Goal: Task Accomplishment & Management: Use online tool/utility

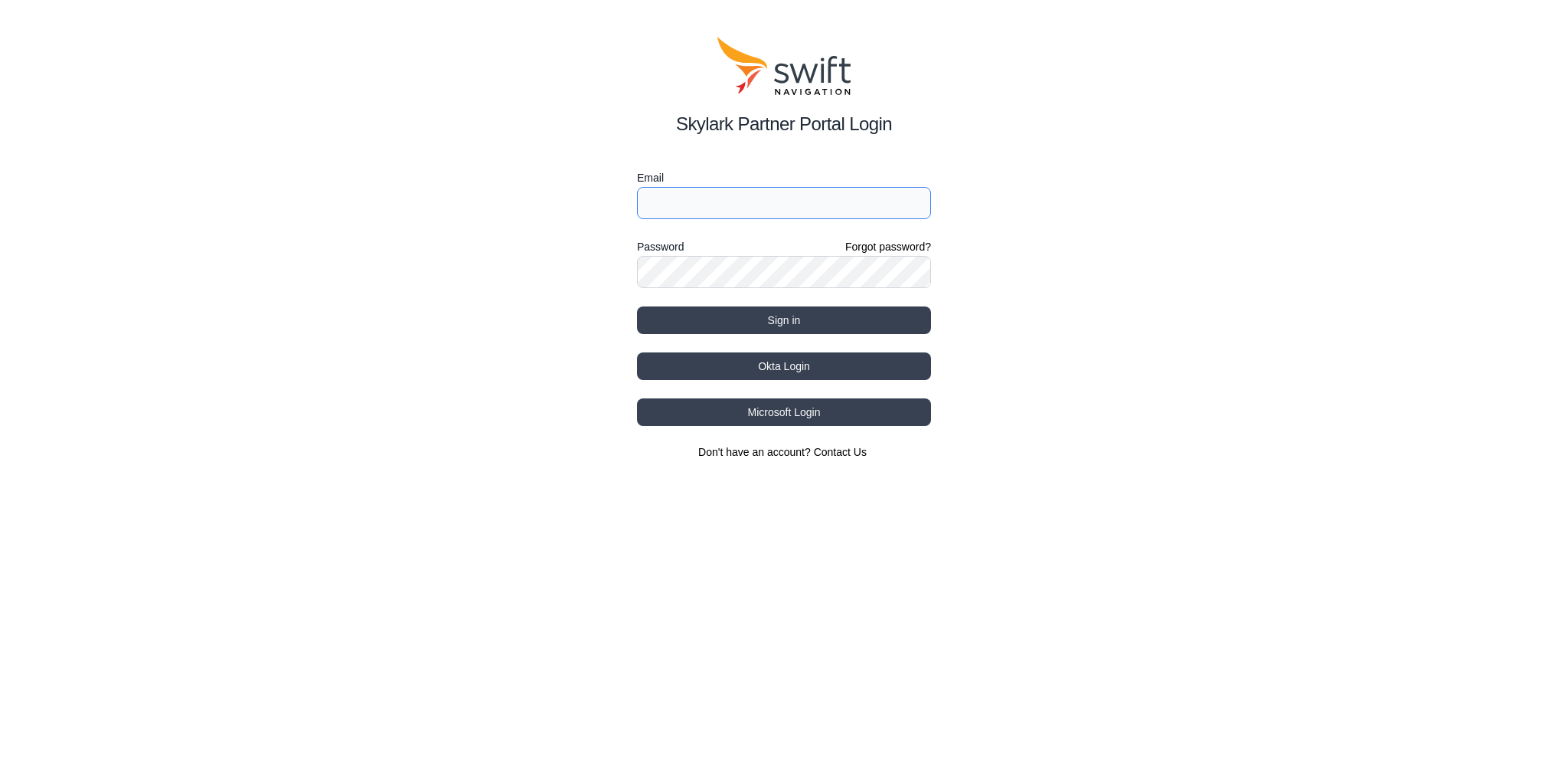
click at [691, 195] on input "Email" at bounding box center [784, 202] width 294 height 32
type input "chengduo.zhang@swift-nav.com"
click at [735, 310] on button "Sign in" at bounding box center [784, 321] width 294 height 28
select select
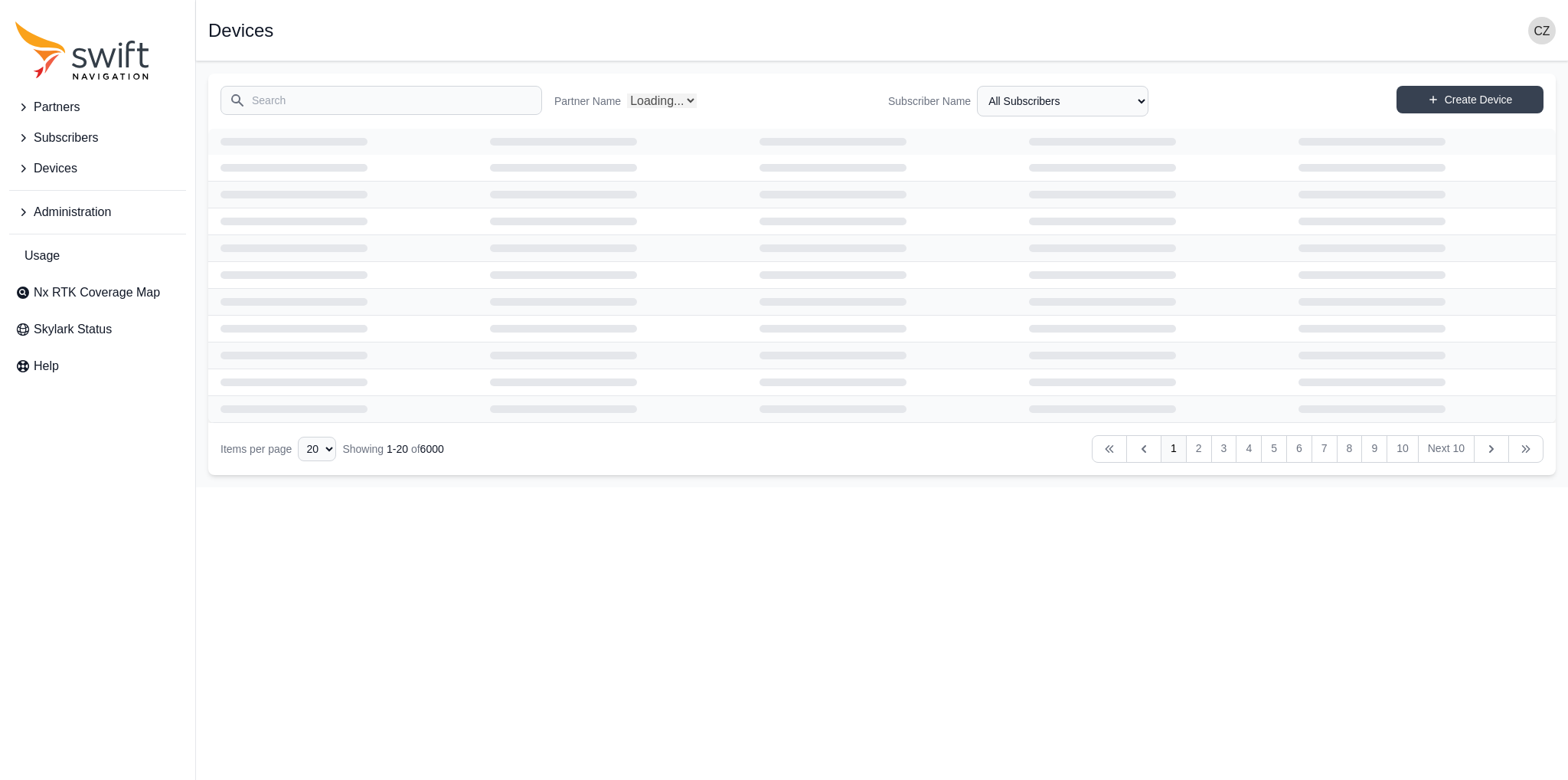
click at [384, 105] on input "Search" at bounding box center [381, 101] width 321 height 30
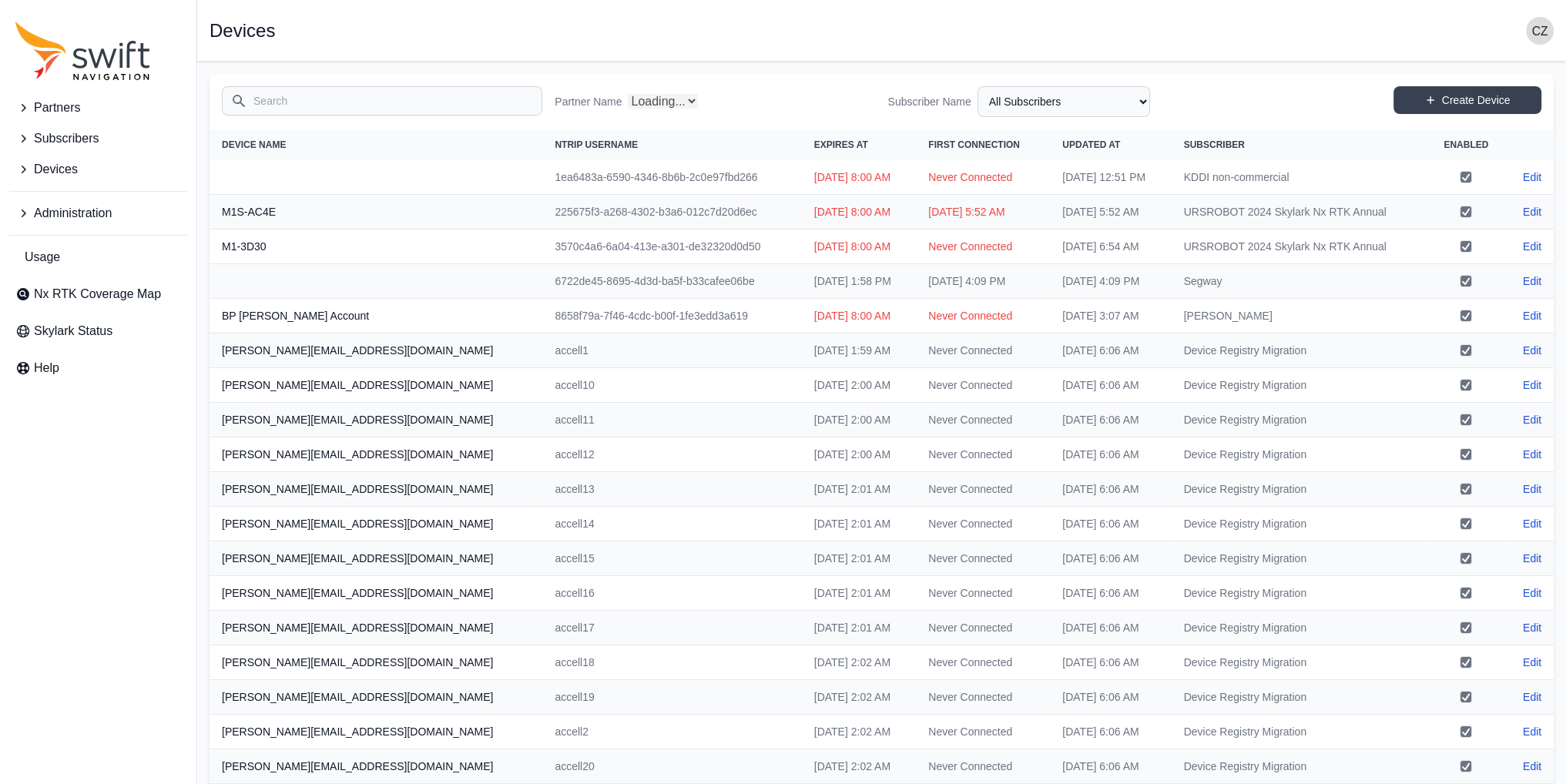
type input "u"
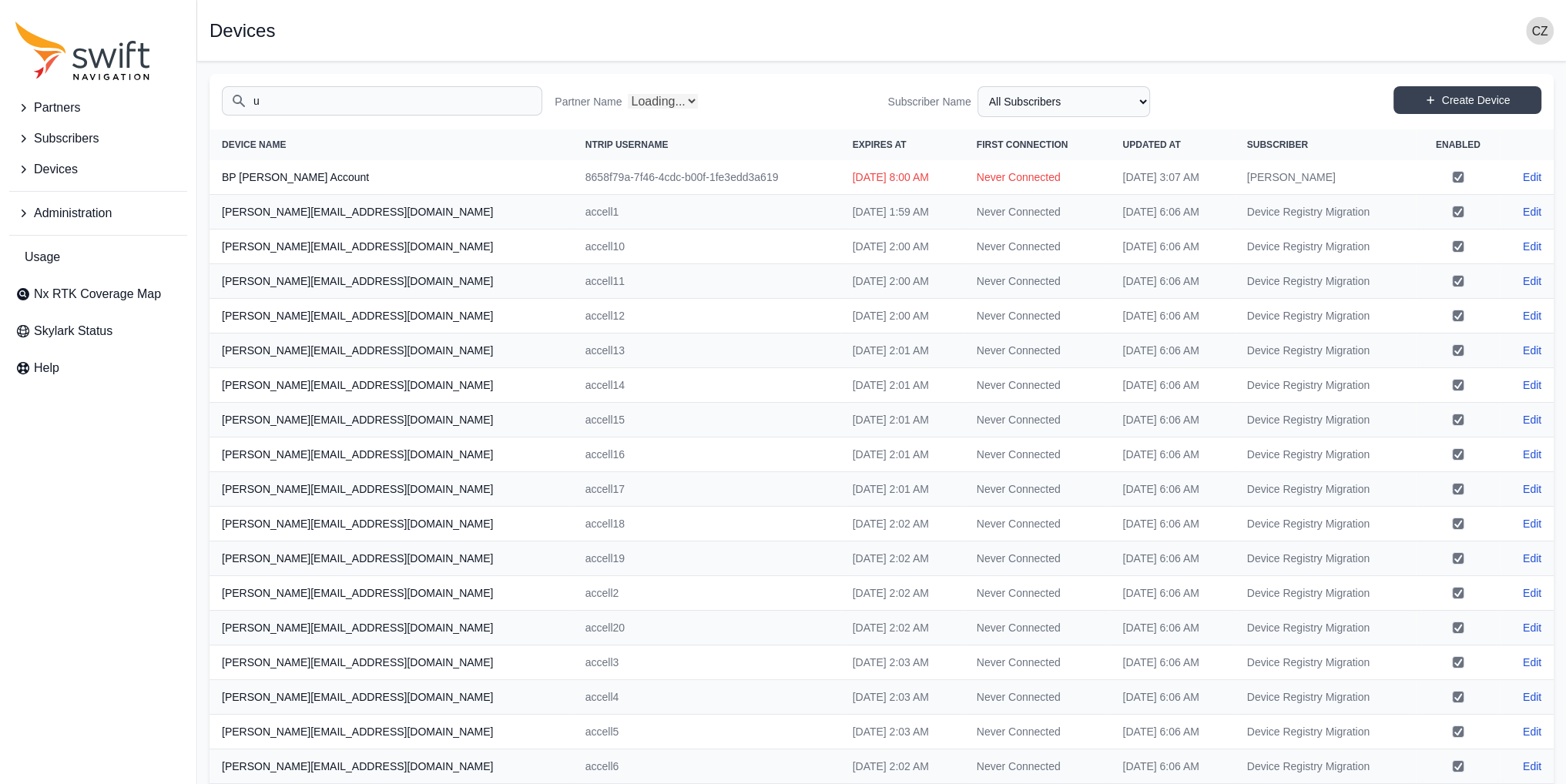
select select "Partner Name"
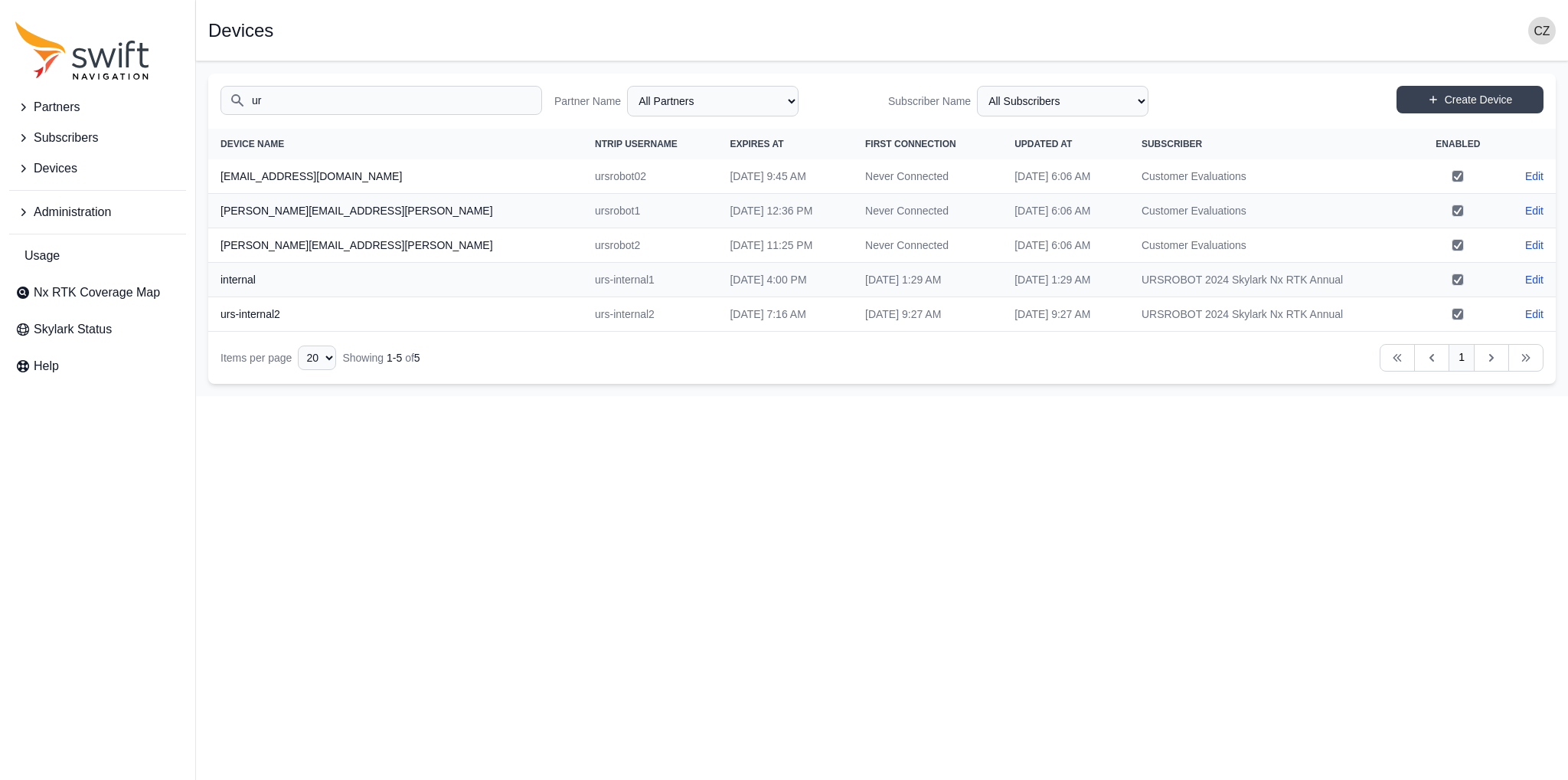
type input "u"
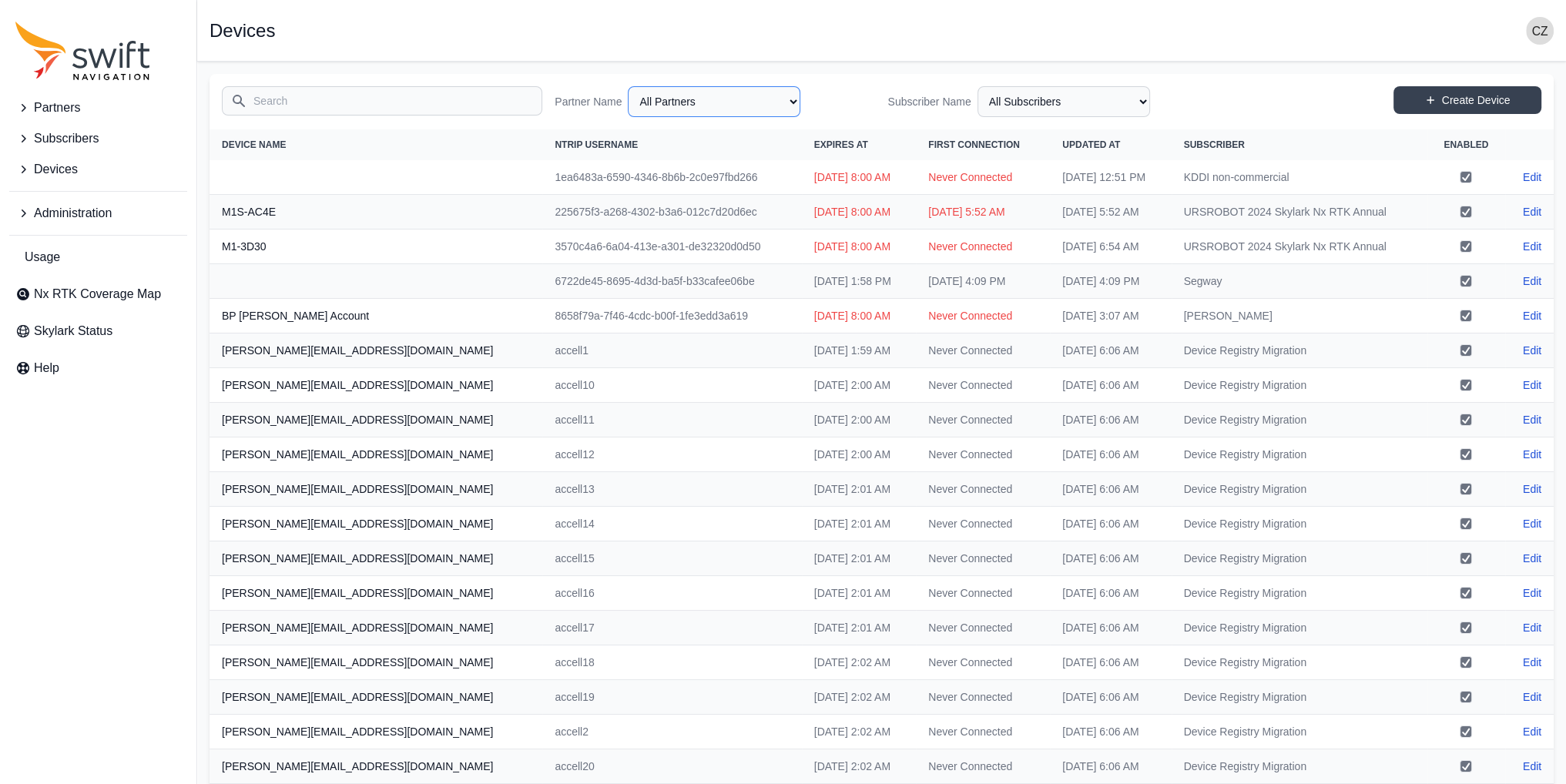
click at [653, 96] on select "All Partners AlpsAlpine Asensing Bad Elf Bench Mark Equipment & Supplies Inc. B…" at bounding box center [714, 101] width 173 height 31
click at [631, 86] on select "All Partners AlpsAlpine Asensing Bad Elf Bench Mark Equipment & Supplies Inc. B…" at bounding box center [714, 101] width 173 height 31
select select "ac36dcd8-dbf0-4a2f-9e23-aec8ce492dda"
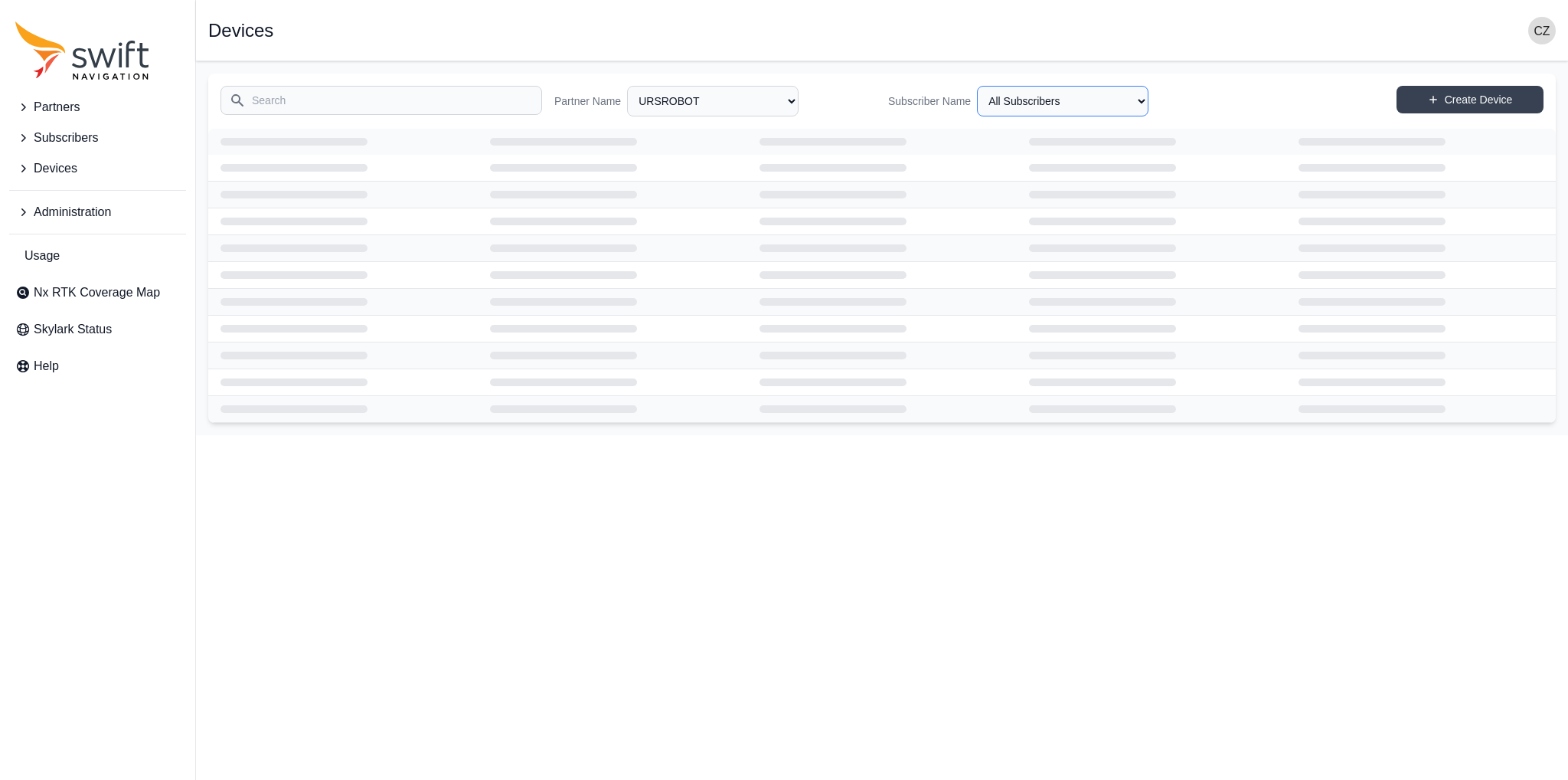
click at [1066, 104] on select "All Subscribers URSROBOT 2024 Skylark Nx RTK Annual URSROBOT 2024 Skylark Nx RT…" at bounding box center [1063, 101] width 172 height 30
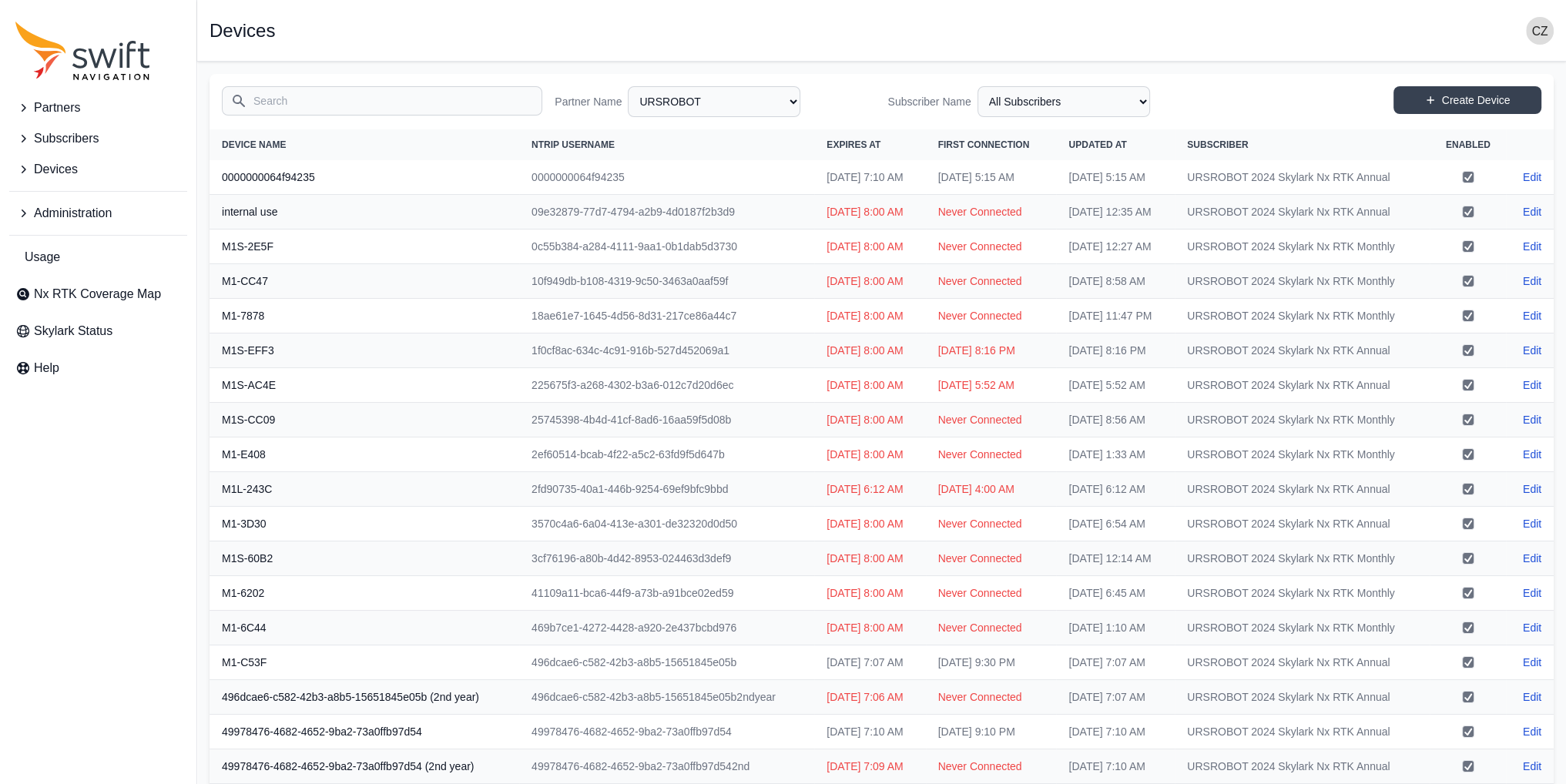
click at [1204, 81] on div "Search Partner Name All Partners AlpsAlpine Asensing Bad Elf Bench Mark Equipme…" at bounding box center [881, 101] width 1344 height 55
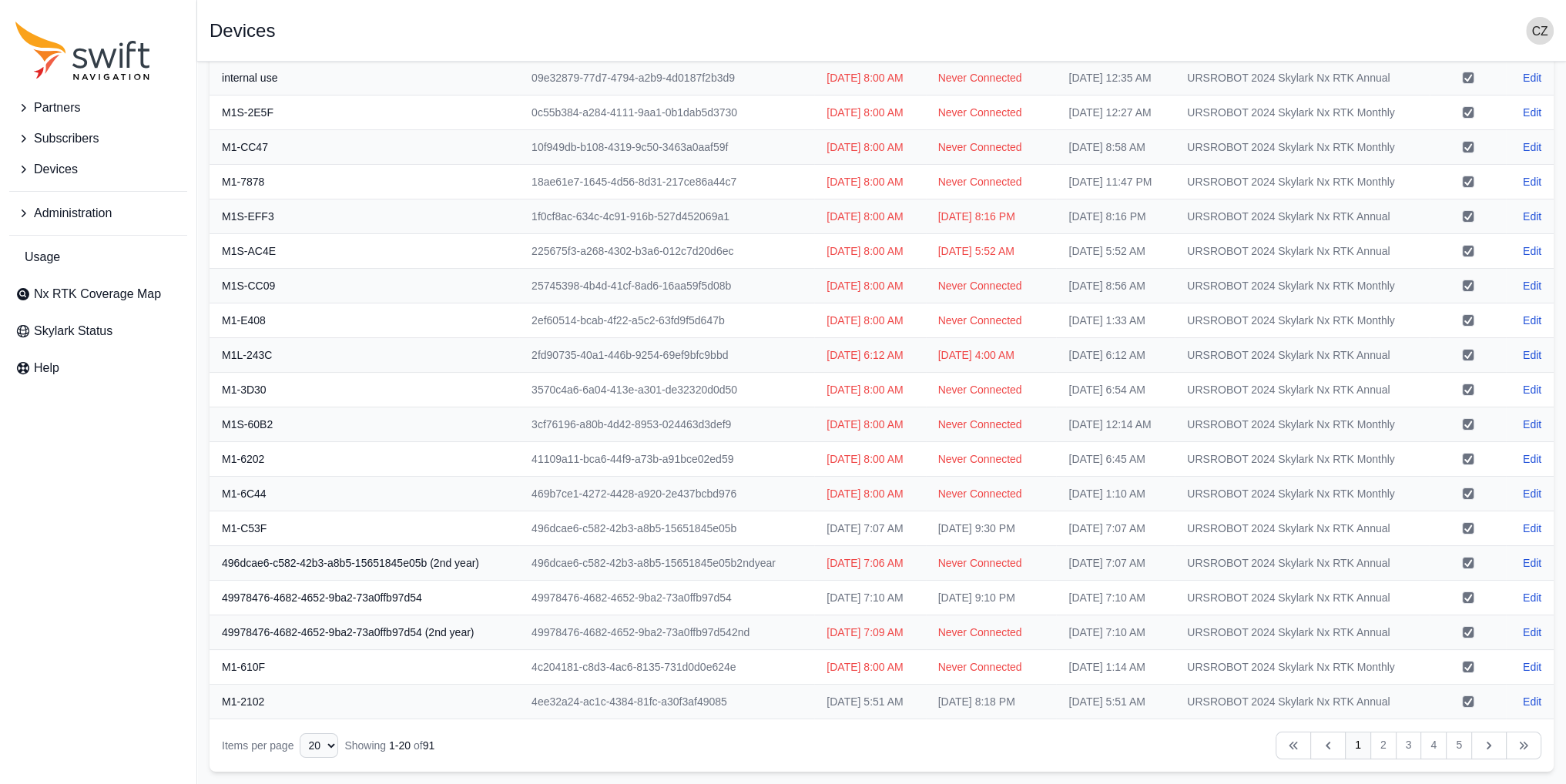
scroll to position [437, 0]
click at [1384, 743] on link "2" at bounding box center [1383, 746] width 26 height 28
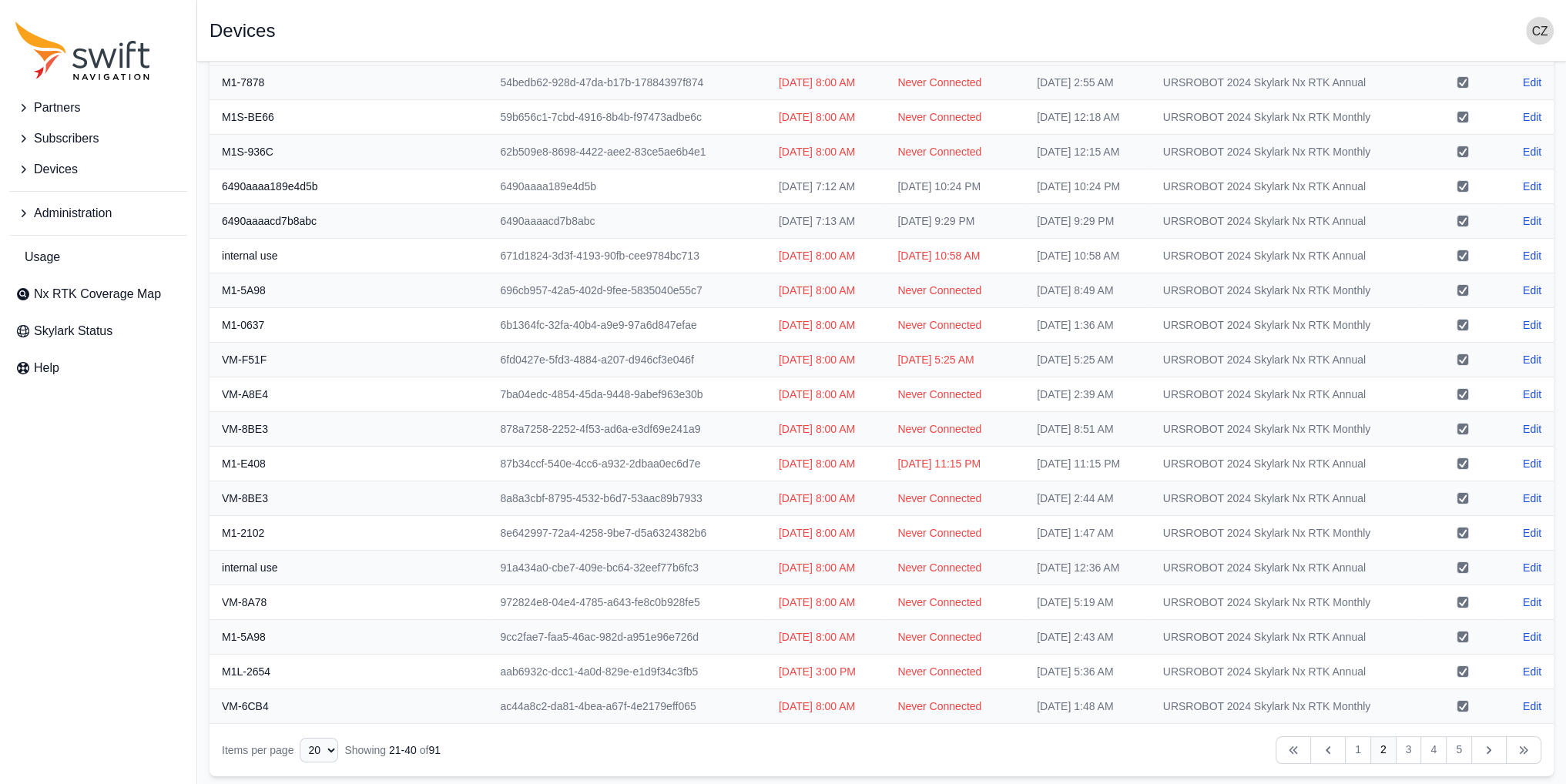
scroll to position [129, 0]
click at [1404, 738] on link "3" at bounding box center [1409, 750] width 26 height 28
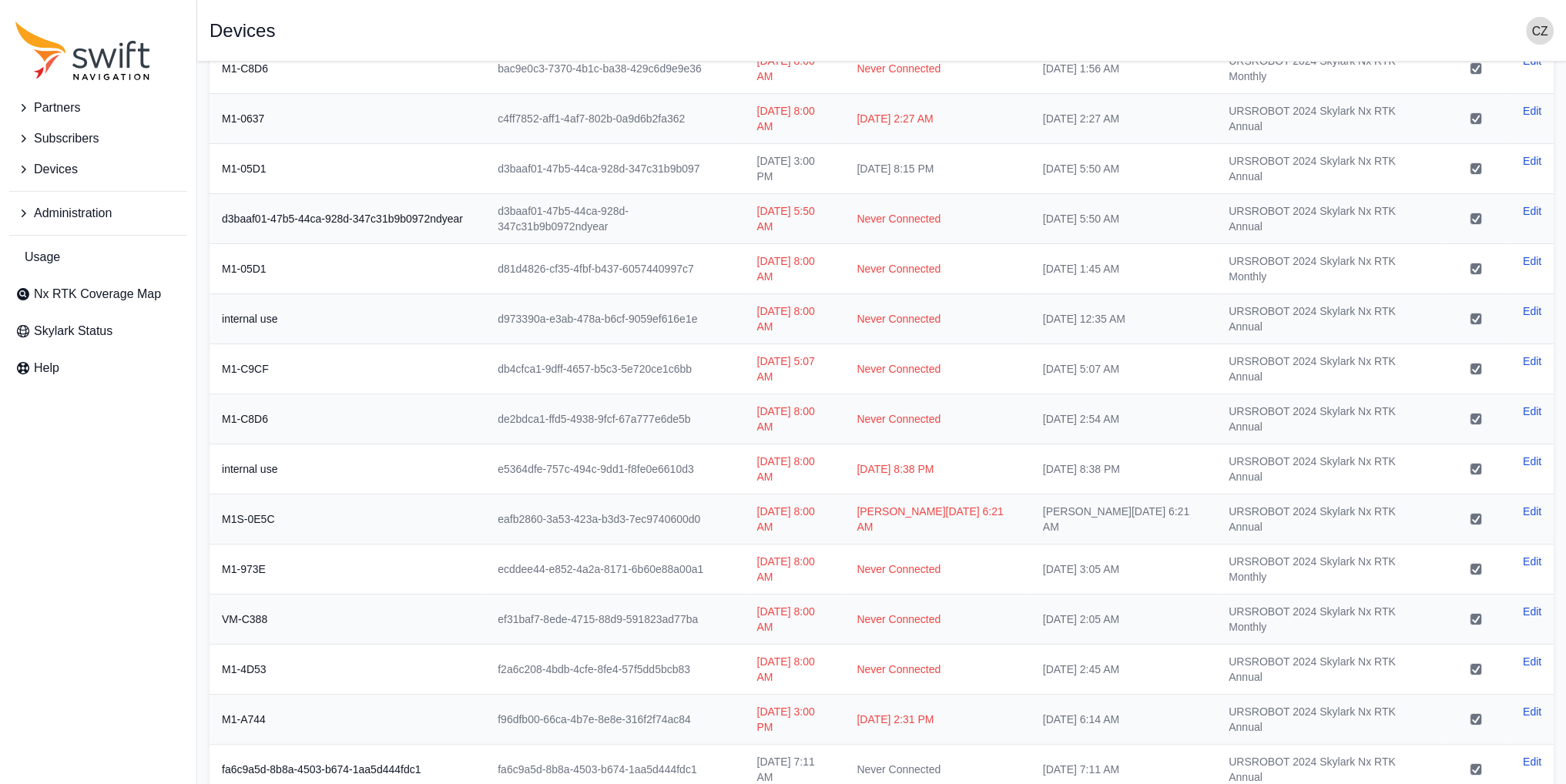
scroll to position [437, 0]
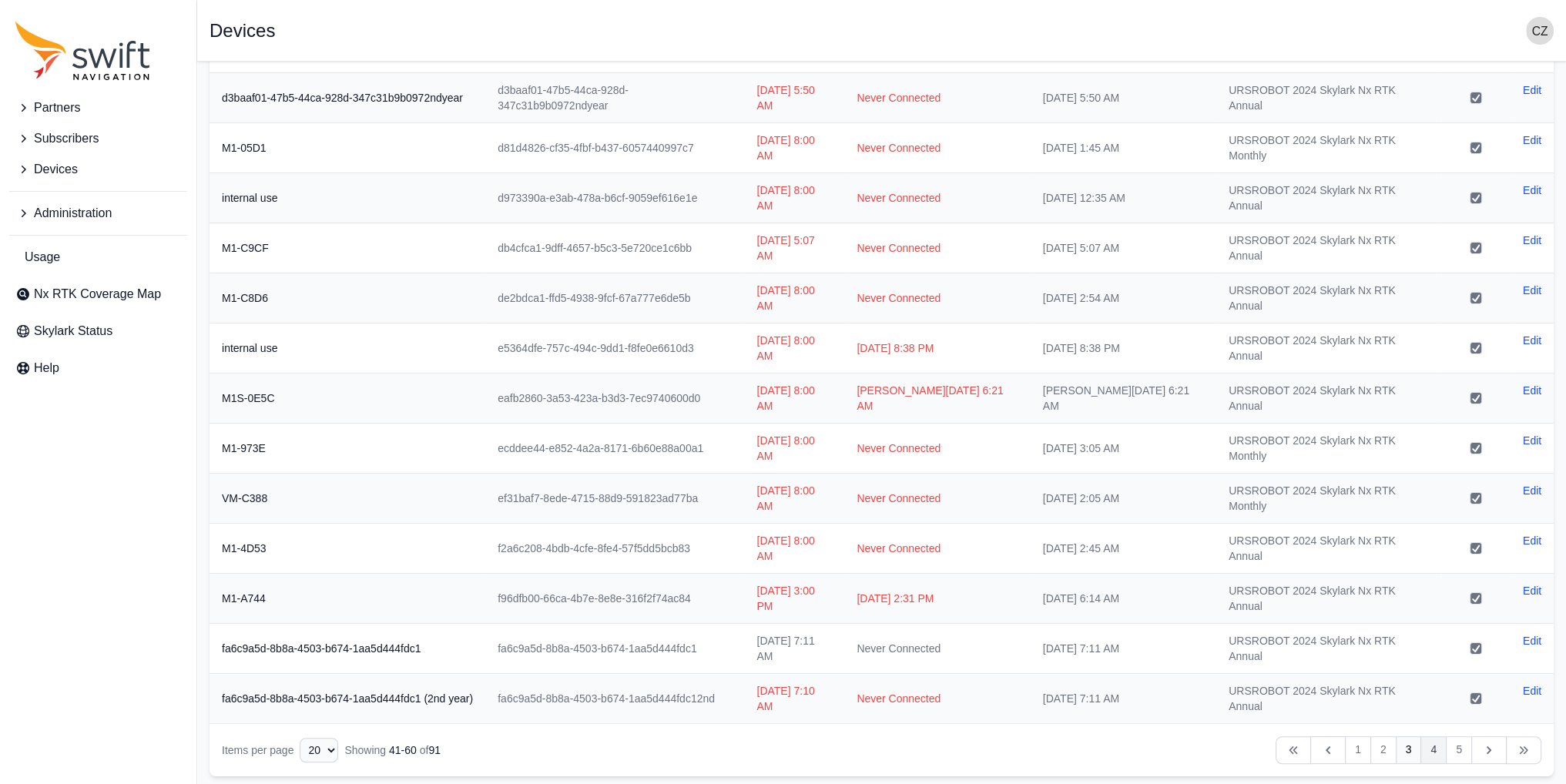
click at [1430, 748] on link "4" at bounding box center [1433, 750] width 26 height 28
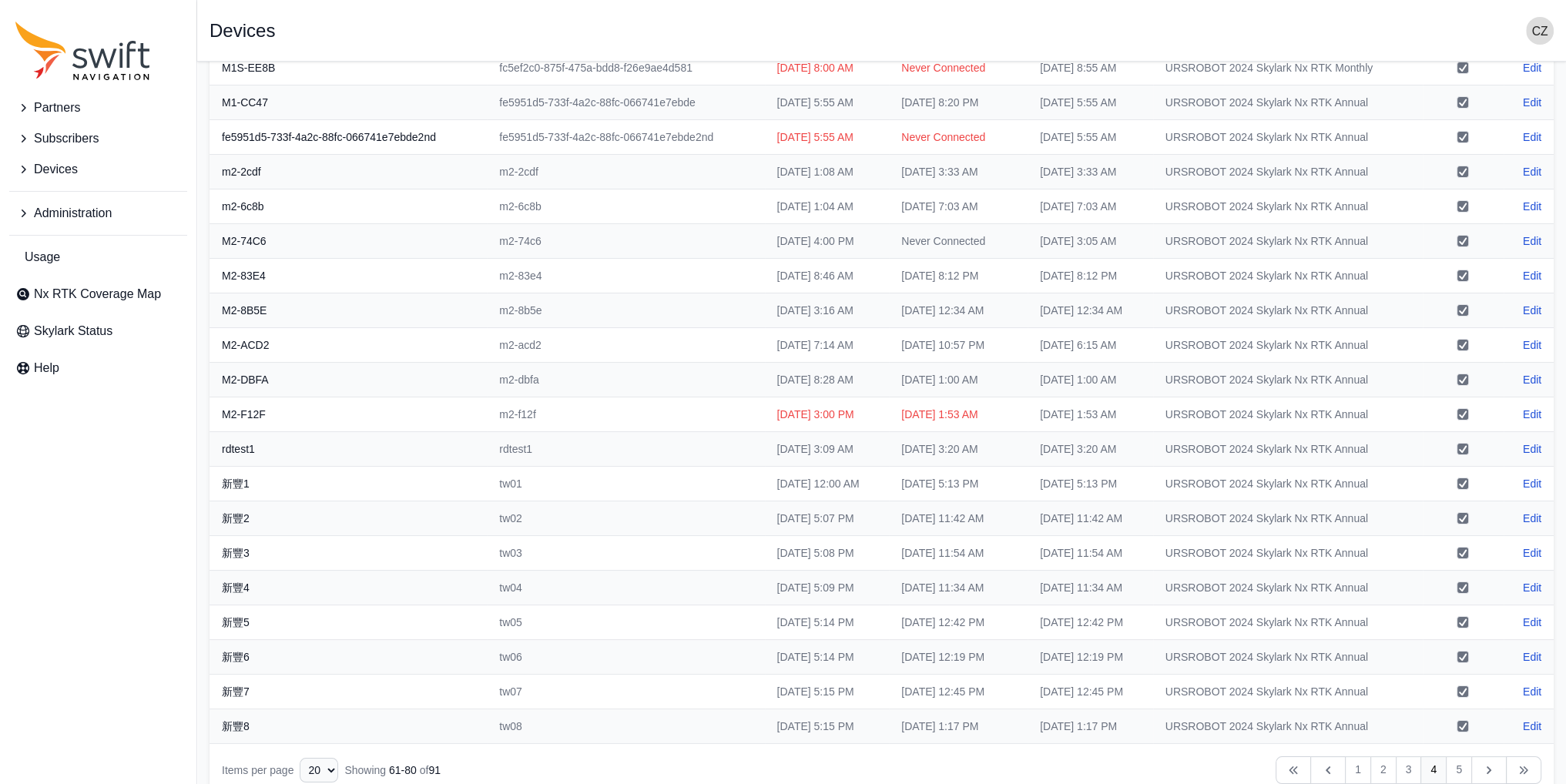
scroll to position [129, 0]
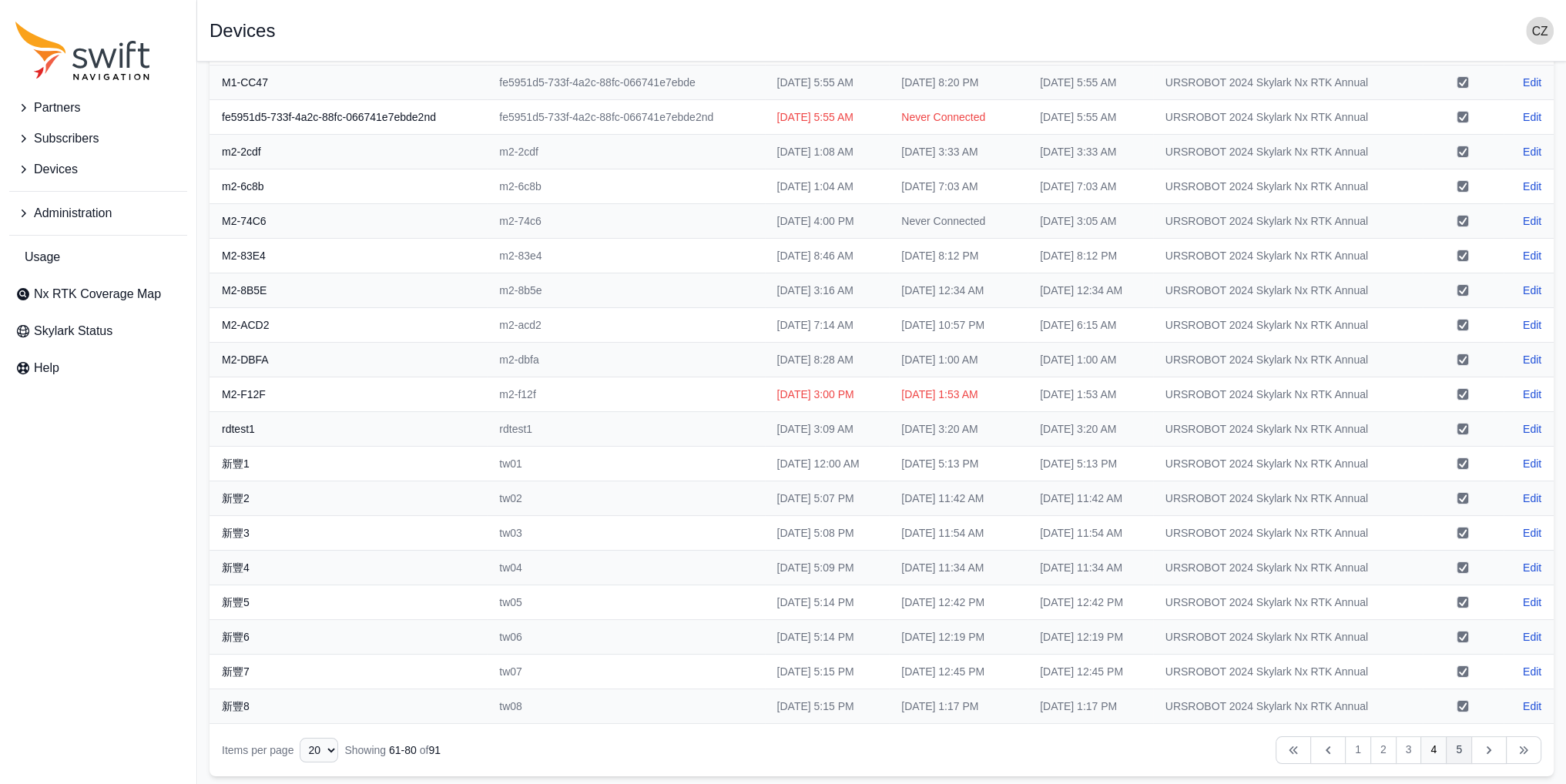
click at [1464, 753] on link "5" at bounding box center [1459, 750] width 26 height 28
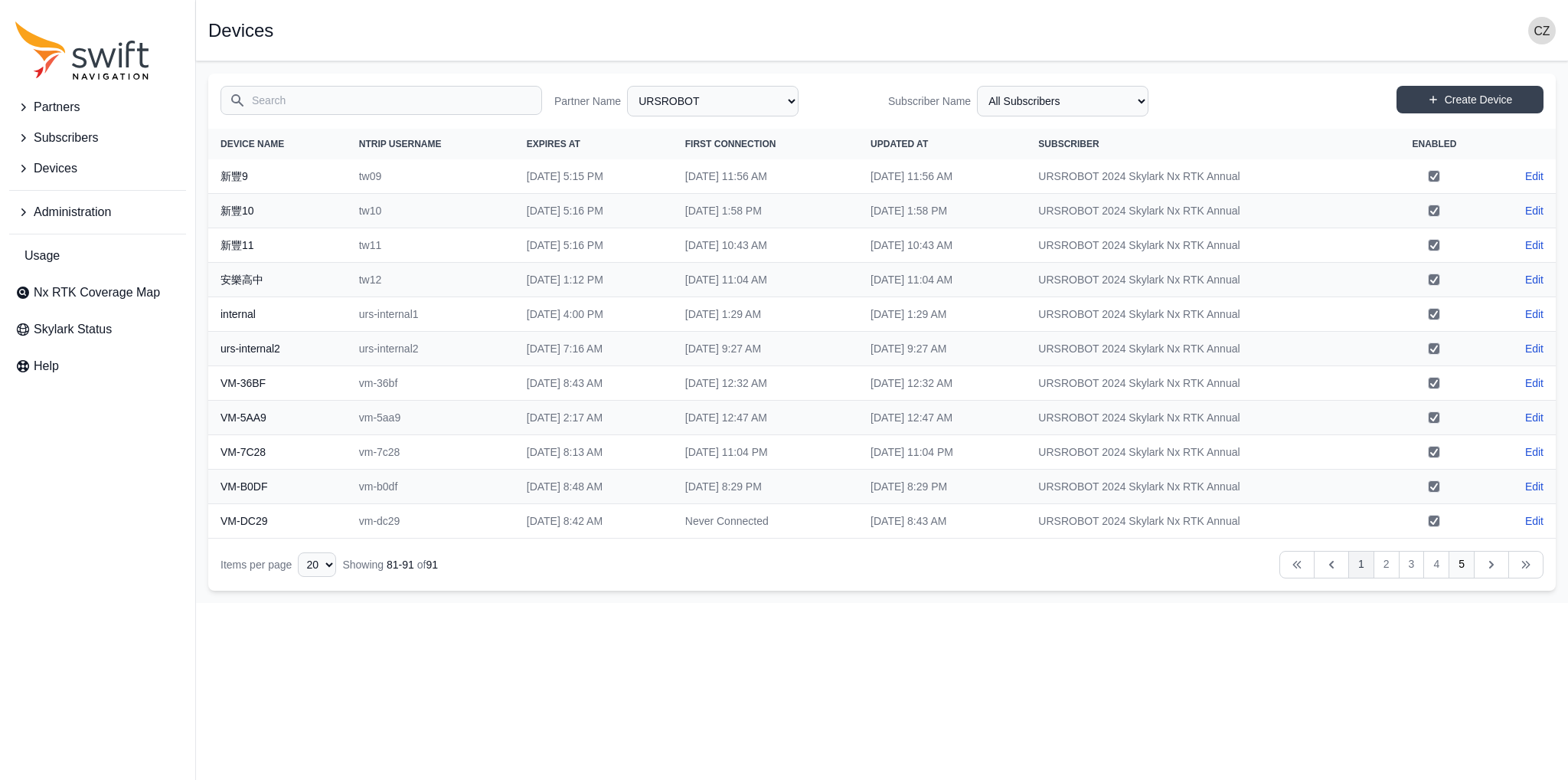
click at [1369, 567] on link "1" at bounding box center [1361, 565] width 26 height 28
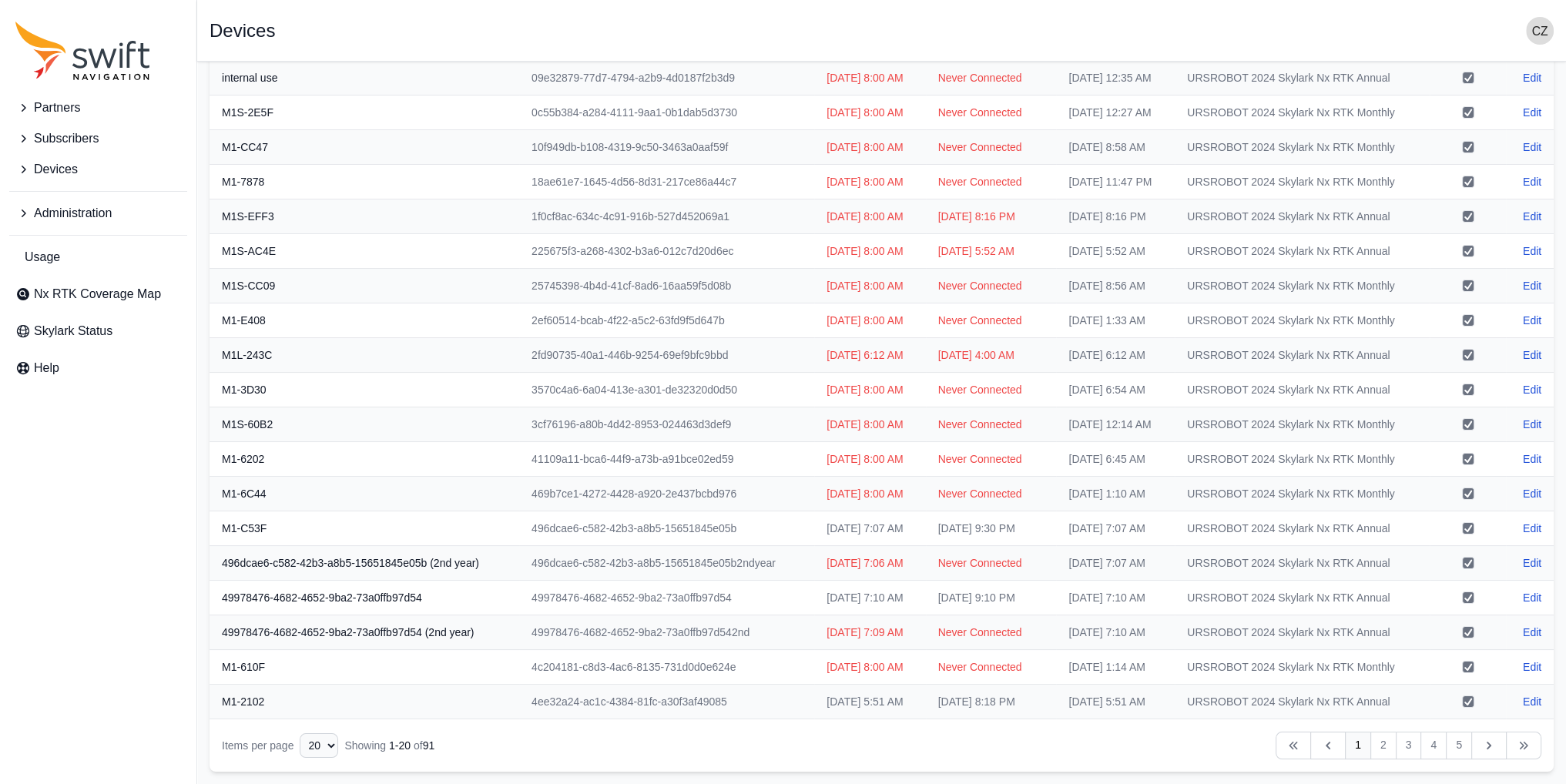
scroll to position [437, 0]
click at [32, 251] on span "Usage" at bounding box center [42, 257] width 36 height 18
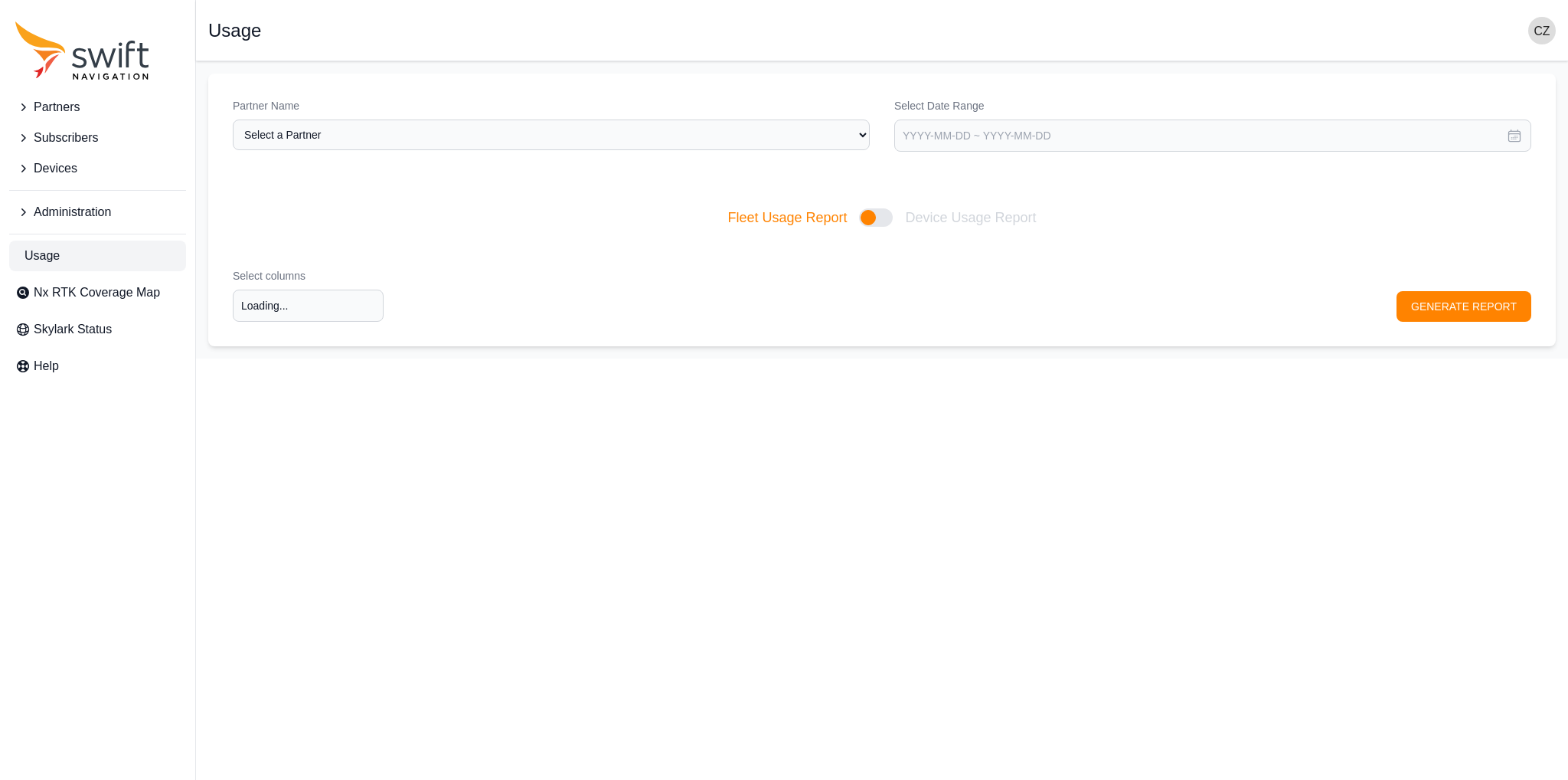
type input "Select columns"
click at [792, 139] on select "Select a Partner AlpsAlpine Asensing Bad Elf Bench Mark Equipment & Supplies In…" at bounding box center [551, 135] width 637 height 30
click at [233, 120] on select "Select a Partner AlpsAlpine Asensing Bad Elf Bench Mark Equipment & Supplies In…" at bounding box center [551, 135] width 637 height 30
select select "ac36dcd8-dbf0-4a2f-9e23-aec8ce492dda"
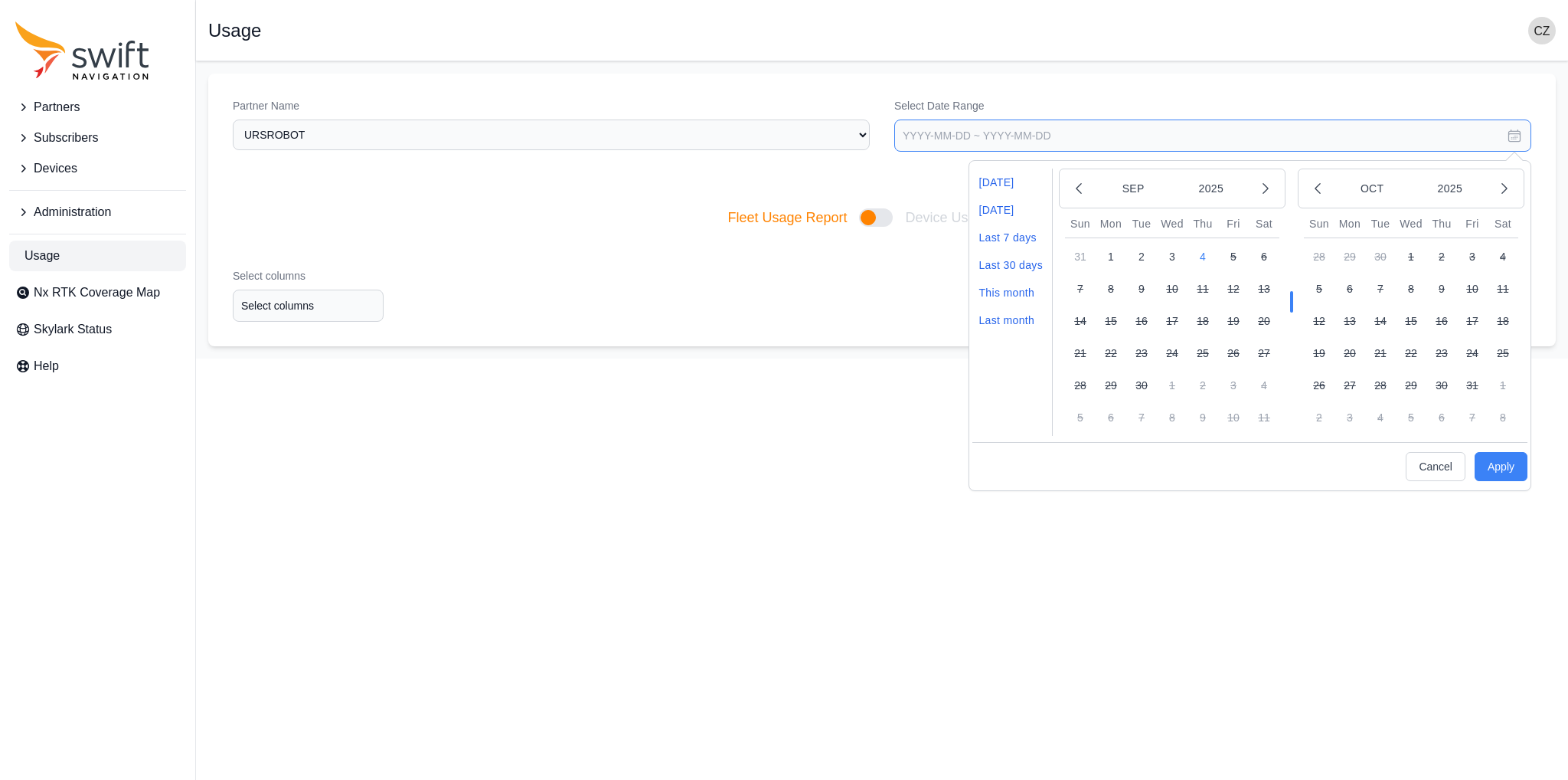
click at [1040, 133] on input "text" at bounding box center [1213, 136] width 637 height 32
click at [1014, 264] on li "Last 30 days" at bounding box center [1011, 265] width 76 height 28
type input "2025-08-05 ~ 2025-09-04"
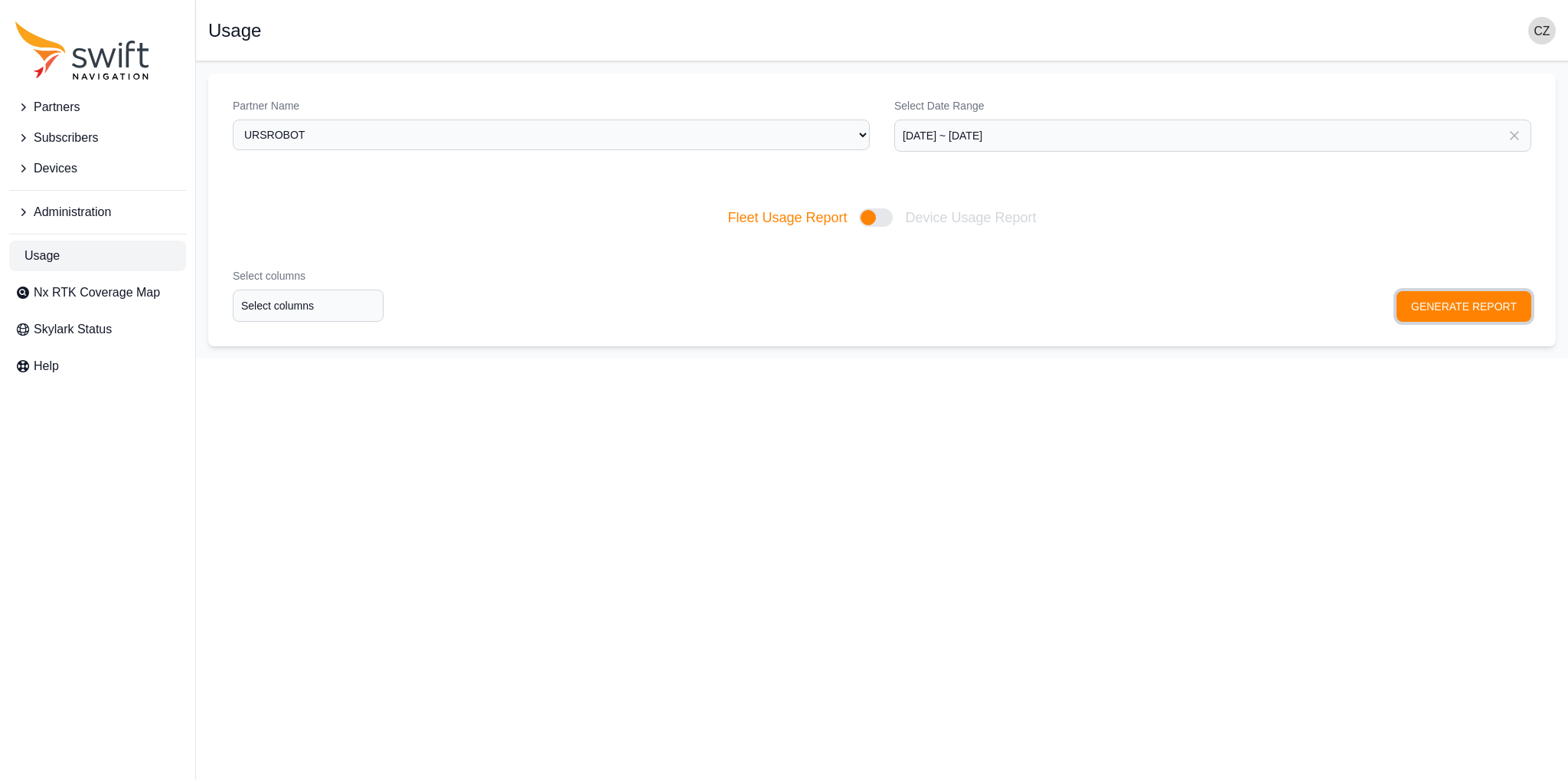
click at [1459, 304] on button "GENERATE REPORT" at bounding box center [1464, 306] width 135 height 30
click at [378, 328] on div "Select columns Select columns GENERATE REPORT" at bounding box center [882, 294] width 1347 height 102
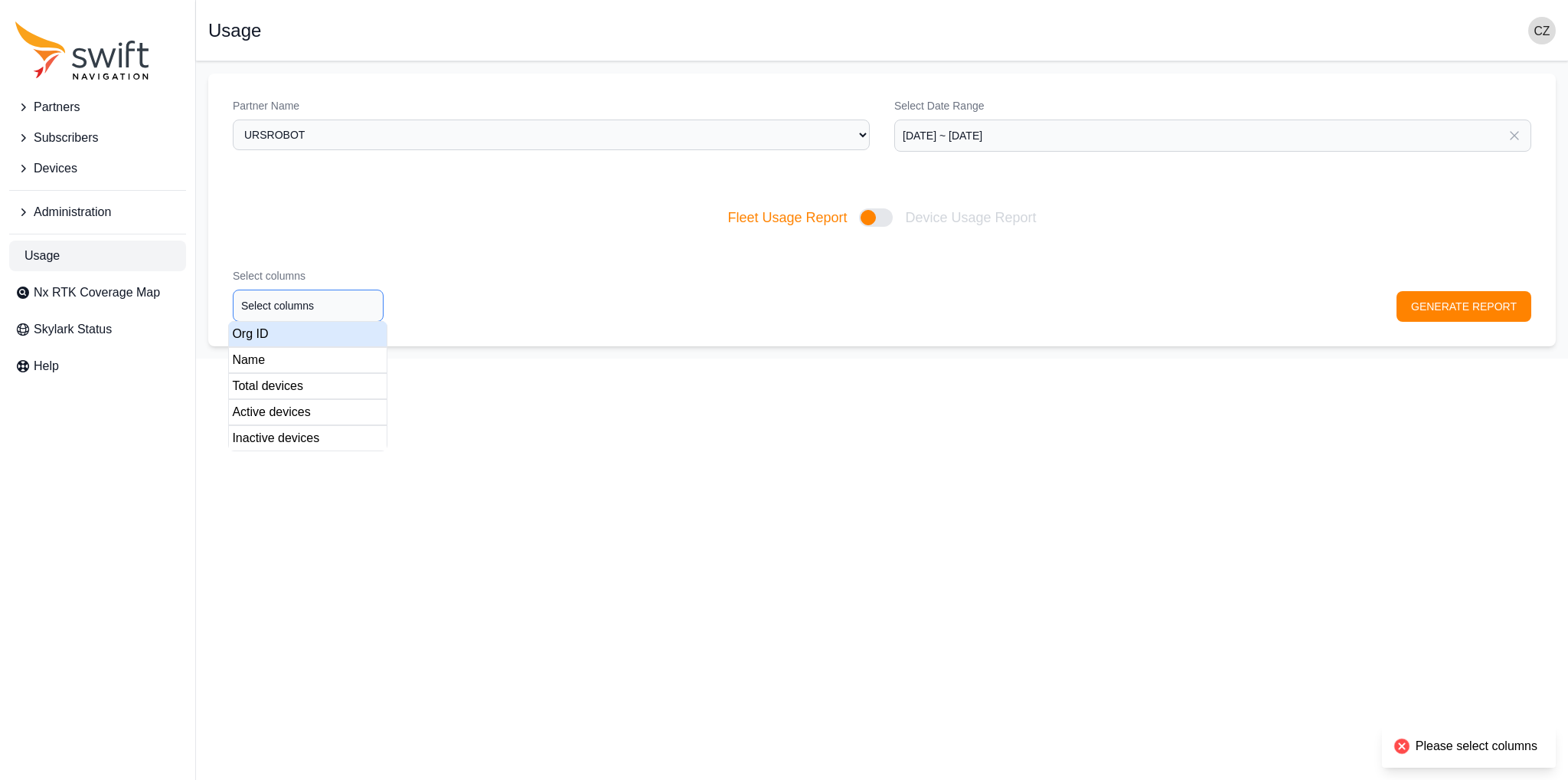
click at [342, 316] on input "Select columns" at bounding box center [308, 305] width 151 height 32
click at [272, 335] on div "Org ID" at bounding box center [307, 334] width 159 height 26
click at [266, 363] on div "Name" at bounding box center [307, 360] width 159 height 26
drag, startPoint x: 269, startPoint y: 388, endPoint x: 271, endPoint y: 407, distance: 19.1
click at [269, 389] on div "Total devices" at bounding box center [307, 386] width 159 height 26
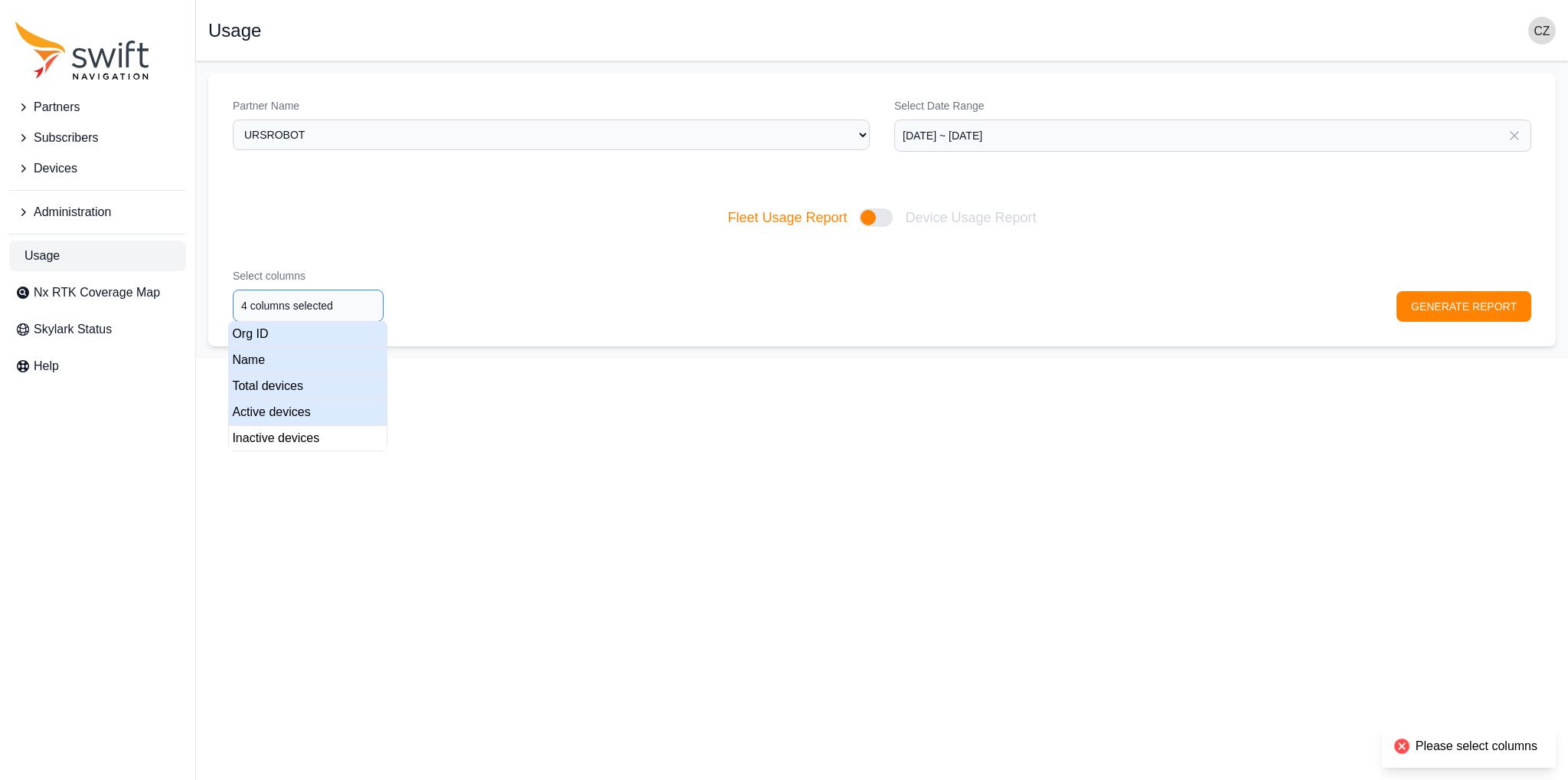
click at [271, 414] on div "Active devices" at bounding box center [307, 412] width 159 height 26
type input "5 columns selected"
click at [272, 433] on div "Inactive devices" at bounding box center [307, 438] width 159 height 26
click at [745, 349] on main "Open sidebar Usage Partner Name Select a Partner AlpsAlpine Asensing Bad Elf Be…" at bounding box center [882, 210] width 1372 height 297
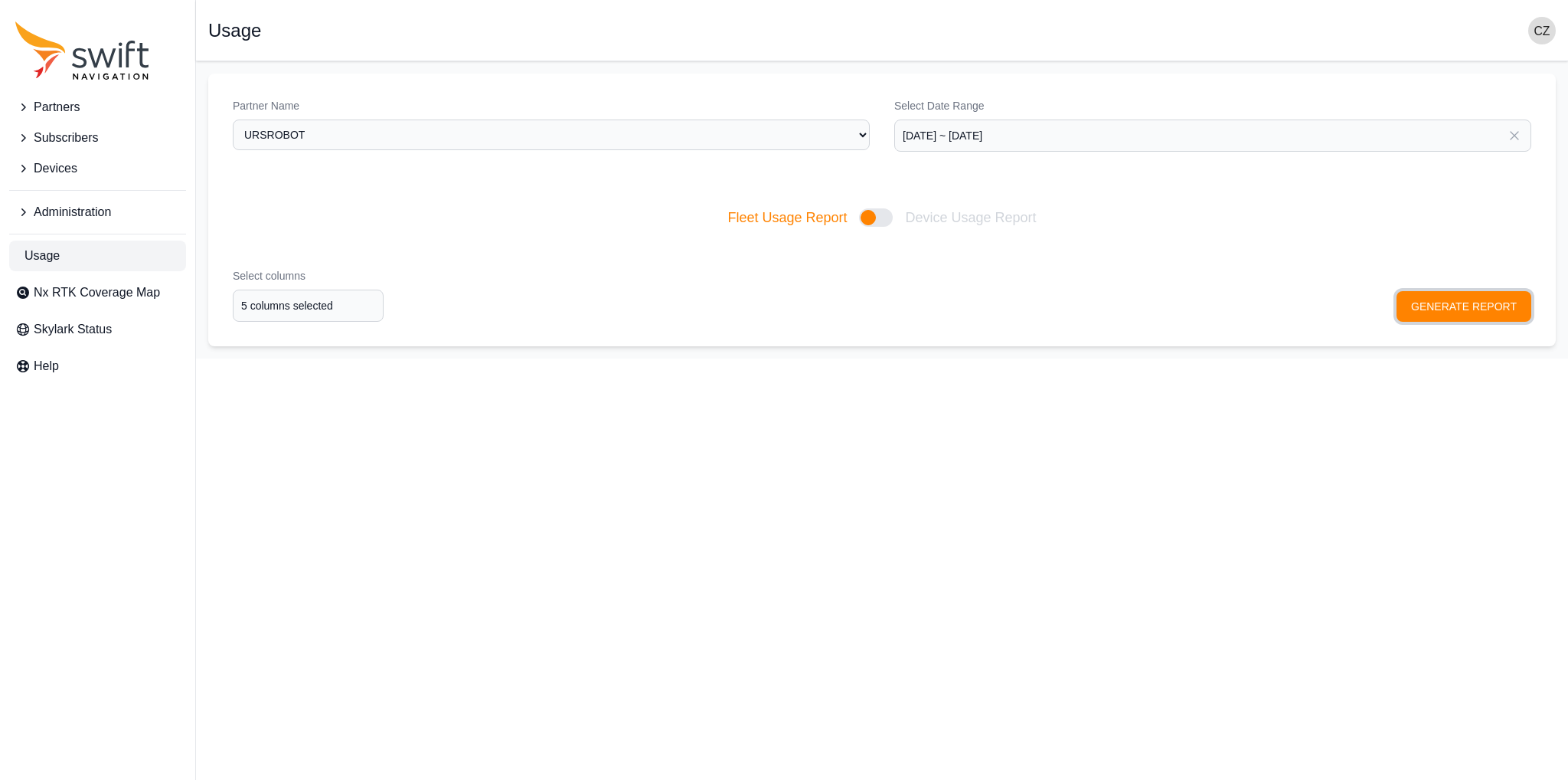
click at [1415, 301] on button "GENERATE REPORT" at bounding box center [1464, 306] width 135 height 30
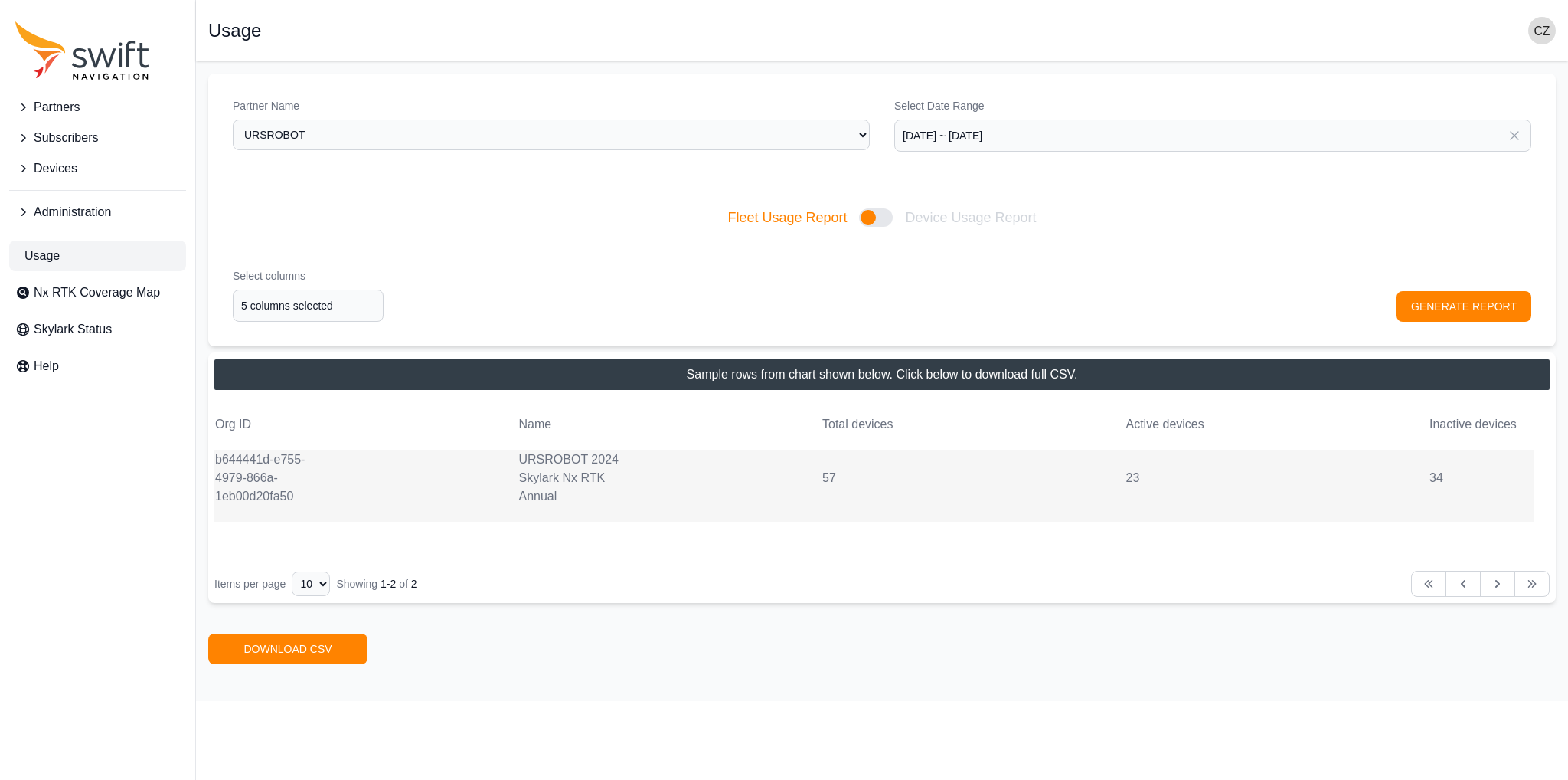
click at [886, 218] on div at bounding box center [875, 217] width 34 height 18
click at [728, 218] on input "Fleet Usage Report Device Usage Report" at bounding box center [727, 217] width 1 height 1
checkbox input "true"
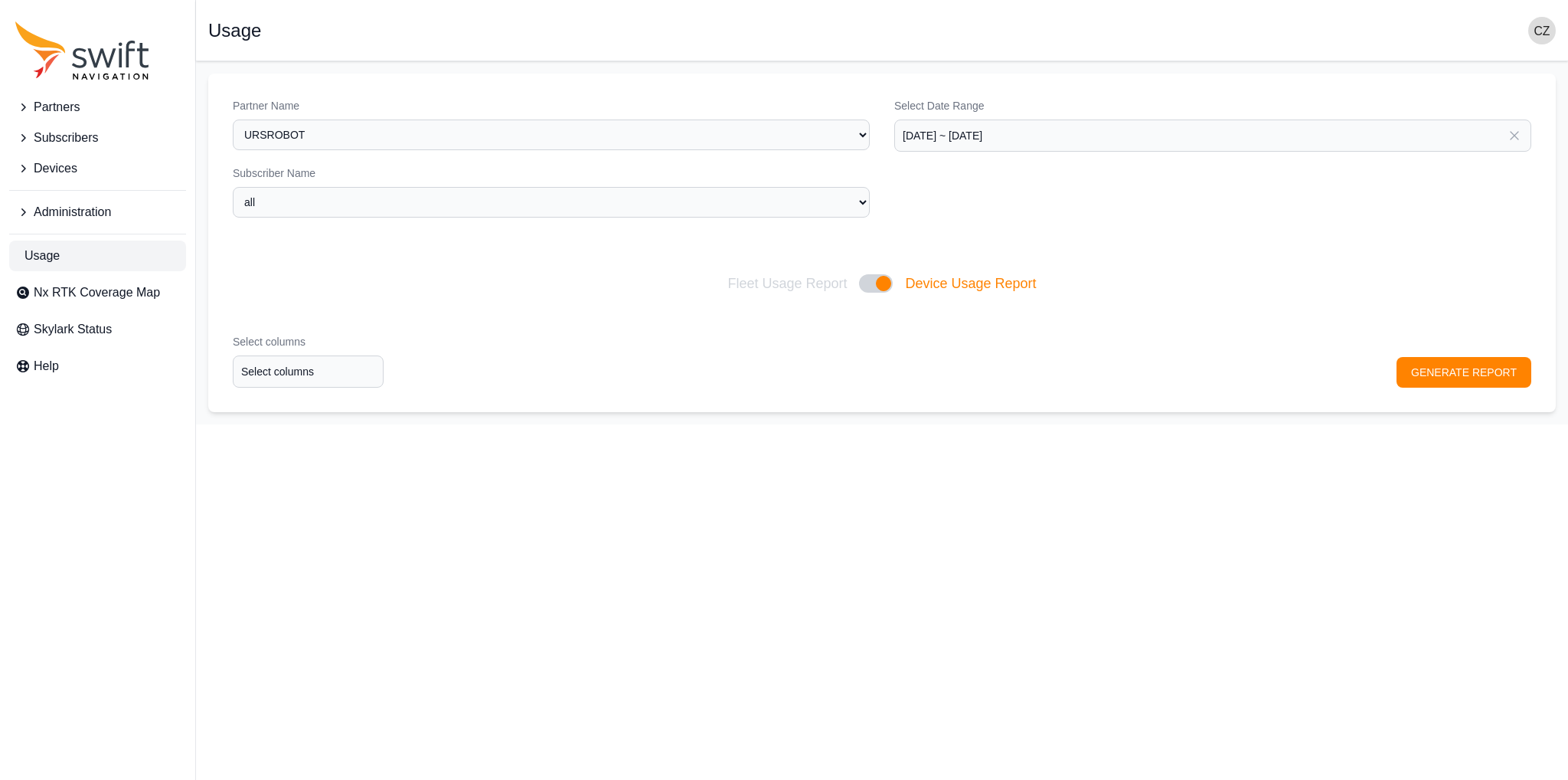
click at [684, 217] on div "Partner Name Select a Partner AlpsAlpine Asensing Bad Elf Bench Mark Equipment …" at bounding box center [551, 165] width 637 height 135
click at [670, 206] on select "all URSROBOT 2024 Skylark Nx RTK Annual URSROBOT 2024 Skylark Nx RTK Monthly" at bounding box center [551, 202] width 637 height 30
click at [625, 175] on label "Subscriber Name" at bounding box center [551, 173] width 637 height 16
click at [982, 197] on div "Select Date Range 2025-08-05 ~ 2025-09-04 Today Yesterday Last 7 days Last 30 d…" at bounding box center [1213, 158] width 637 height 120
select select "Partner Name"
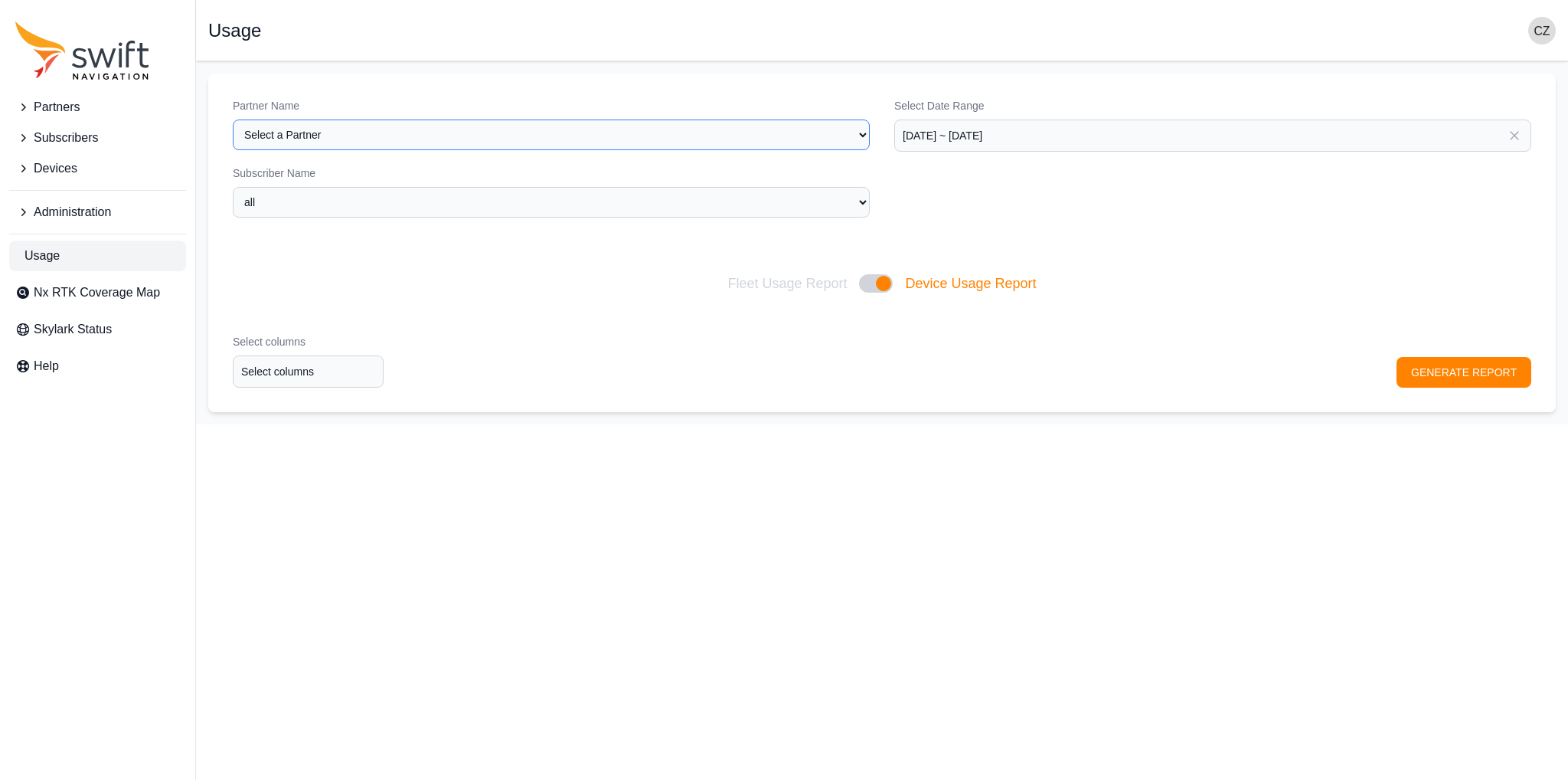
click at [543, 120] on select "Select a Partner AlpsAlpine Asensing Bad Elf Bench Mark Equipment & Supplies In…" at bounding box center [551, 135] width 637 height 30
click at [983, 222] on div "Partner Name Select a Partner AlpsAlpine Asensing Bad Elf Bench Mark Equipment …" at bounding box center [882, 166] width 1347 height 184
click at [862, 278] on div at bounding box center [875, 283] width 34 height 18
click at [728, 283] on input "Fleet Usage Report Device Usage Report" at bounding box center [727, 283] width 1 height 1
checkbox input "false"
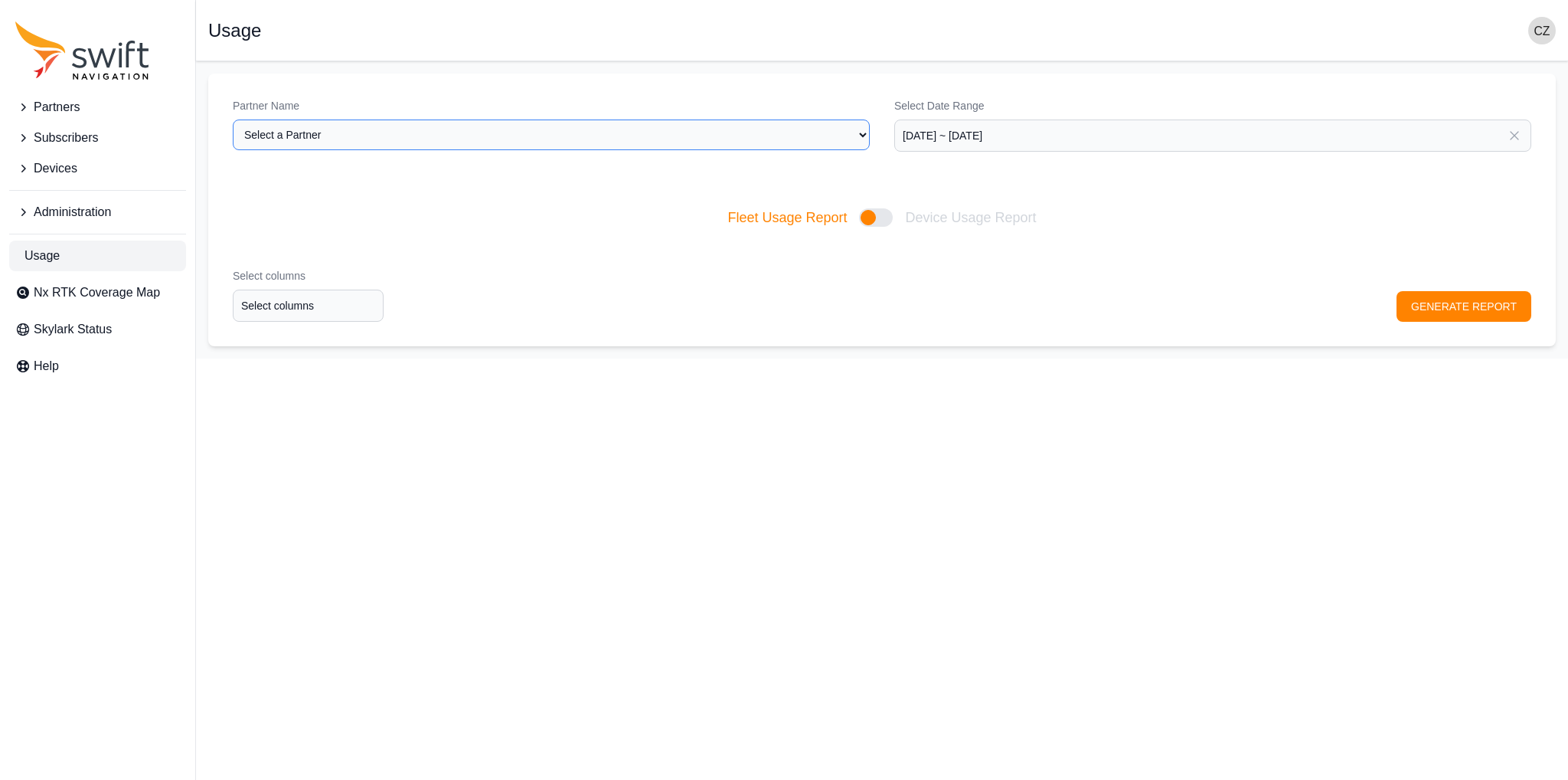
click at [690, 149] on select "Select a Partner AlpsAlpine Asensing Bad Elf Bench Mark Equipment & Supplies In…" at bounding box center [551, 135] width 637 height 30
click at [233, 120] on select "Select a Partner AlpsAlpine Asensing Bad Elf Bench Mark Equipment & Supplies In…" at bounding box center [551, 135] width 637 height 30
select select "ac36dcd8-dbf0-4a2f-9e23-aec8ce492dda"
click at [284, 320] on input "Select columns" at bounding box center [308, 305] width 151 height 32
click at [298, 334] on div "Org ID" at bounding box center [307, 334] width 159 height 26
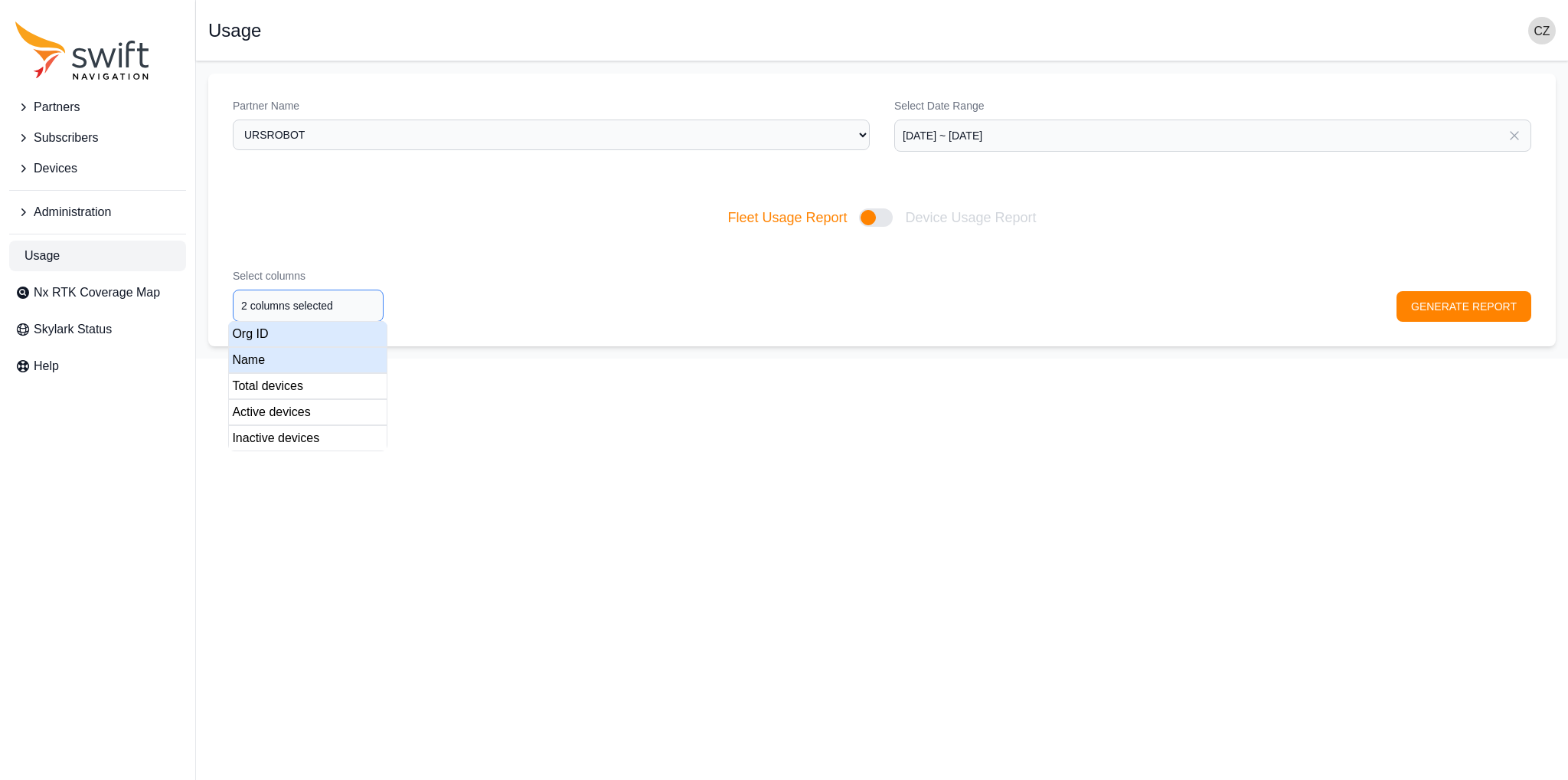
click at [291, 362] on div "Name" at bounding box center [307, 360] width 159 height 26
click at [291, 387] on div "Total devices" at bounding box center [307, 386] width 159 height 26
click at [291, 409] on div "Active devices" at bounding box center [307, 412] width 159 height 26
type input "5 columns selected"
click at [285, 439] on div "Inactive devices" at bounding box center [307, 438] width 159 height 26
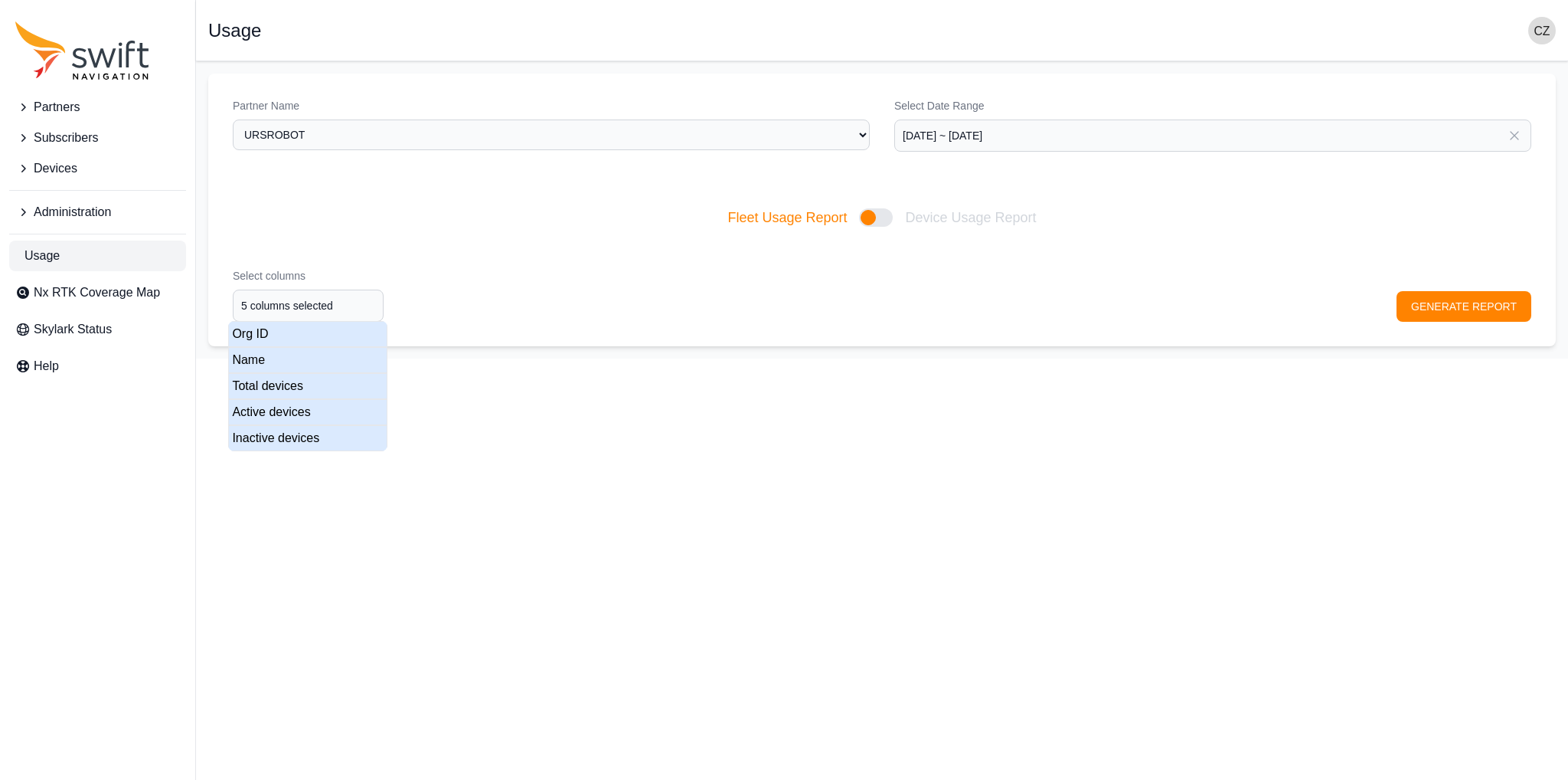
click at [1433, 304] on div "Select columns 5 columns selected GENERATE REPORT" at bounding box center [882, 294] width 1347 height 102
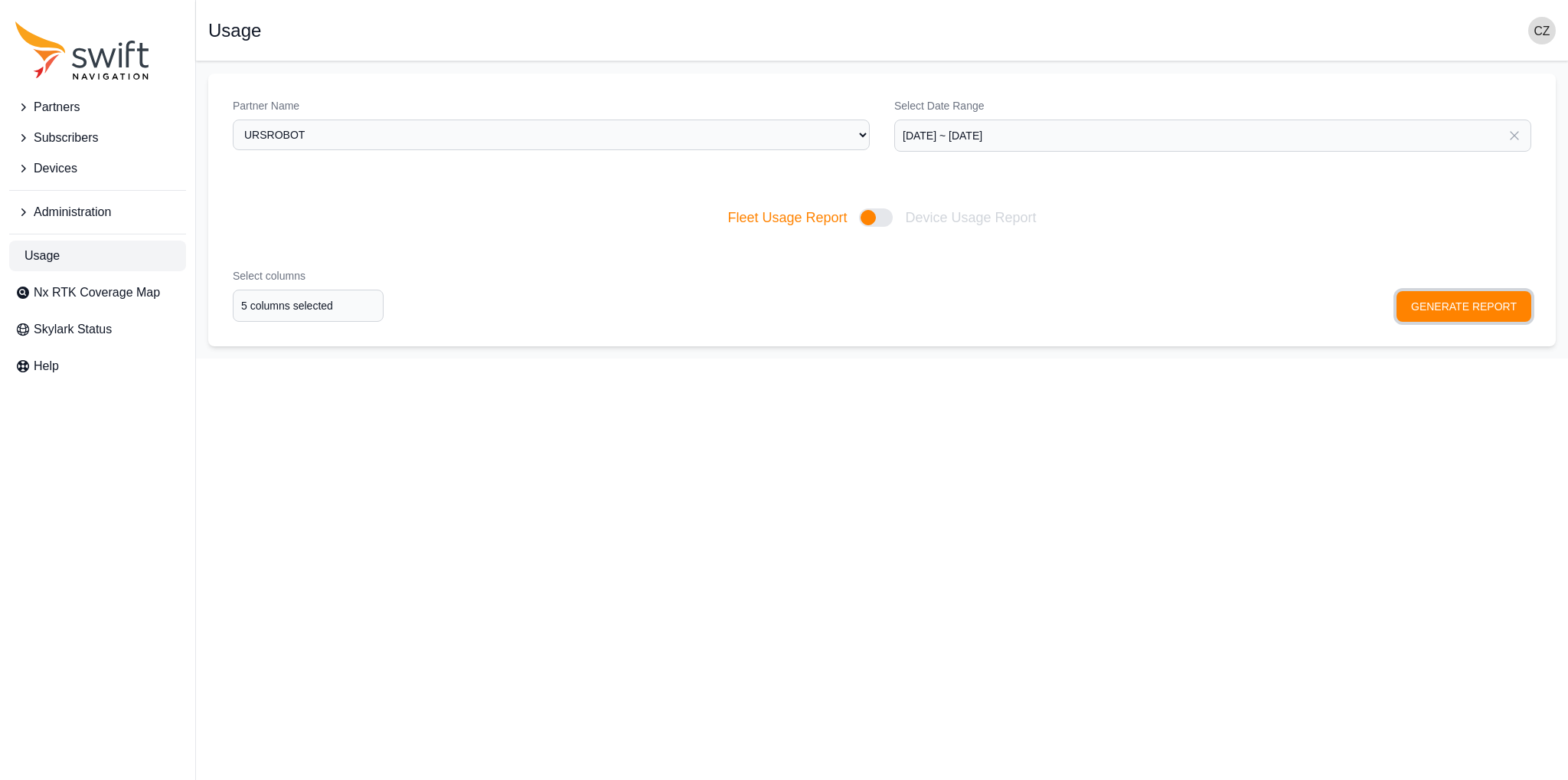
click at [1459, 303] on button "GENERATE REPORT" at bounding box center [1464, 306] width 135 height 30
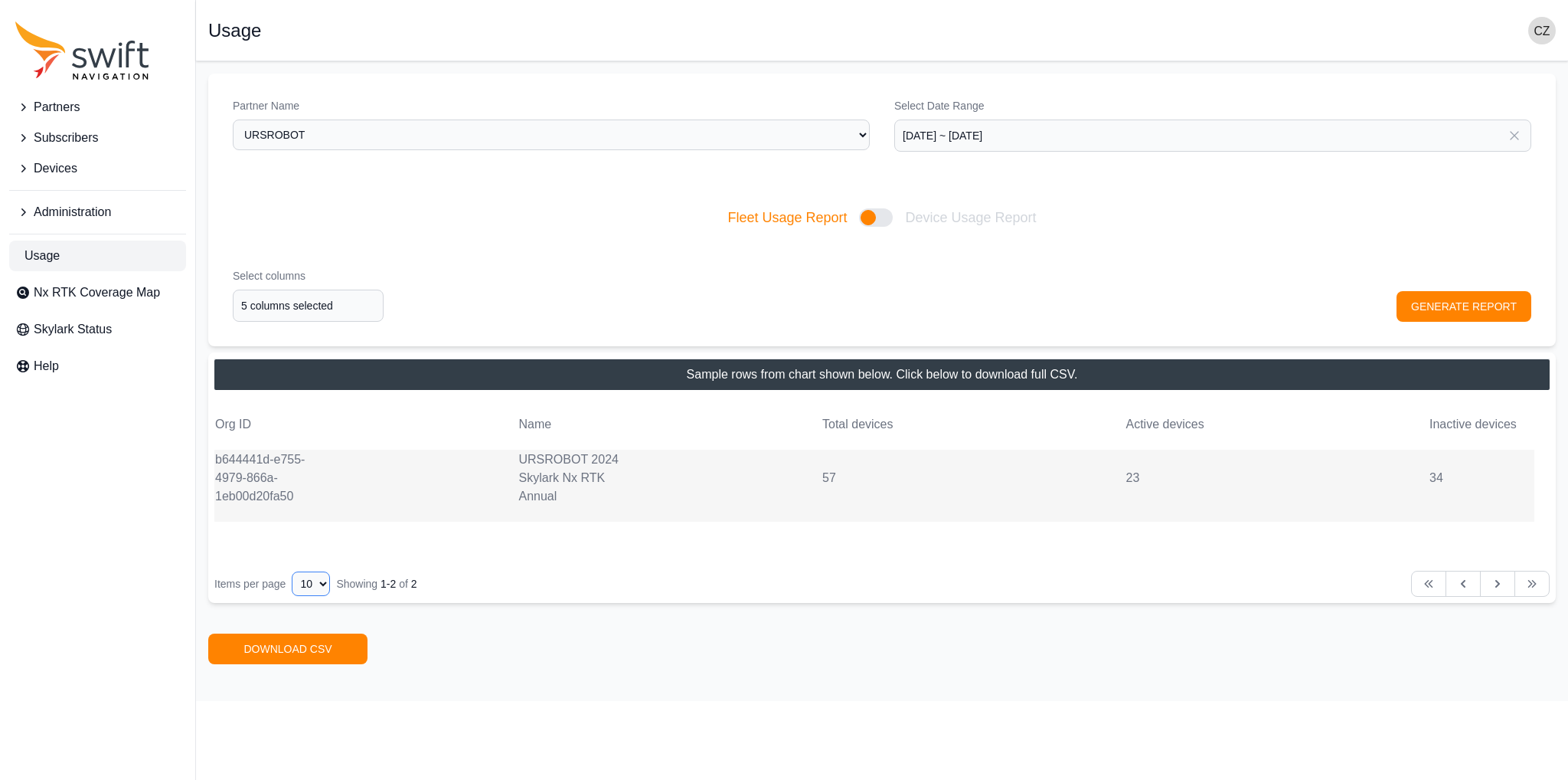
click at [320, 589] on select "10 15 20 25 50" at bounding box center [311, 584] width 38 height 24
click at [319, 585] on select "10 15 20 25 50" at bounding box center [311, 584] width 38 height 24
click at [769, 626] on main "Open sidebar Usage Partner Name Select a Partner AlpsAlpine Asensing Bad Elf Be…" at bounding box center [882, 381] width 1372 height 639
click at [880, 216] on div at bounding box center [875, 217] width 34 height 18
click at [728, 217] on input "Fleet Usage Report Device Usage Report" at bounding box center [727, 217] width 1 height 1
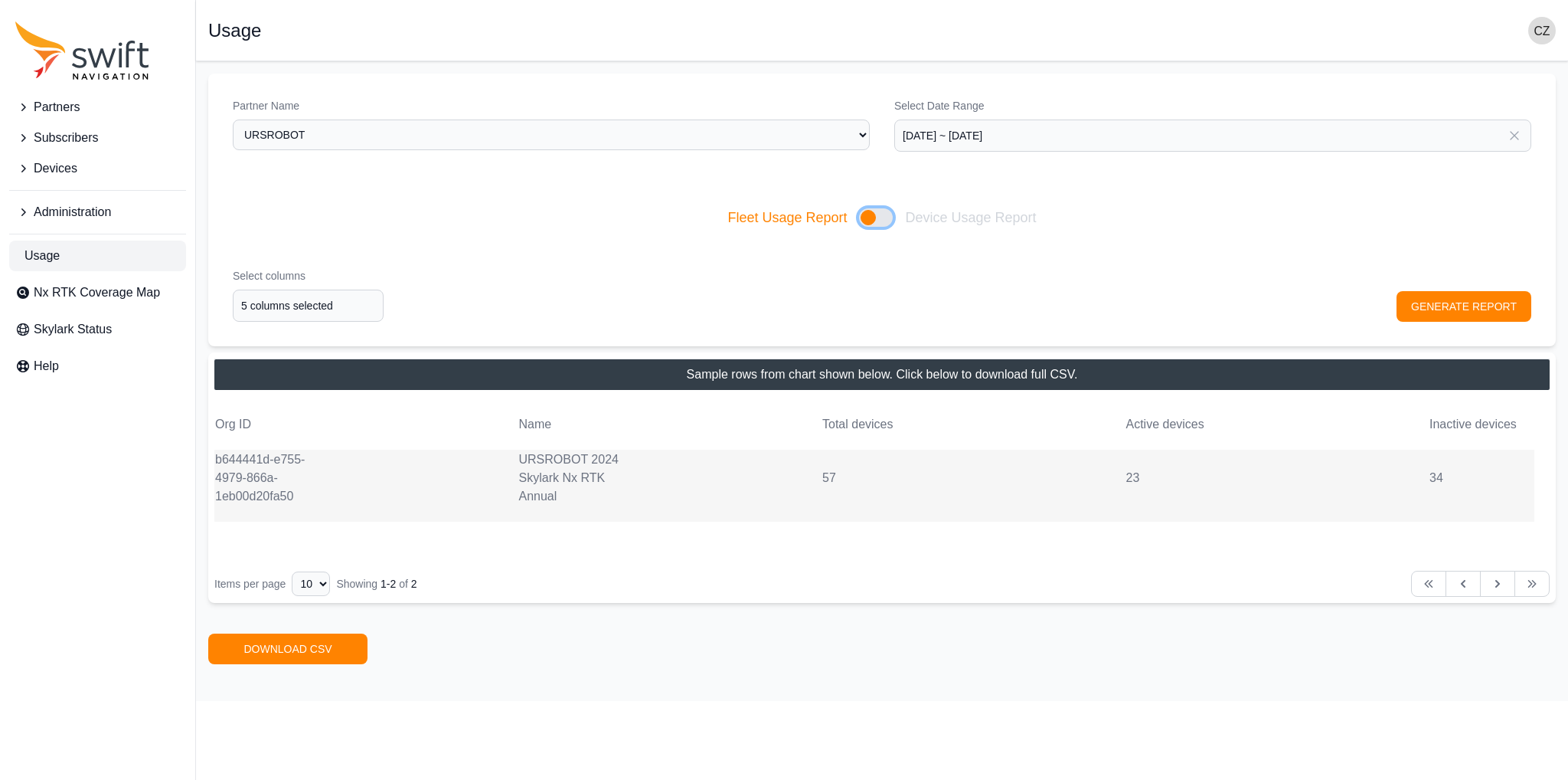
checkbox input "true"
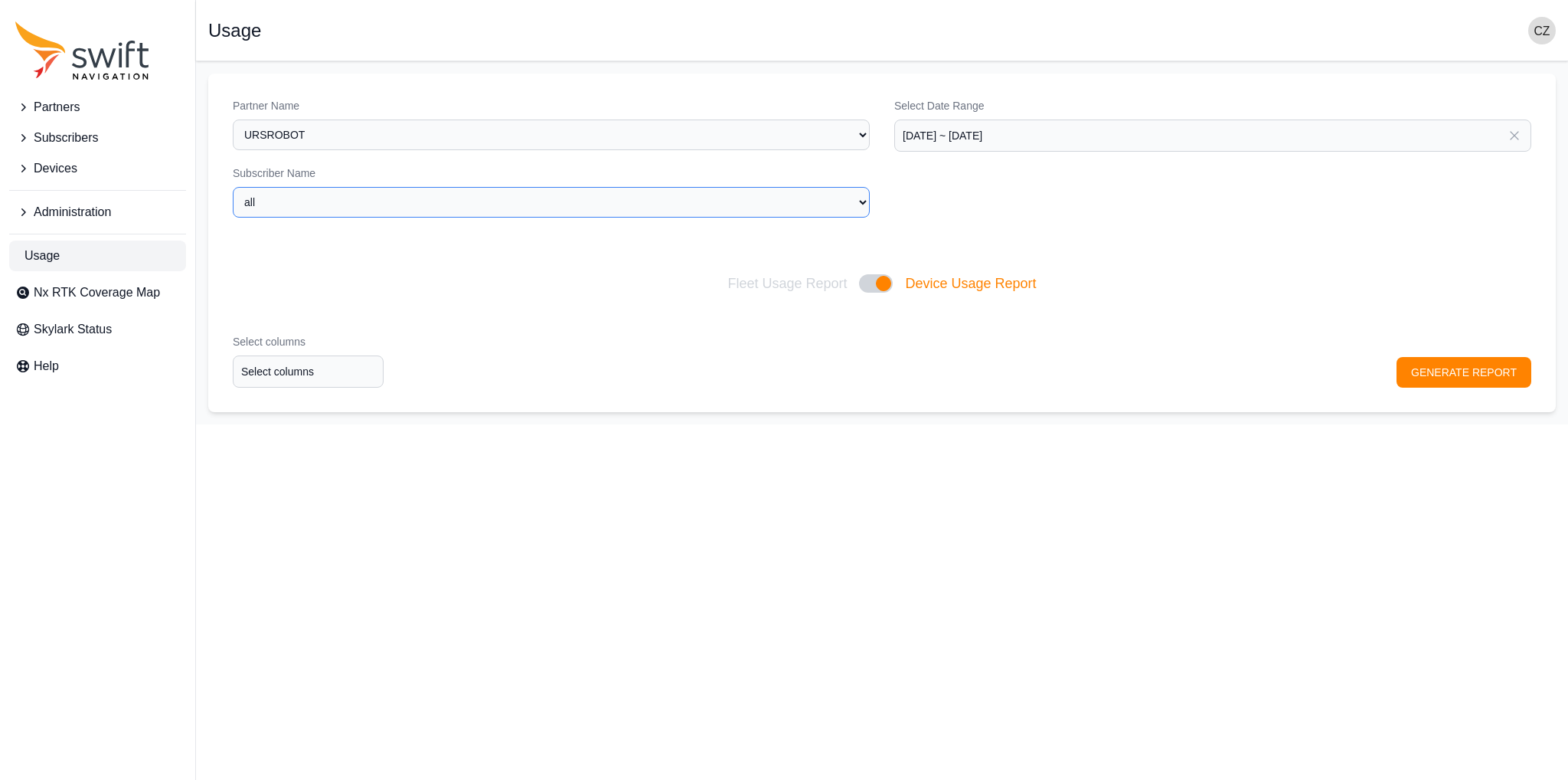
click at [412, 199] on select "all URSROBOT 2024 Skylark Nx RTK Annual URSROBOT 2024 Skylark Nx RTK Monthly" at bounding box center [551, 202] width 637 height 30
select select "2173e0fa-f0ea-40dc-85e7-0faef59378a1"
click at [233, 187] on select "all URSROBOT 2024 Skylark Nx RTK Annual URSROBOT 2024 Skylark Nx RTK Monthly" at bounding box center [551, 202] width 637 height 30
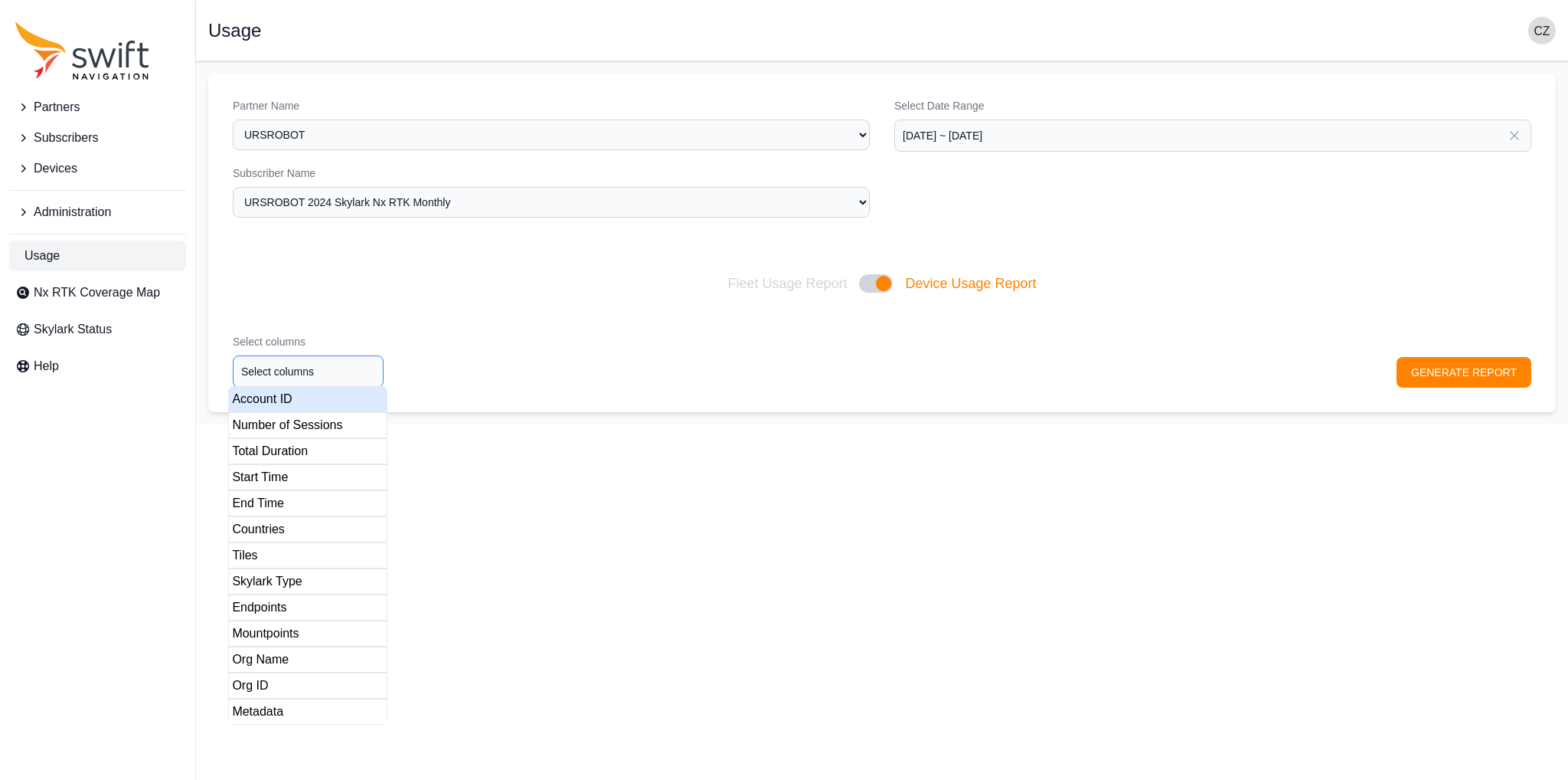
click at [302, 384] on input "Select columns" at bounding box center [308, 371] width 151 height 32
click at [307, 408] on div "Account ID" at bounding box center [307, 399] width 159 height 26
click at [304, 427] on div "Number of Sessions" at bounding box center [307, 425] width 159 height 26
click at [300, 452] on div "Total Duration" at bounding box center [307, 451] width 159 height 26
click at [291, 491] on div "End Time" at bounding box center [307, 503] width 159 height 26
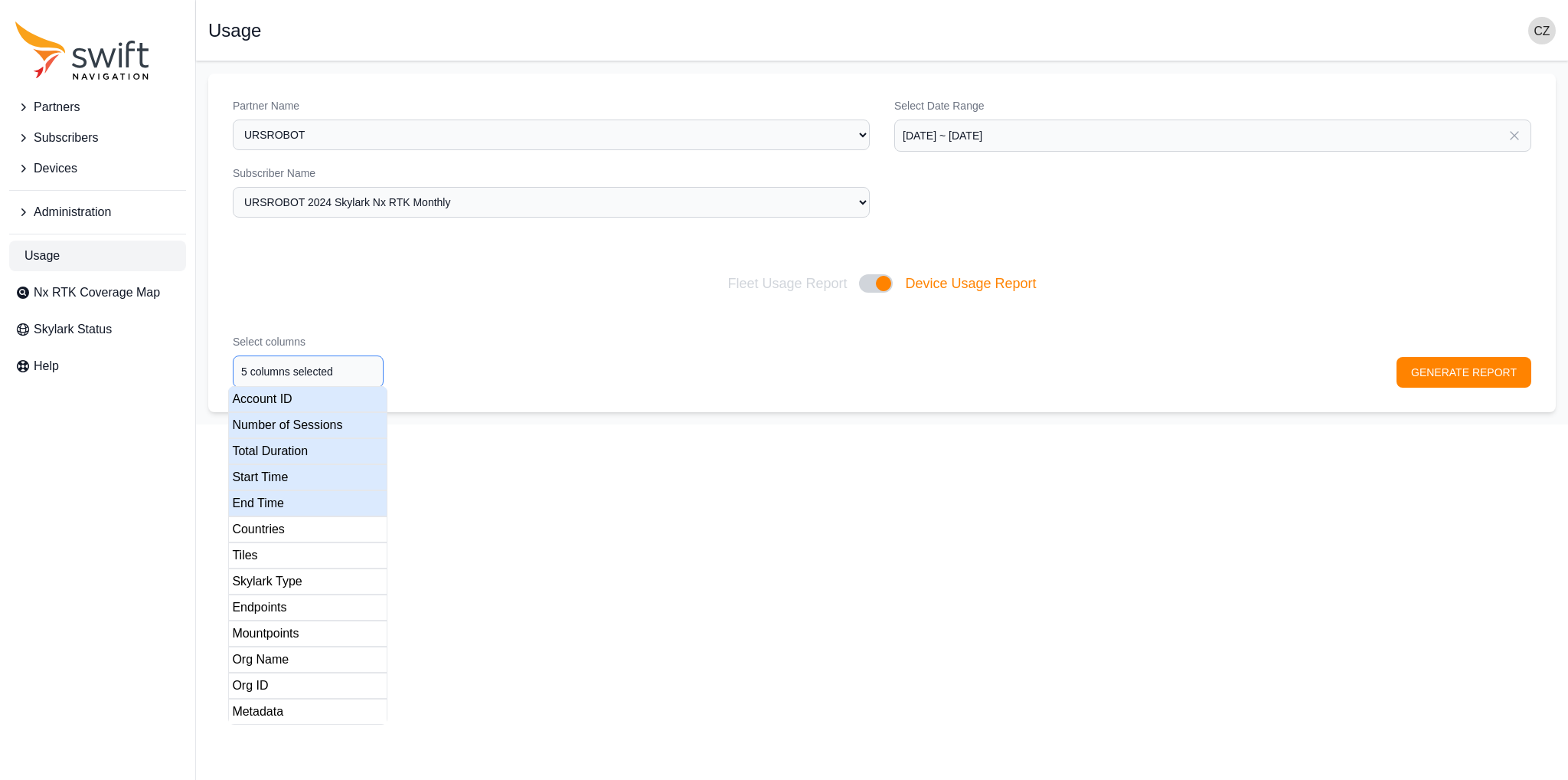
click at [277, 477] on div "Start Time" at bounding box center [307, 477] width 159 height 26
click at [279, 542] on div "Tiles" at bounding box center [307, 555] width 159 height 26
drag, startPoint x: 277, startPoint y: 528, endPoint x: 288, endPoint y: 587, distance: 60.0
click at [277, 529] on div "Countries" at bounding box center [307, 529] width 159 height 26
click at [288, 587] on div "Skylark Type" at bounding box center [307, 581] width 159 height 26
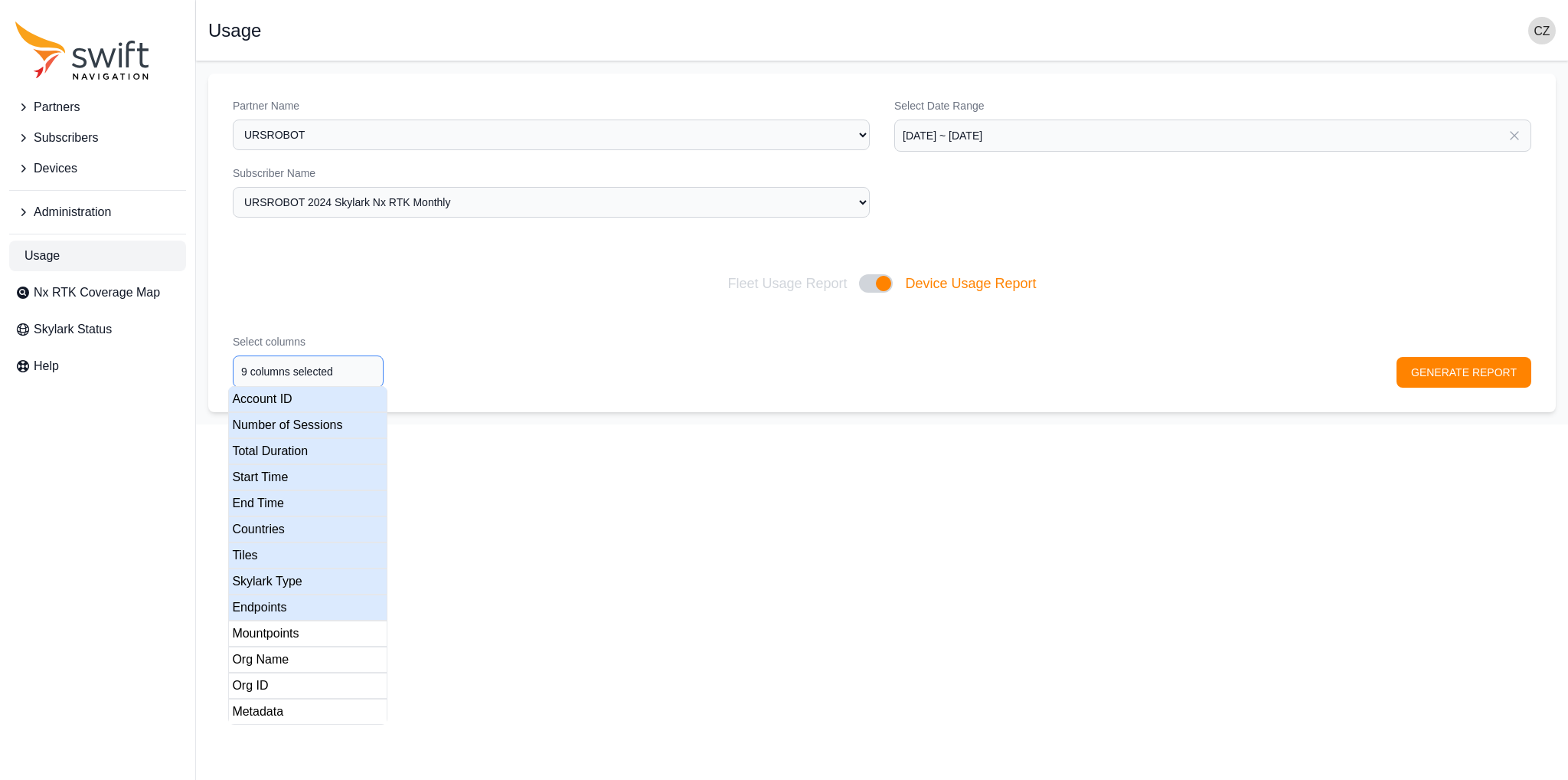
click at [288, 606] on div "Endpoints" at bounding box center [307, 607] width 159 height 26
click at [288, 625] on div "Mountpoints" at bounding box center [307, 633] width 159 height 26
click at [287, 651] on div "Org Name" at bounding box center [307, 659] width 159 height 26
click at [287, 678] on div "Org ID" at bounding box center [307, 685] width 159 height 26
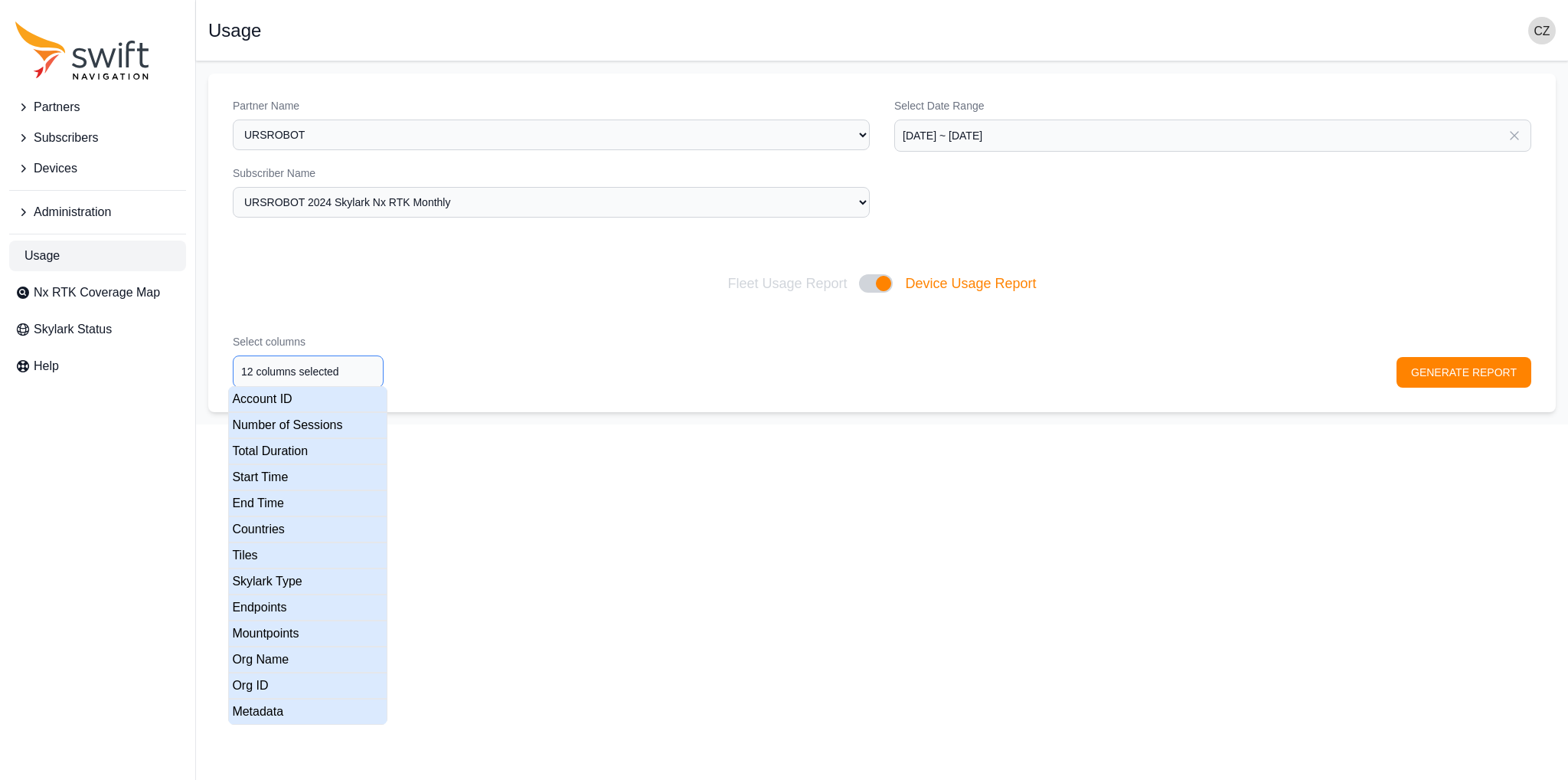
type input "13 columns selected"
click at [285, 706] on div "Metadata" at bounding box center [307, 711] width 159 height 26
click at [747, 425] on html "Partners Subscribers Devices Administration Usage Nx RTK Coverage Map Skylark S…" at bounding box center [784, 212] width 1568 height 425
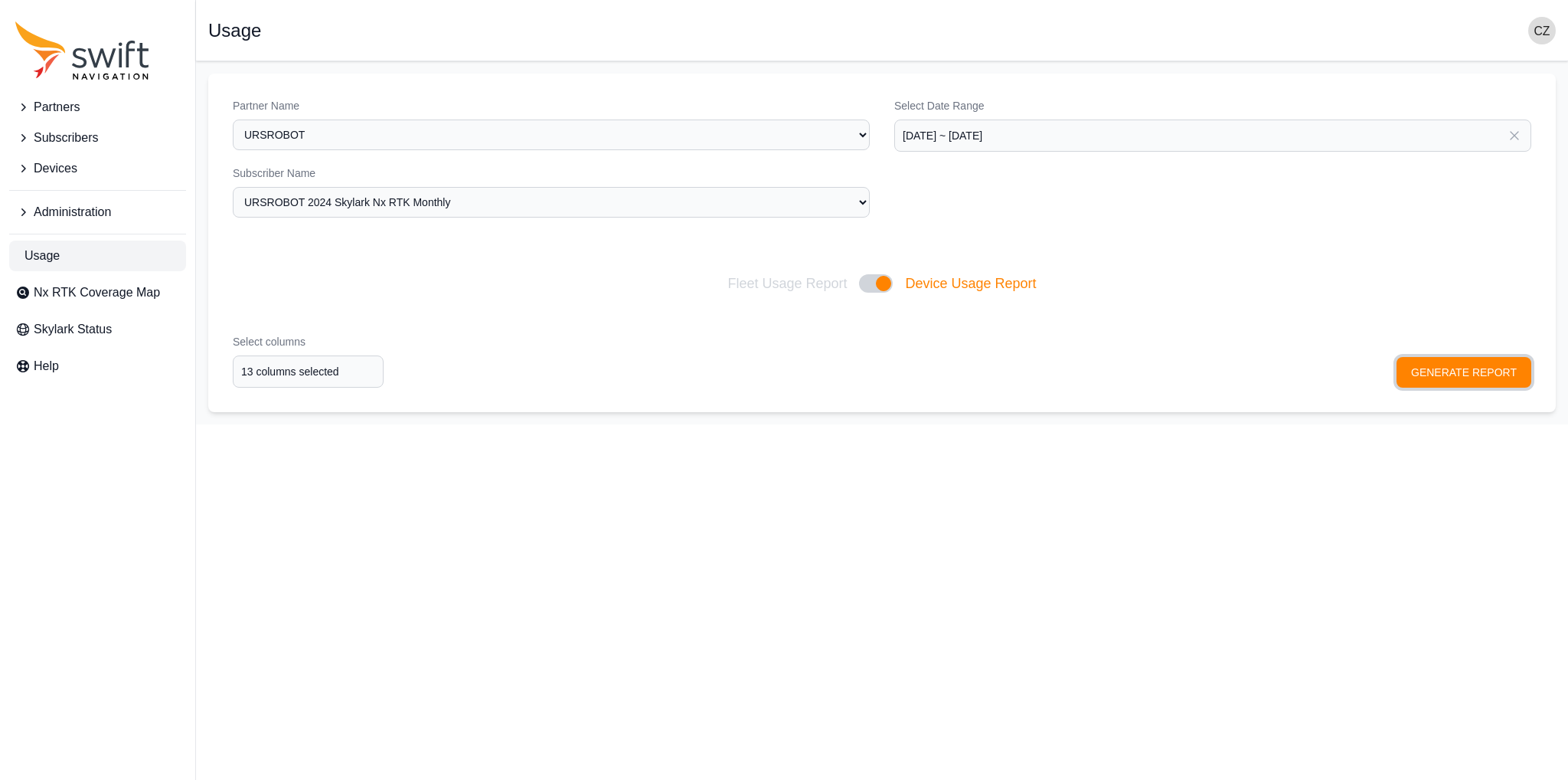
click at [1460, 362] on button "GENERATE REPORT" at bounding box center [1464, 372] width 135 height 30
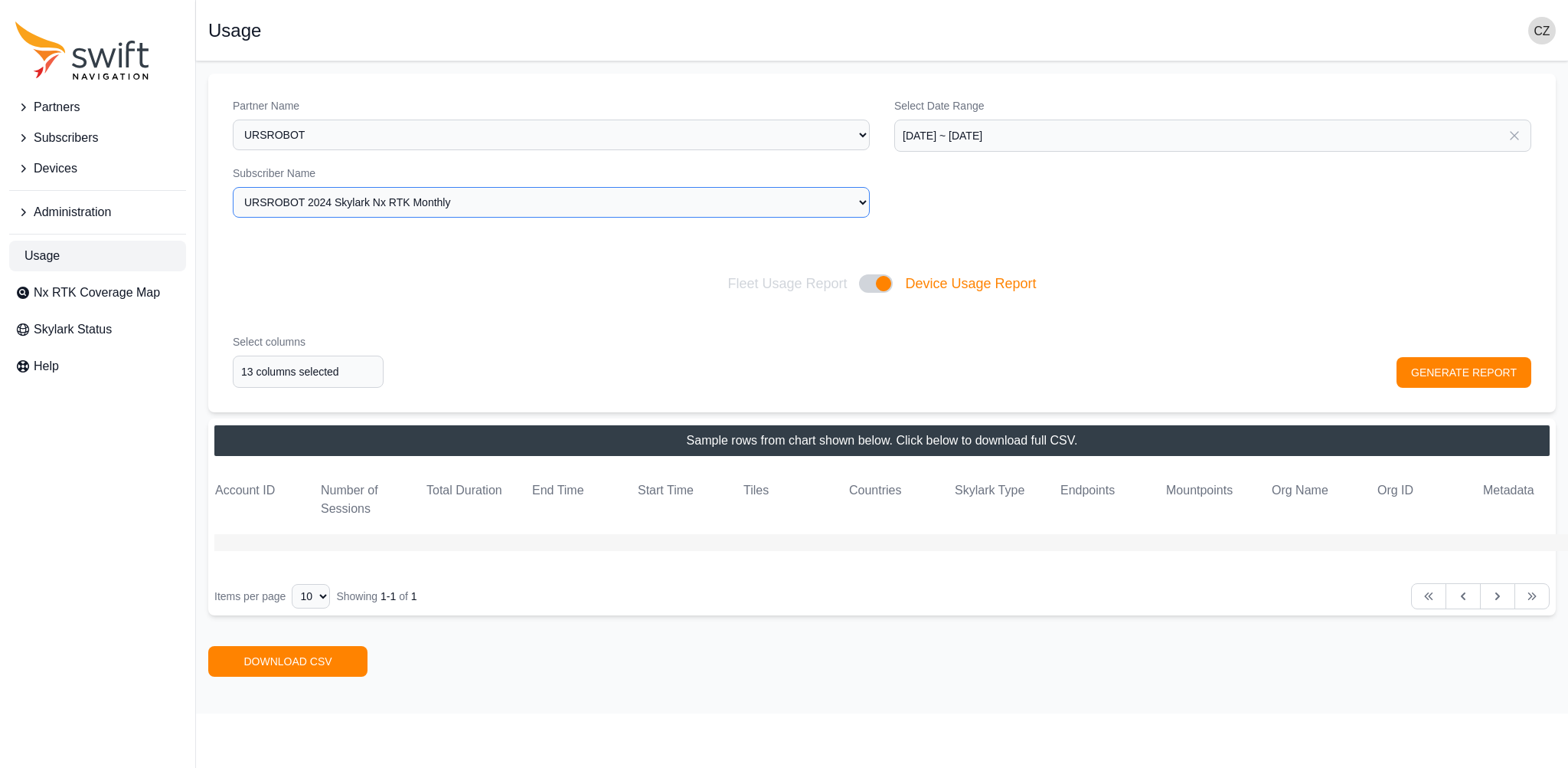
click at [843, 195] on select "all URSROBOT 2024 Skylark Nx RTK Annual URSROBOT 2024 Skylark Nx RTK Monthly" at bounding box center [551, 202] width 637 height 30
select select "all"
click at [233, 187] on select "all URSROBOT 2024 Skylark Nx RTK Annual URSROBOT 2024 Skylark Nx RTK Monthly" at bounding box center [551, 202] width 637 height 30
click at [1422, 361] on button "GENERATE REPORT" at bounding box center [1464, 372] width 135 height 30
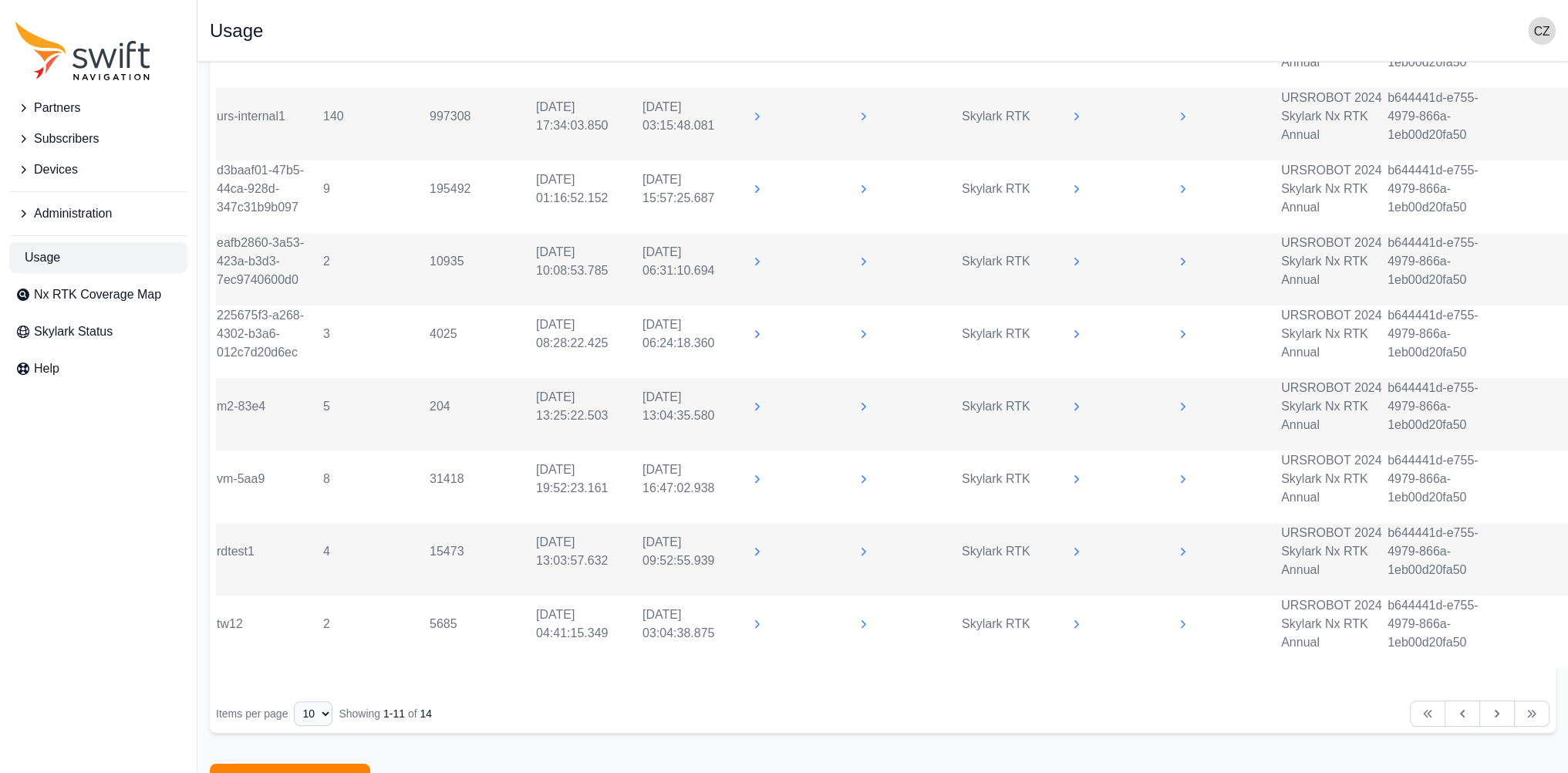
scroll to position [651, 0]
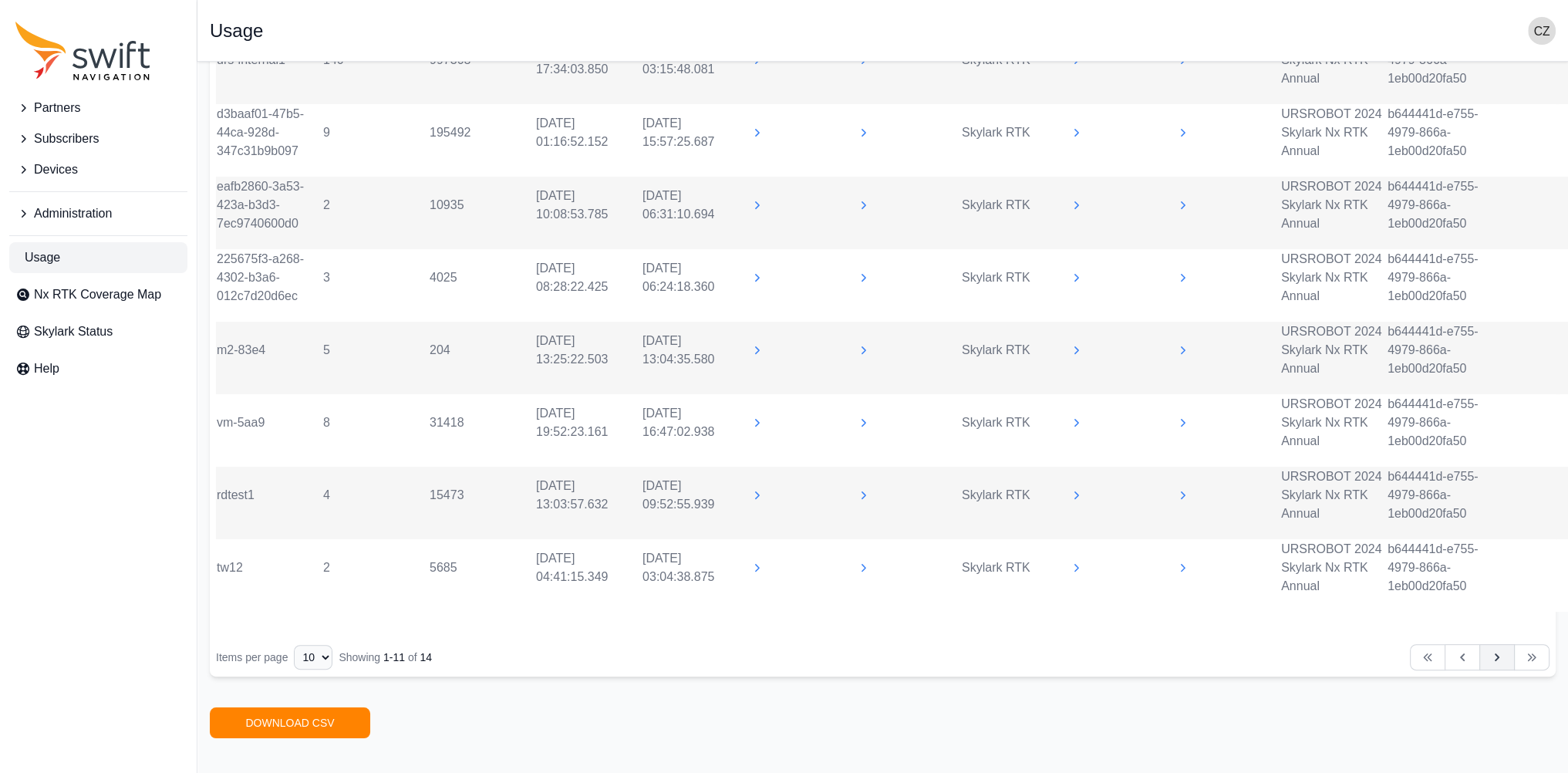
click at [1488, 656] on button "Next" at bounding box center [1496, 657] width 36 height 26
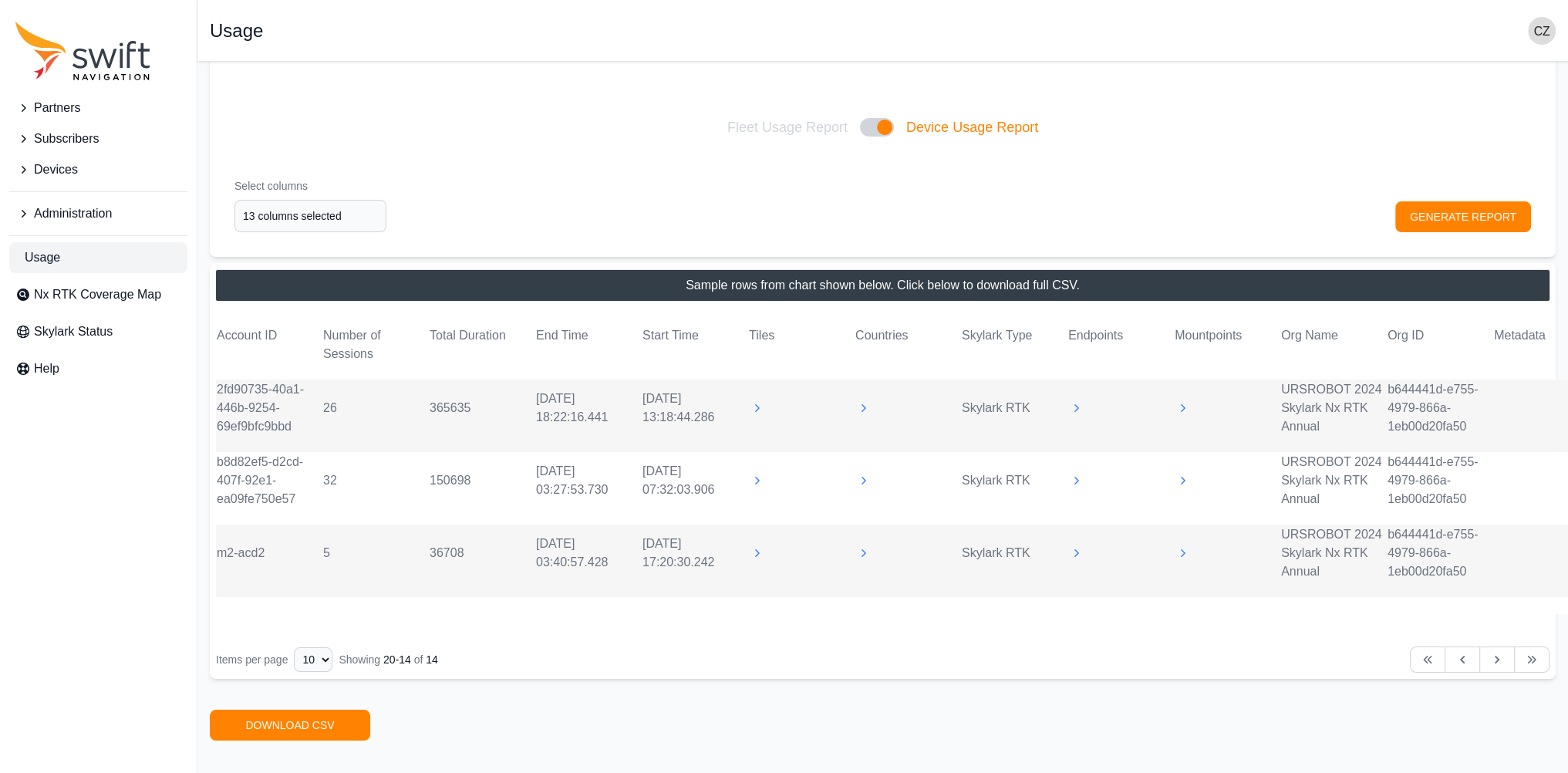
scroll to position [160, 0]
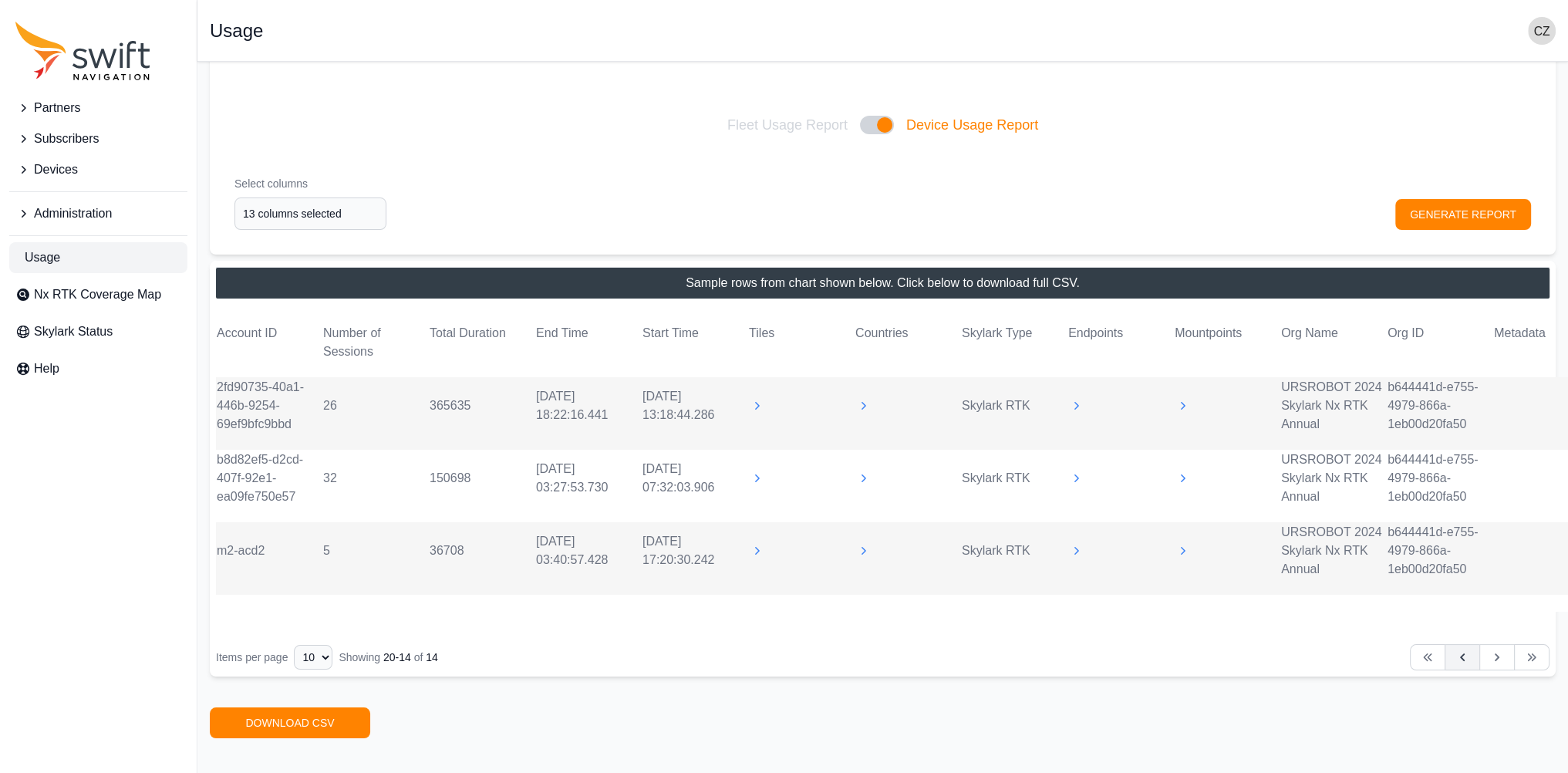
click at [1463, 650] on icon at bounding box center [1462, 658] width 16 height 16
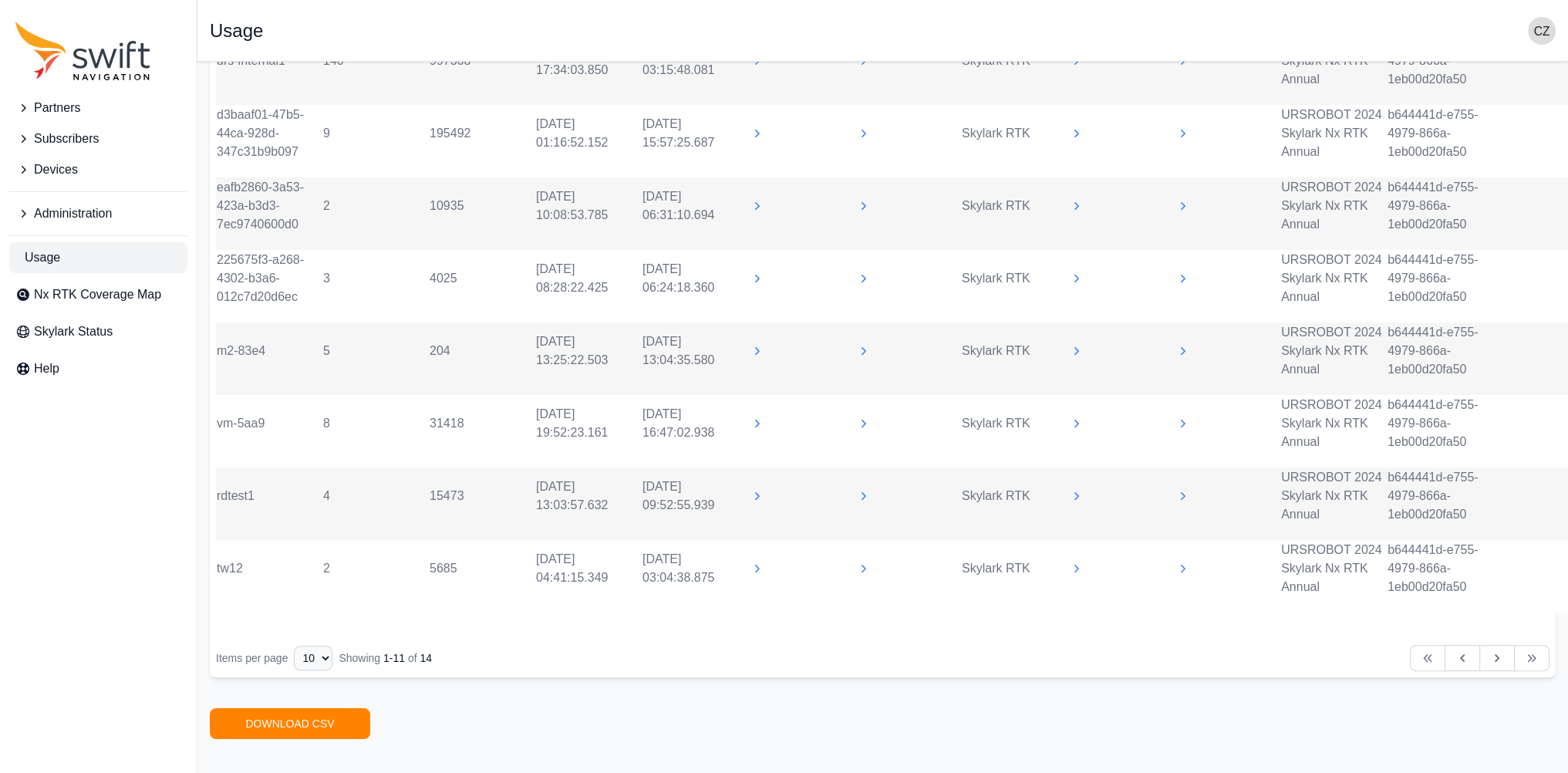
scroll to position [651, 0]
click at [314, 651] on select "10 15 20 25 50" at bounding box center [313, 657] width 38 height 24
select select "15"
click at [294, 669] on select "10 15 20 25 50" at bounding box center [313, 657] width 38 height 24
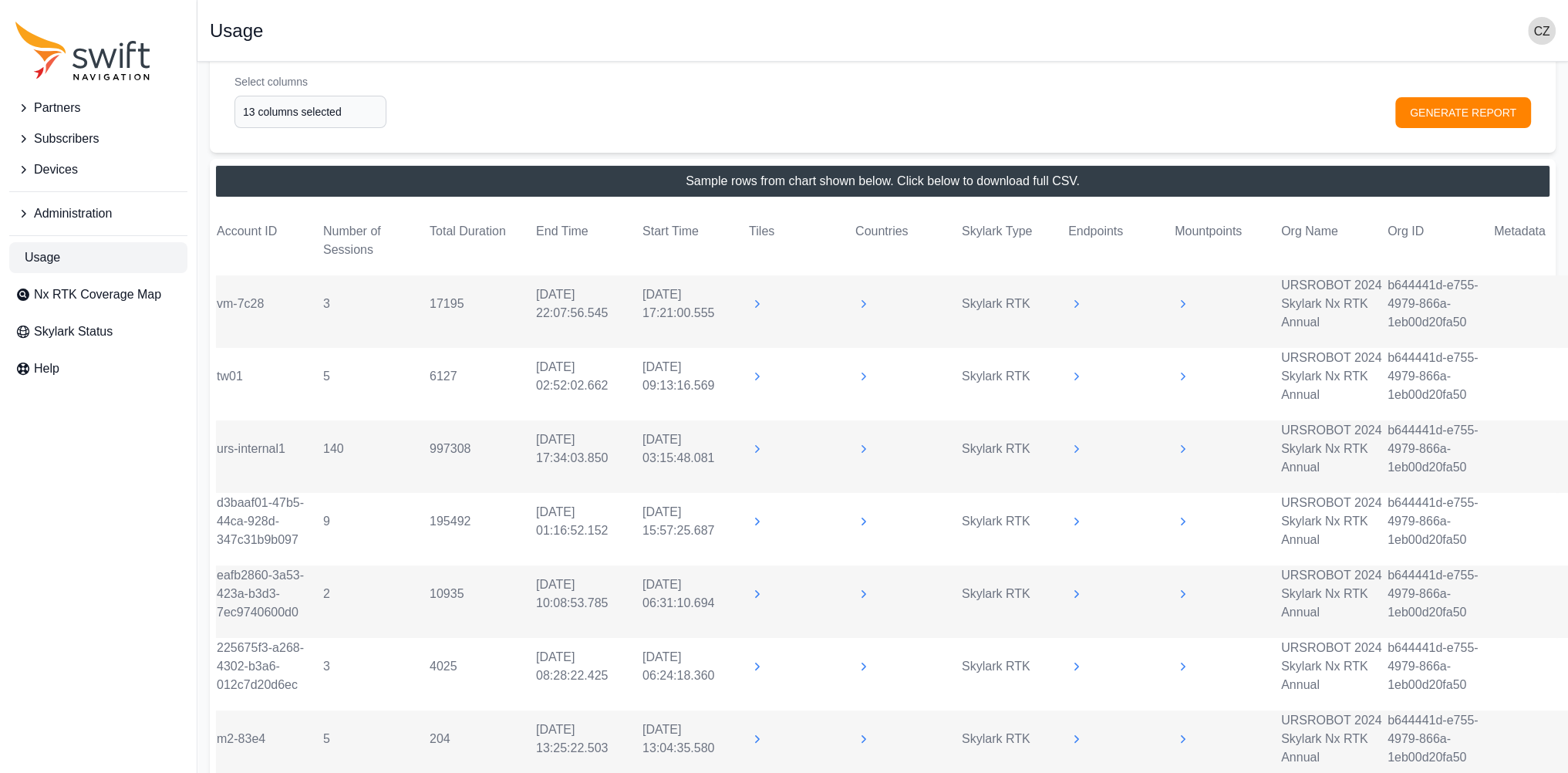
scroll to position [115, 0]
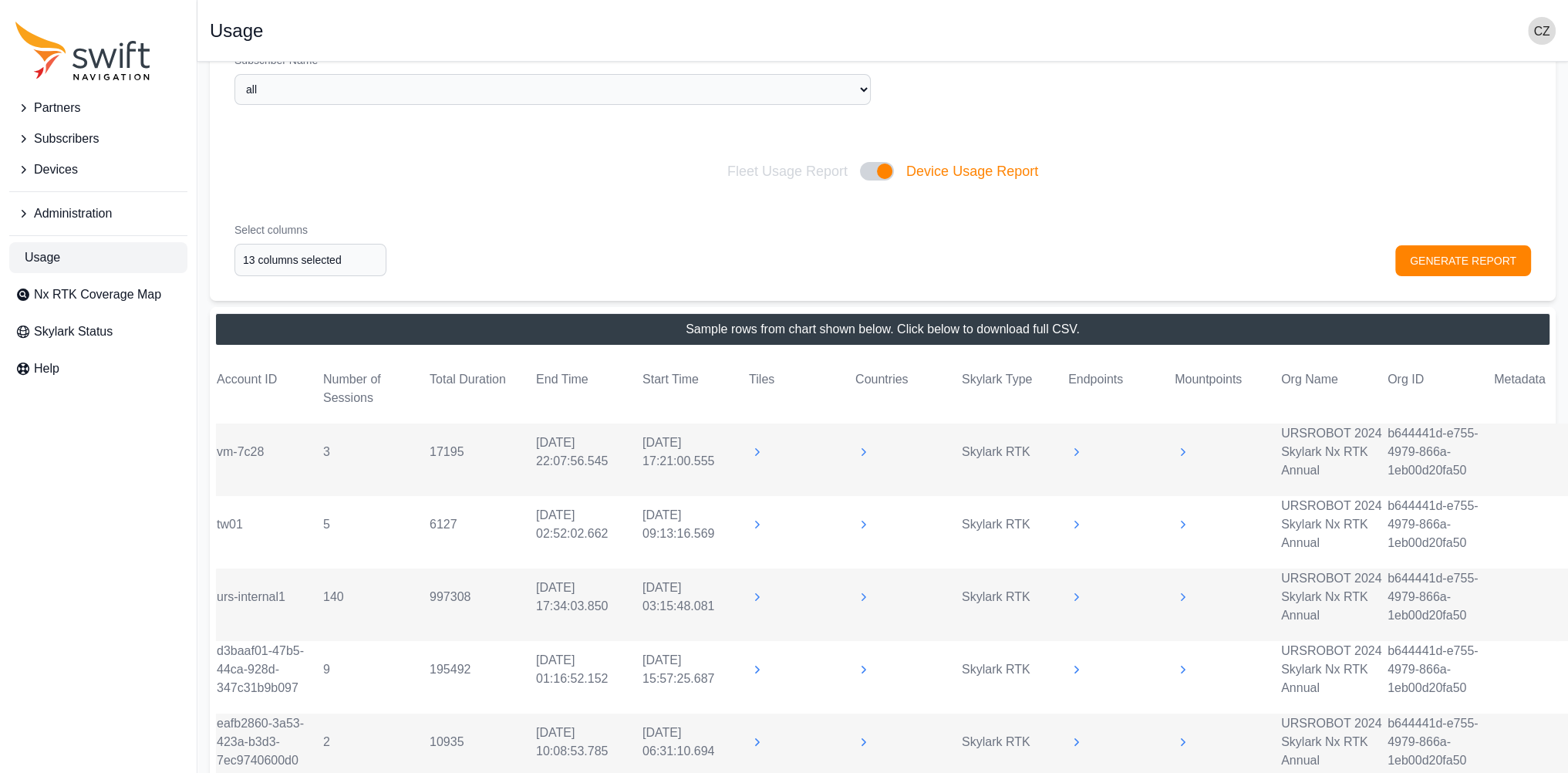
click at [753, 447] on icon at bounding box center [756, 452] width 16 height 16
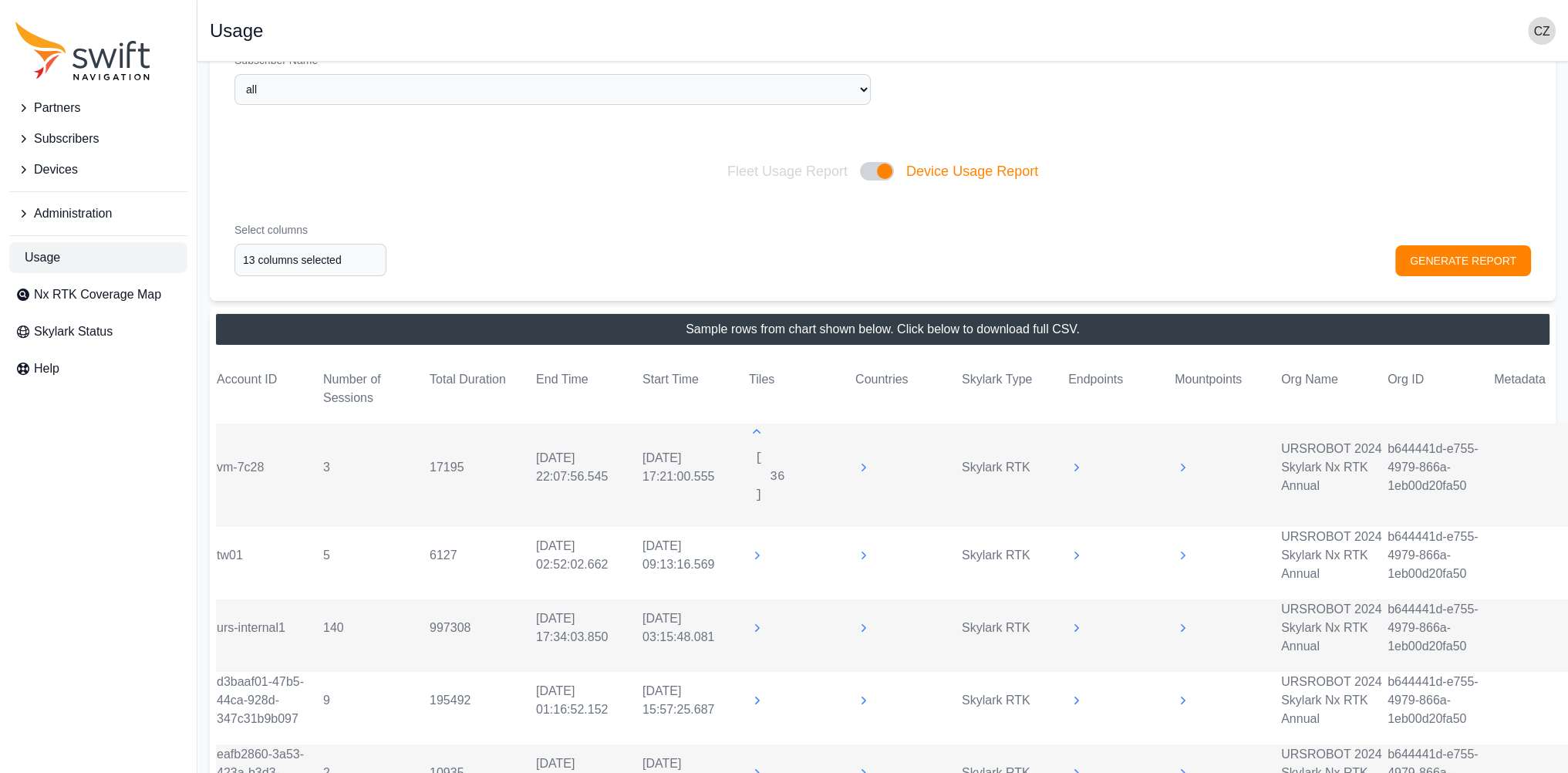
click at [759, 449] on pre "[ 36 ]" at bounding box center [801, 476] width 93 height 55
click at [749, 426] on icon at bounding box center [756, 432] width 16 height 16
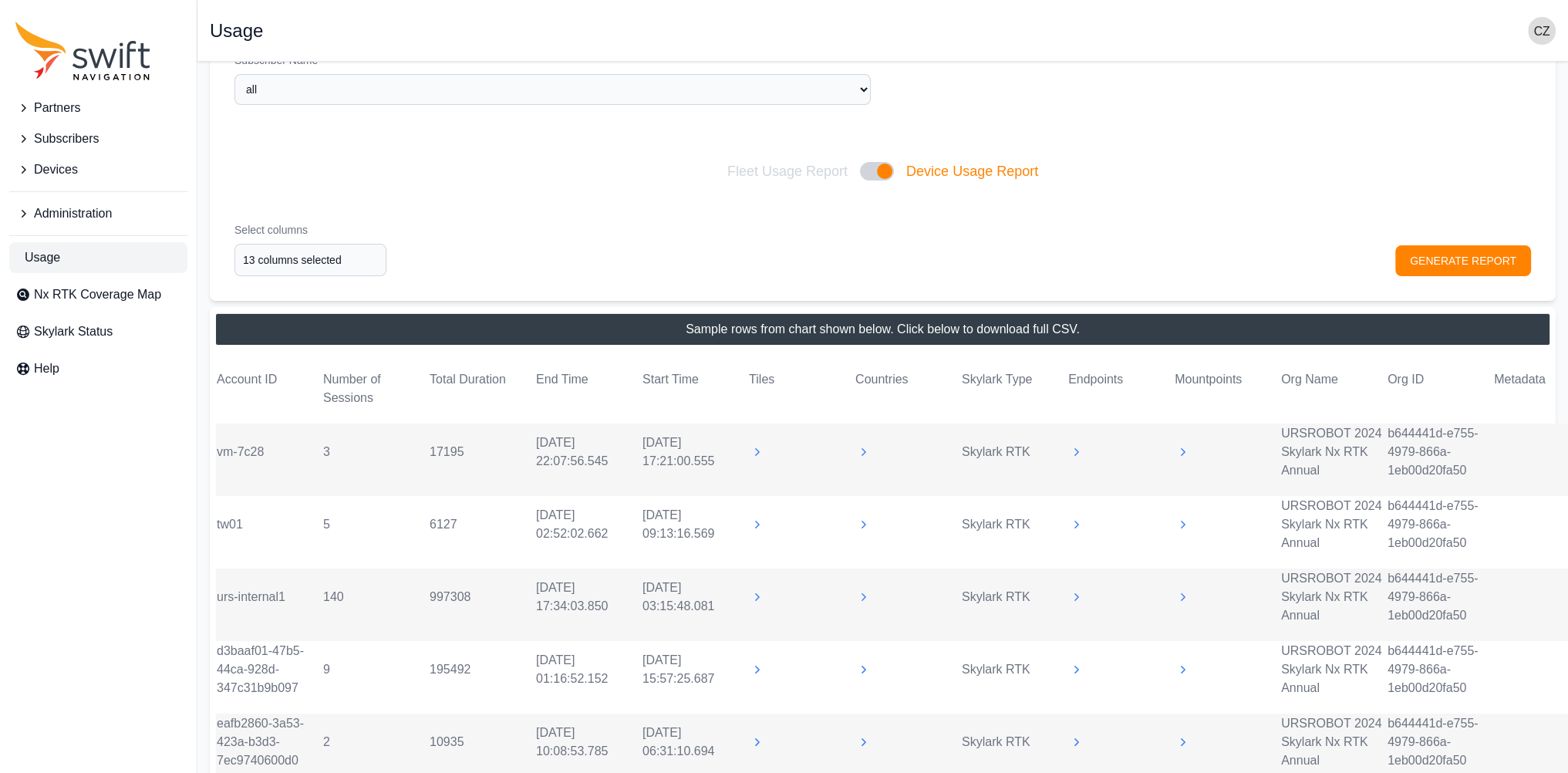
click at [859, 454] on icon at bounding box center [863, 452] width 16 height 16
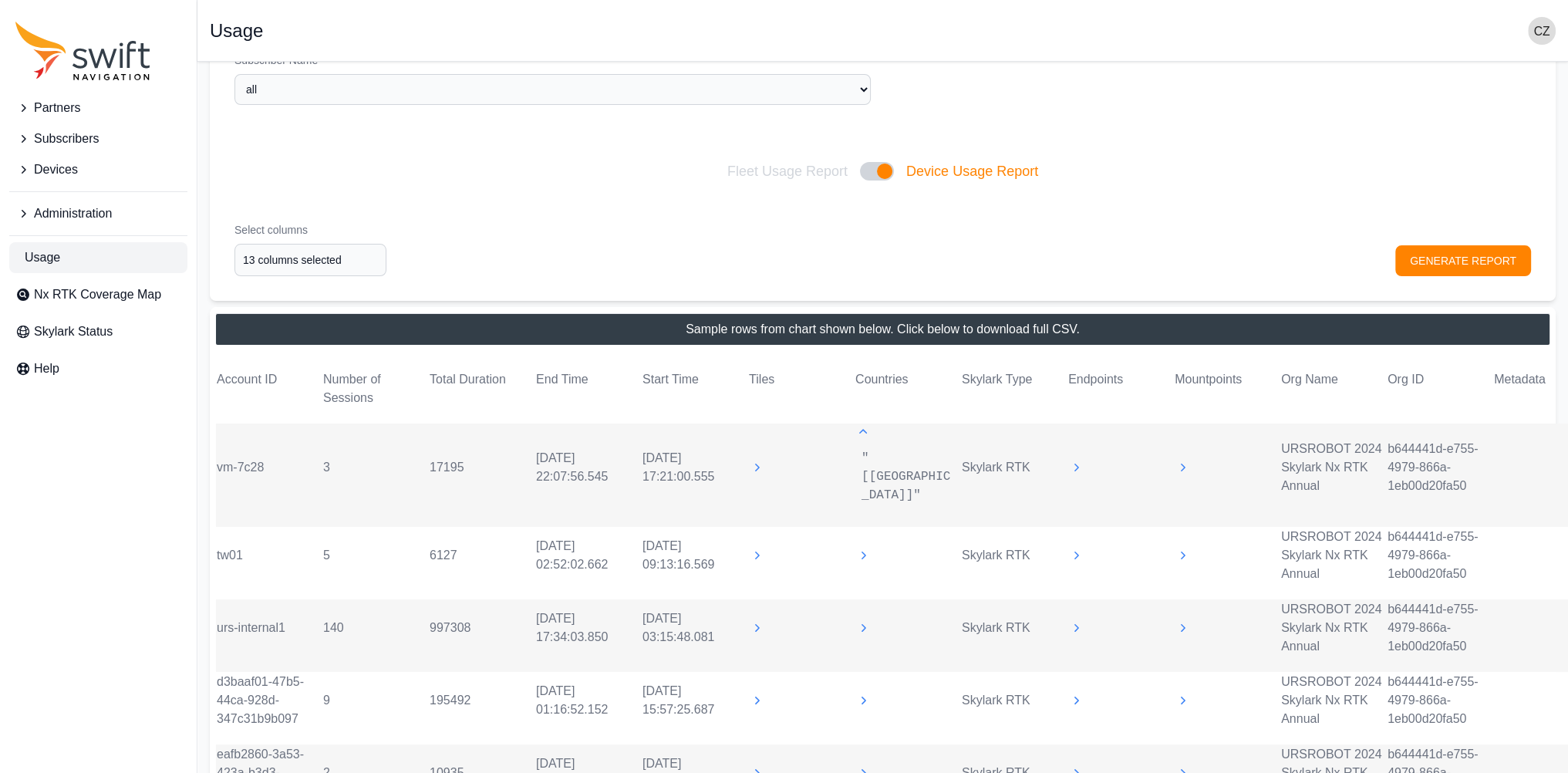
click at [859, 433] on icon at bounding box center [863, 432] width 16 height 16
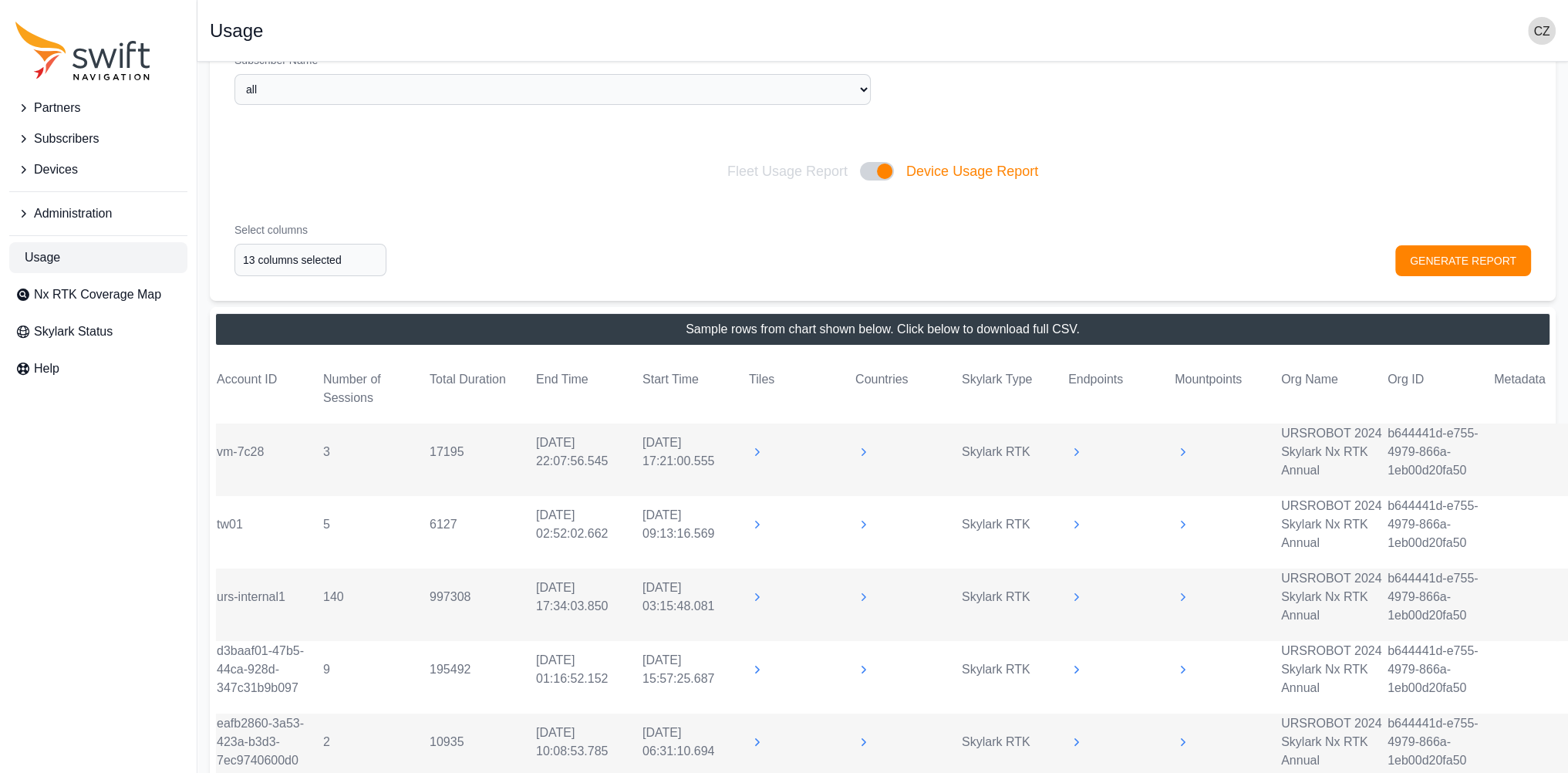
click at [869, 518] on icon at bounding box center [863, 525] width 16 height 16
click at [862, 506] on icon at bounding box center [863, 507] width 16 height 16
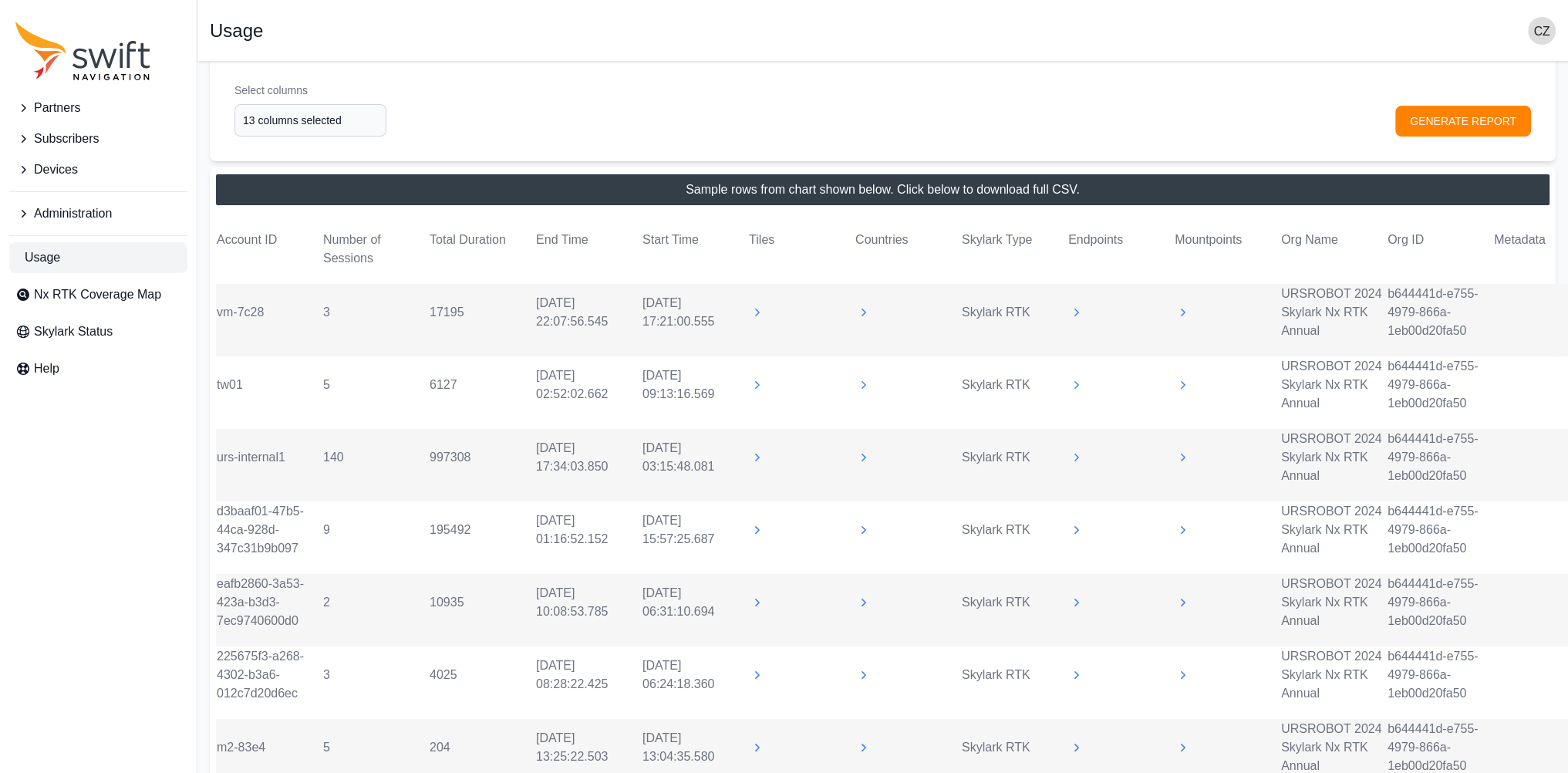
scroll to position [268, 0]
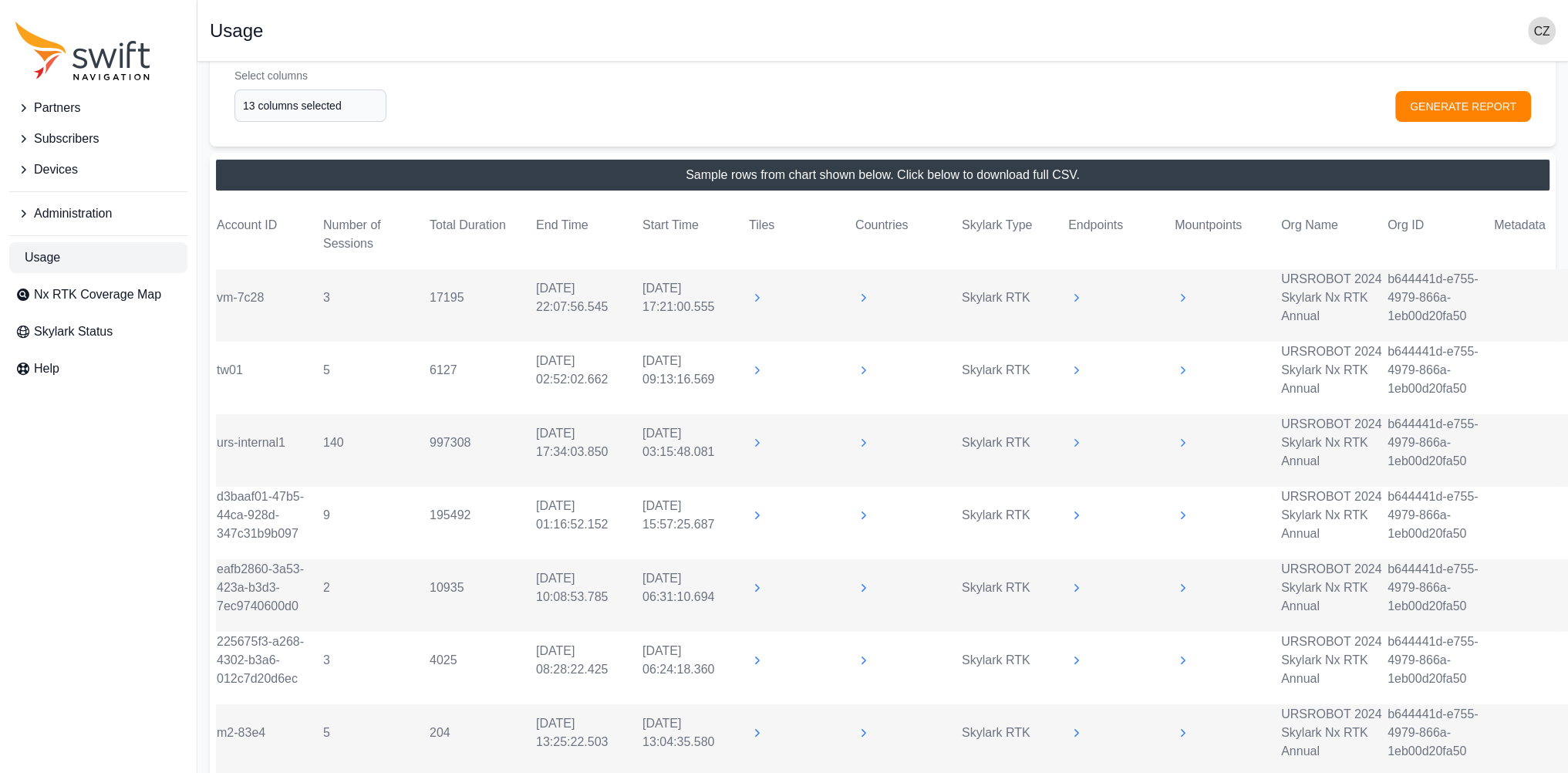
click at [864, 447] on icon at bounding box center [863, 442] width 16 height 16
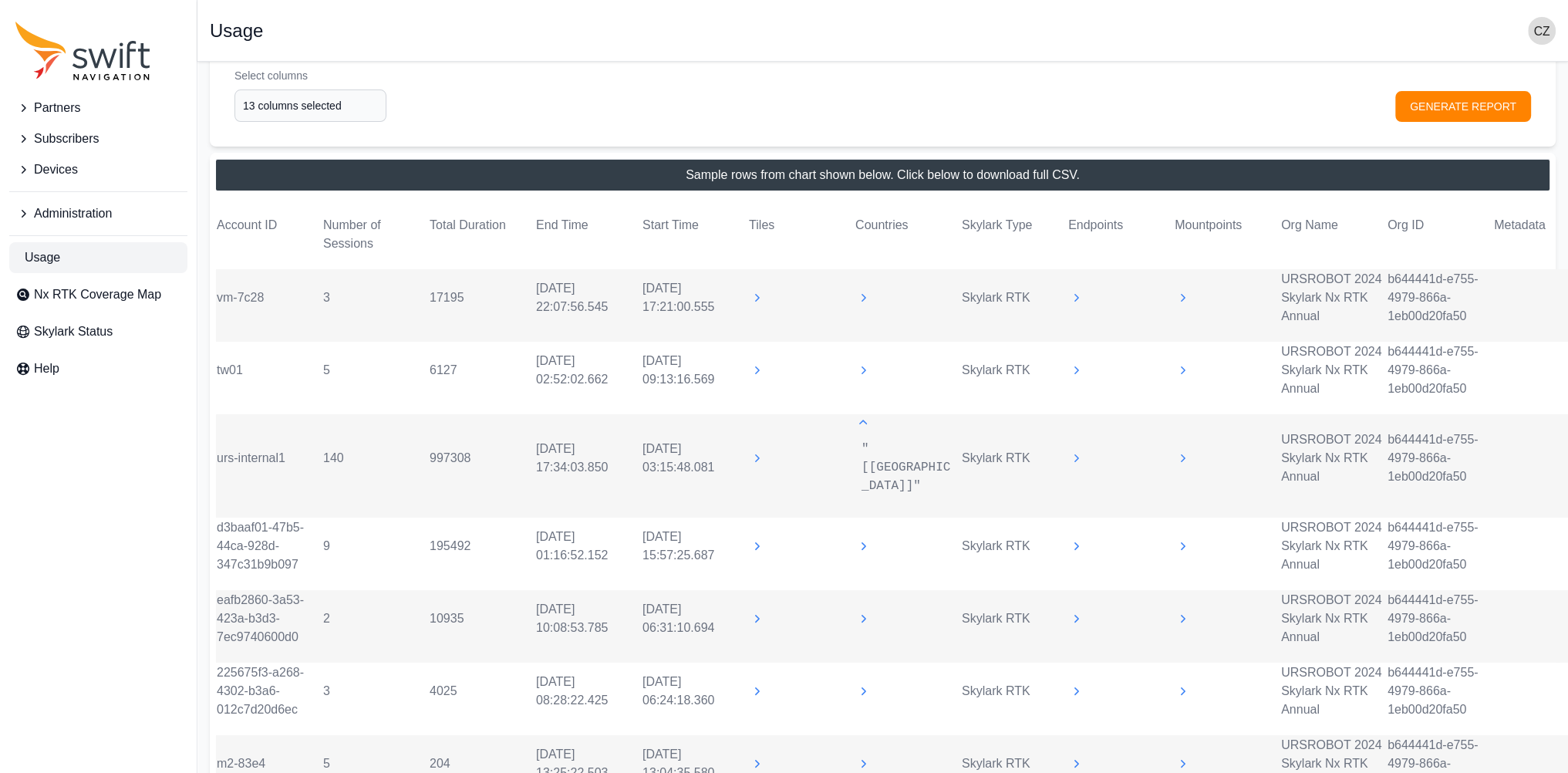
click at [865, 434] on div ""[USA]"" at bounding box center [908, 468] width 105 height 68
click at [865, 428] on icon at bounding box center [863, 422] width 16 height 16
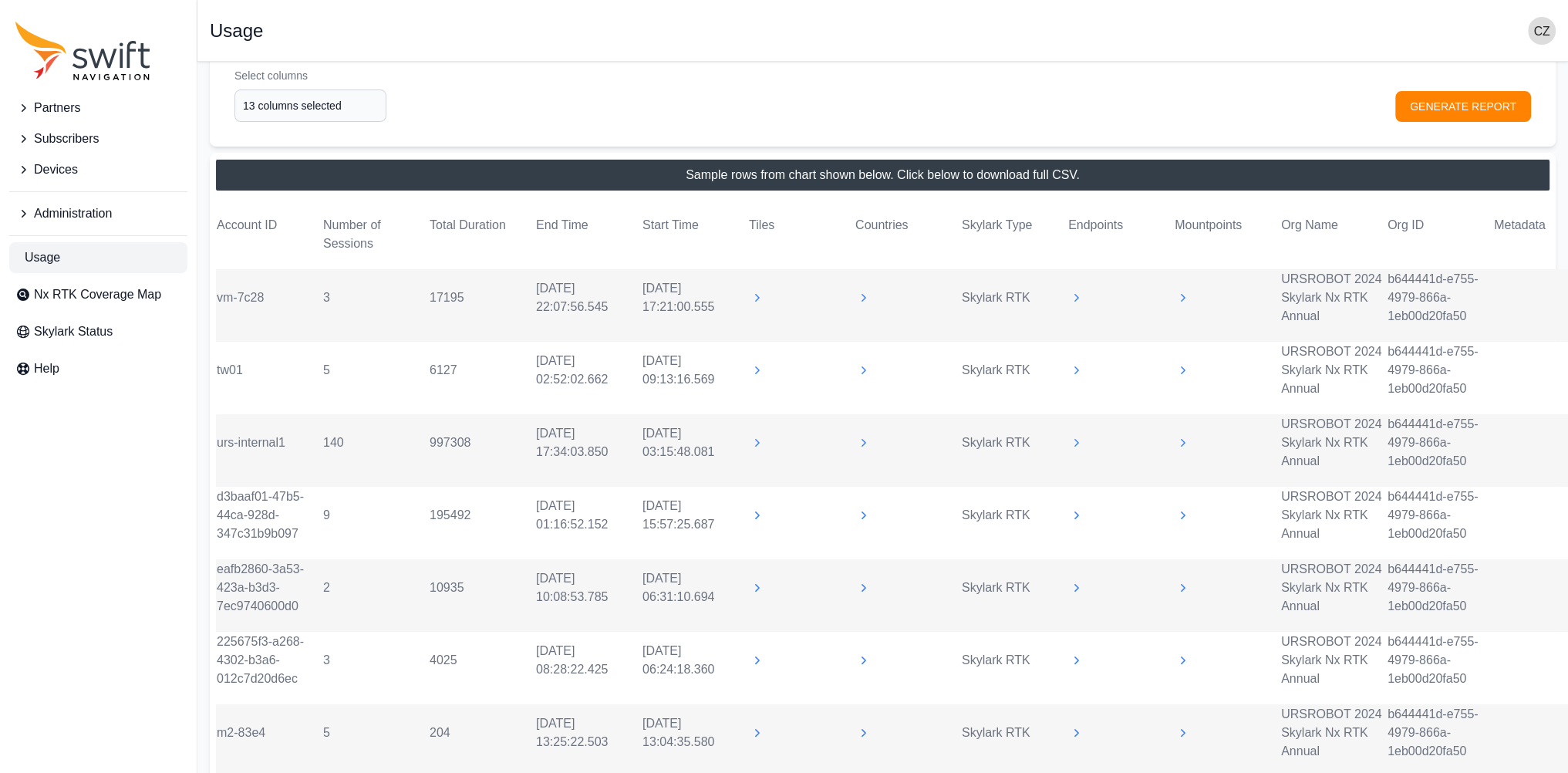
click at [867, 508] on icon at bounding box center [863, 515] width 16 height 16
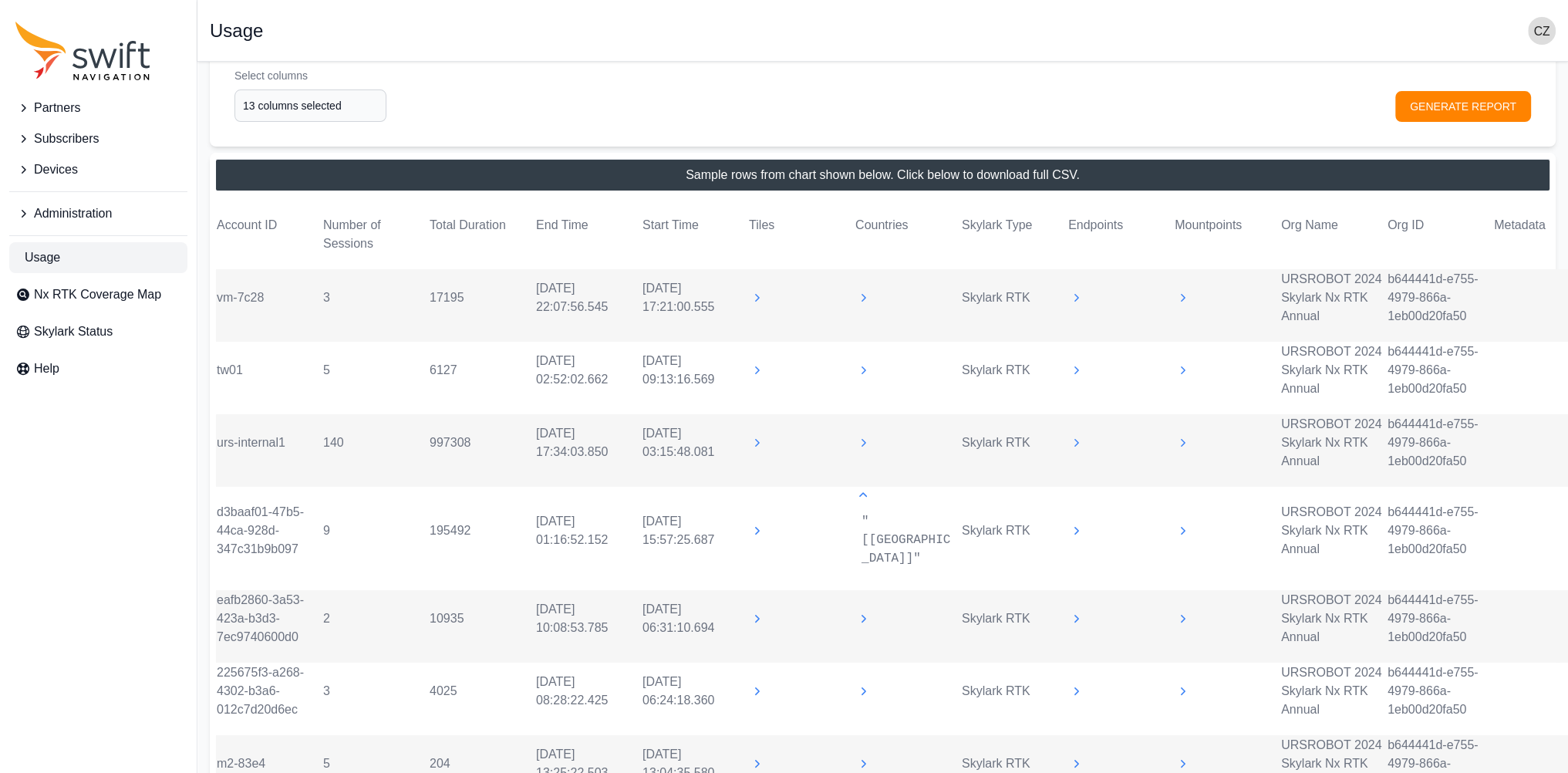
click at [860, 500] on icon at bounding box center [863, 495] width 16 height 16
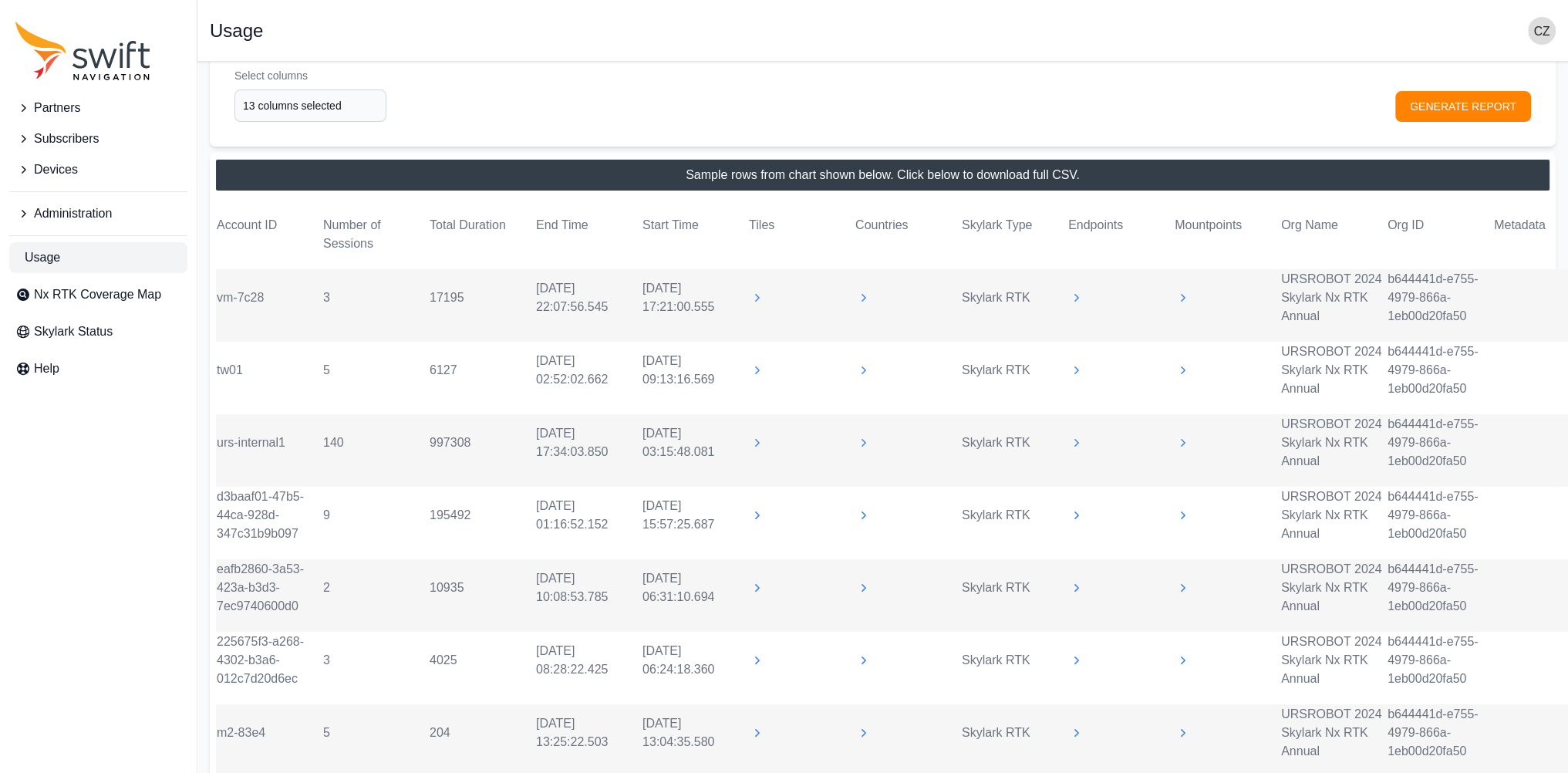
click at [865, 572] on tr "eafb2860-3a53-423a-b3d3-7ec9740600d0 2 10935 2025-08-11 10:08:53.785 2025-08-11…" at bounding box center [908, 595] width 1383 height 73
click at [865, 576] on tr "eafb2860-3a53-423a-b3d3-7ec9740600d0 2 10935 2025-08-11 10:08:53.785 2025-08-11…" at bounding box center [908, 595] width 1383 height 73
click at [865, 580] on icon at bounding box center [863, 588] width 16 height 16
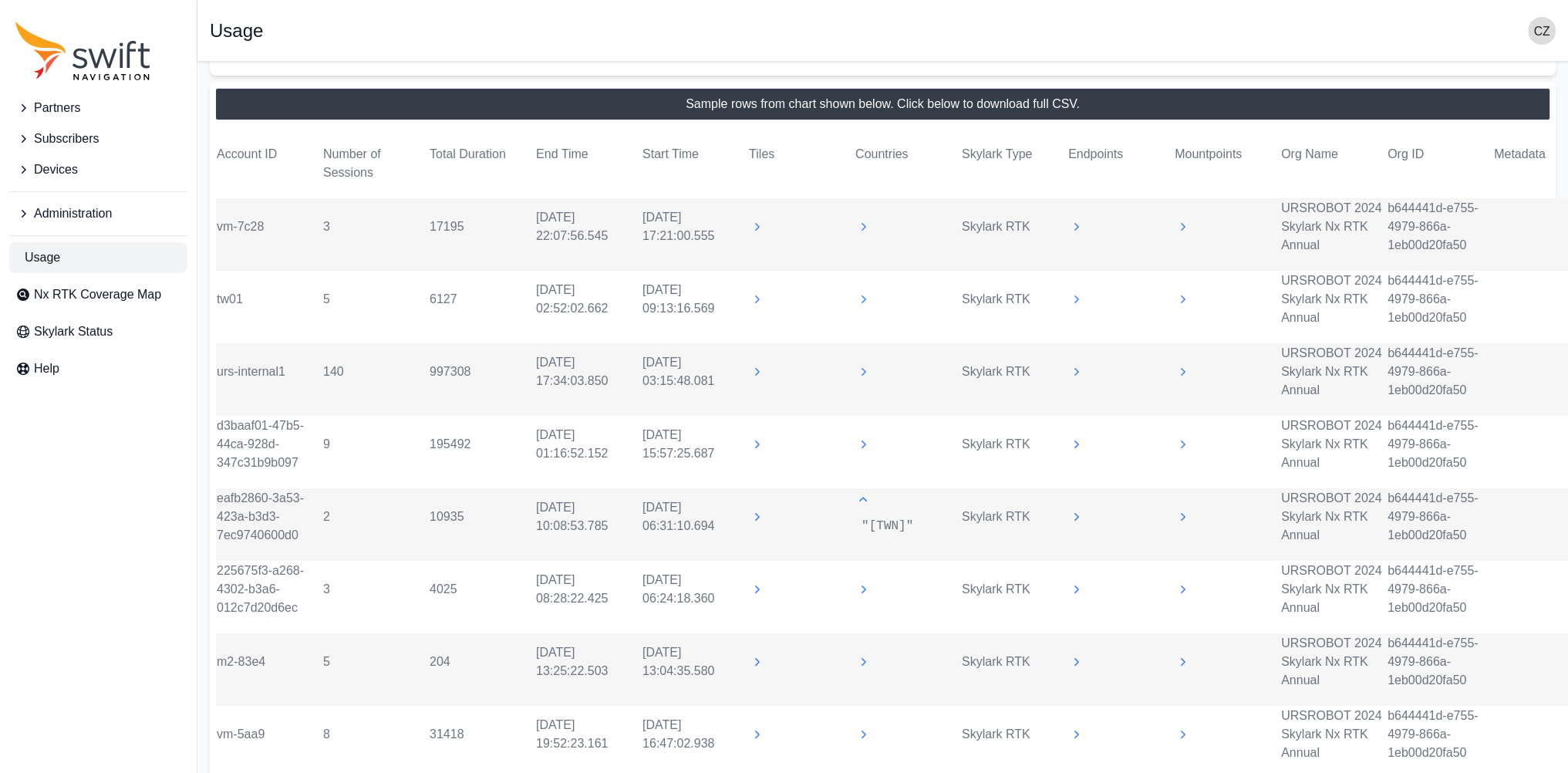
scroll to position [422, 0]
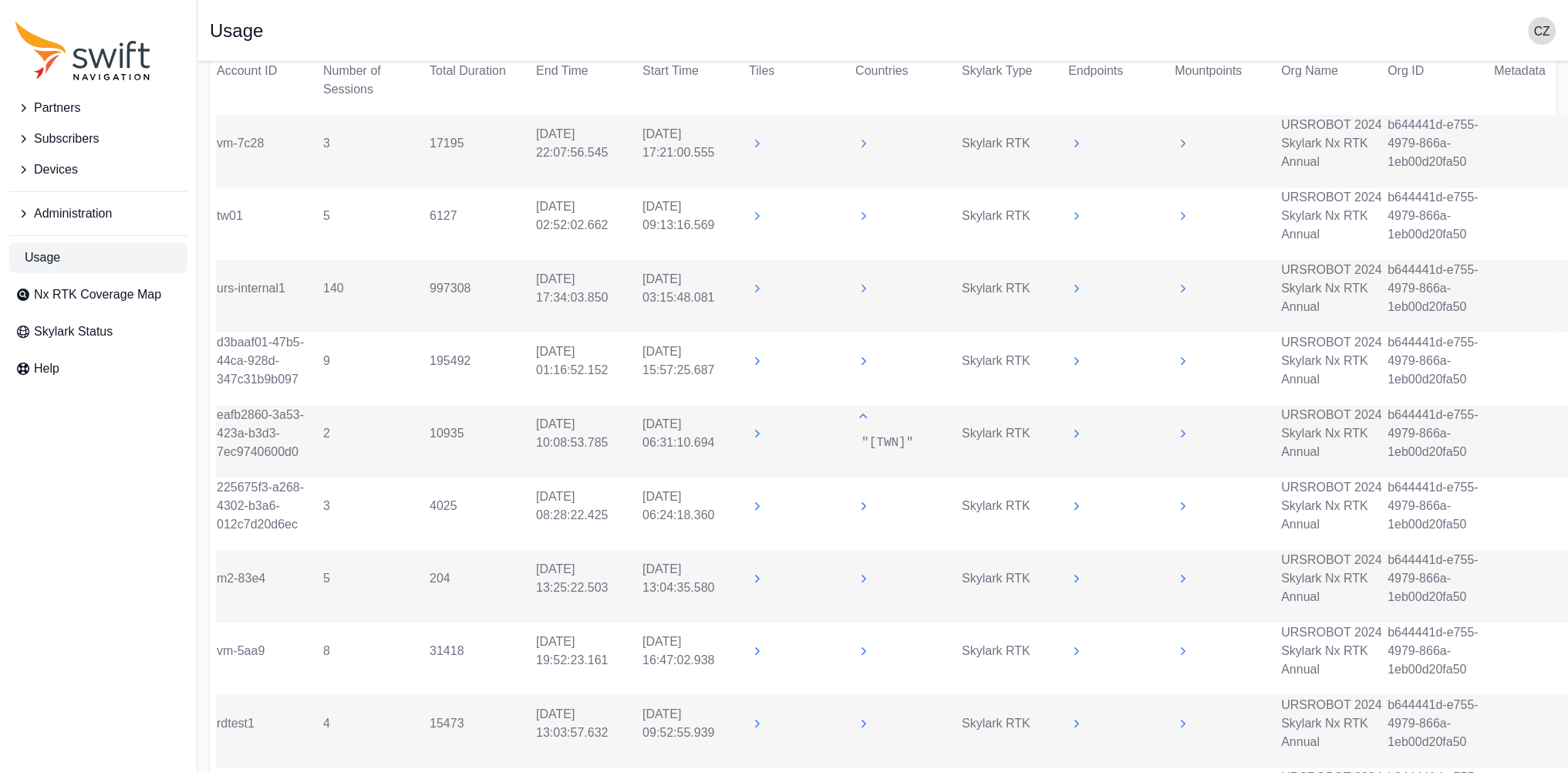
click at [865, 415] on icon at bounding box center [863, 416] width 16 height 16
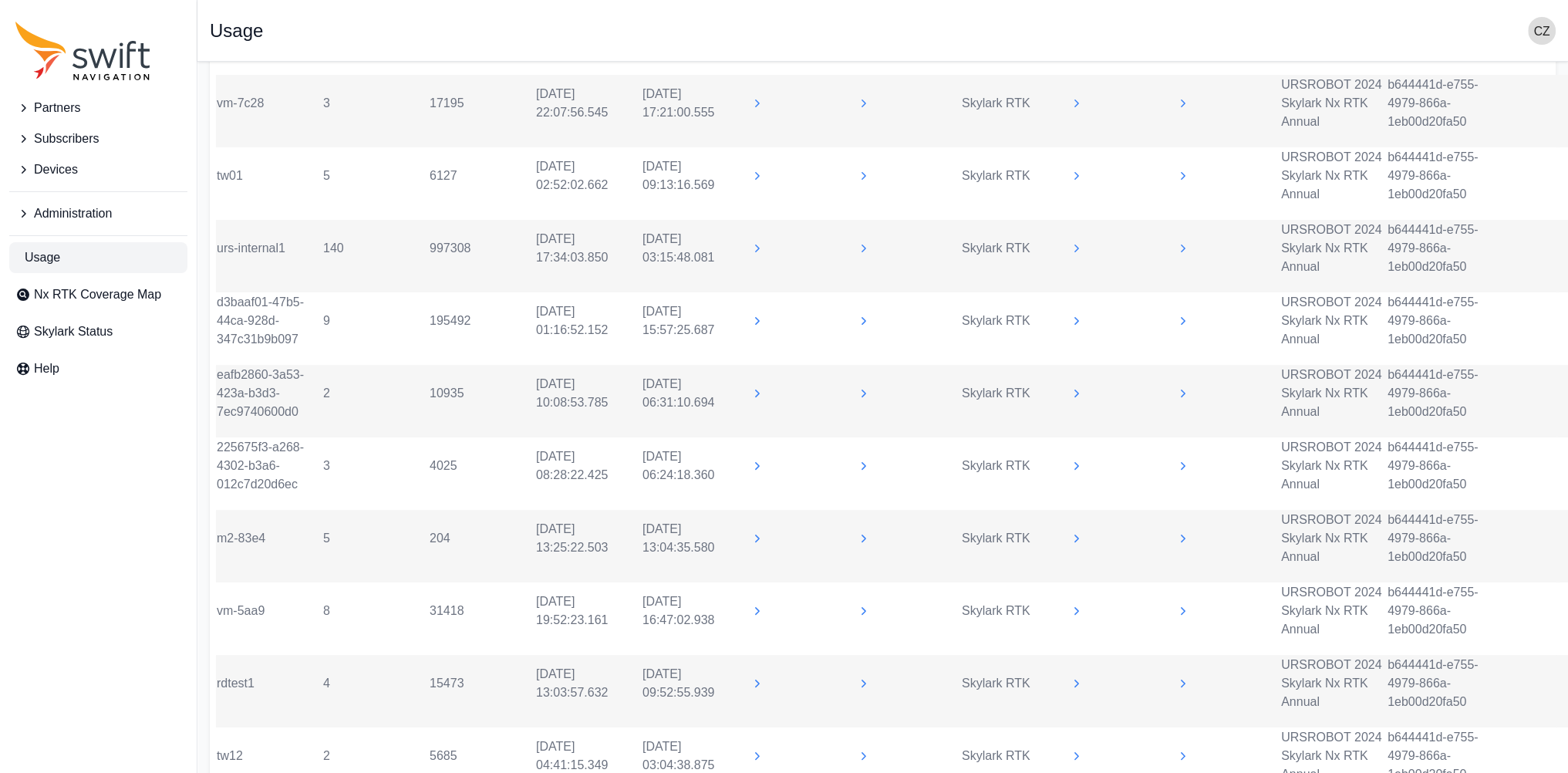
scroll to position [499, 0]
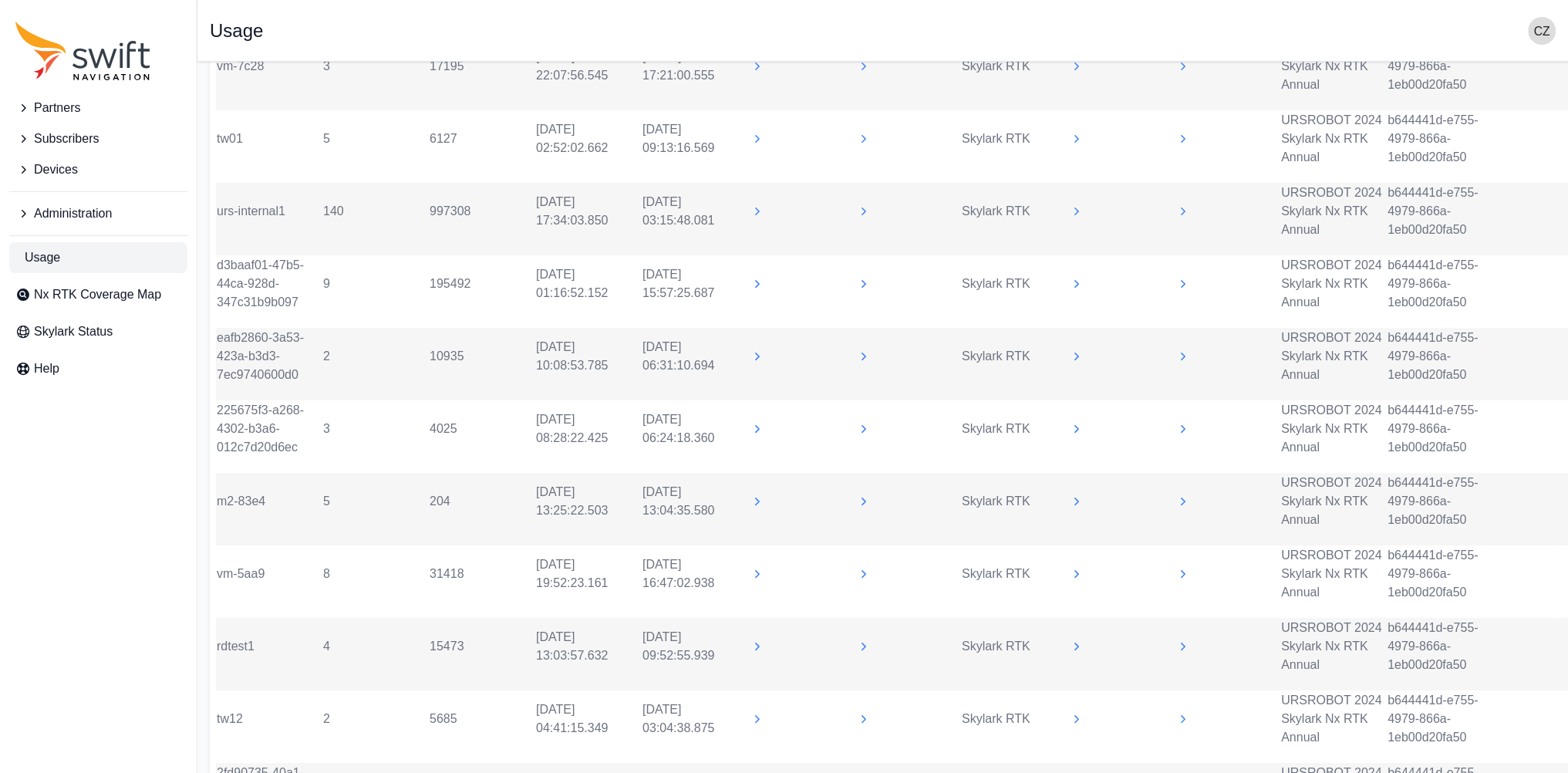
click at [865, 430] on icon at bounding box center [863, 428] width 16 height 16
click at [861, 410] on icon at bounding box center [863, 412] width 16 height 16
click at [865, 498] on icon at bounding box center [863, 501] width 16 height 16
click at [861, 482] on icon at bounding box center [862, 483] width 8 height 4
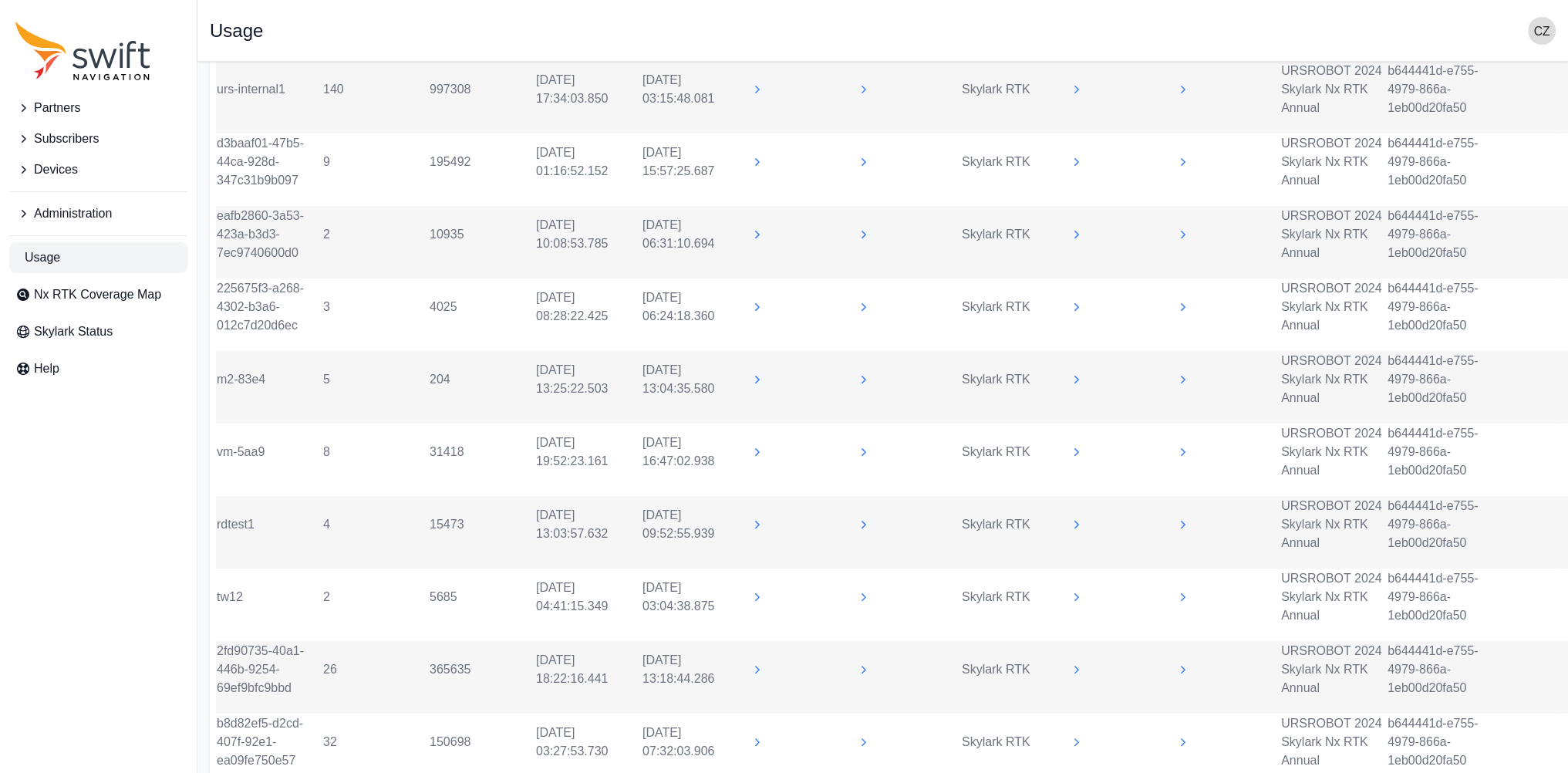
scroll to position [654, 0]
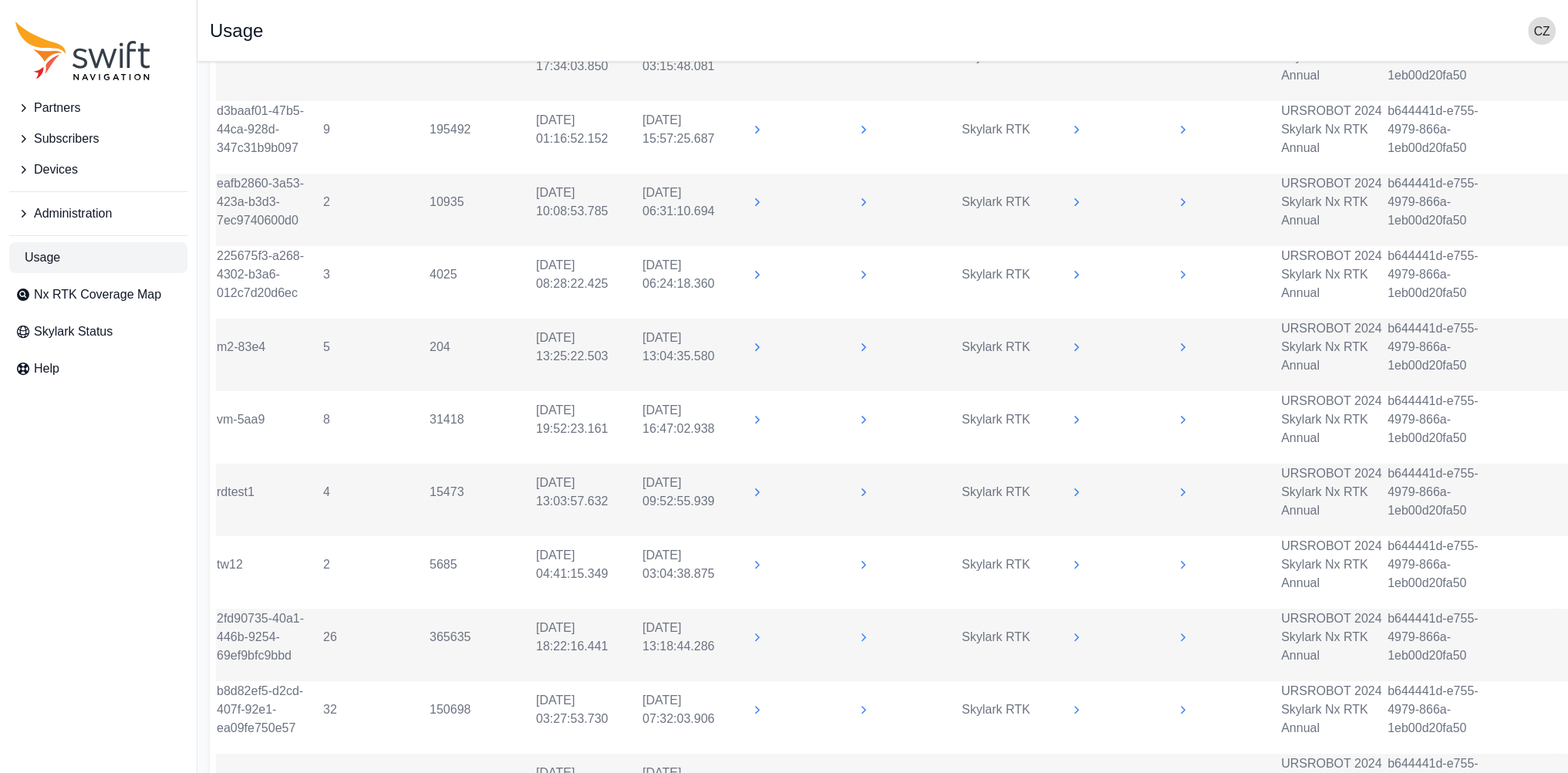
click at [865, 412] on icon at bounding box center [863, 420] width 16 height 16
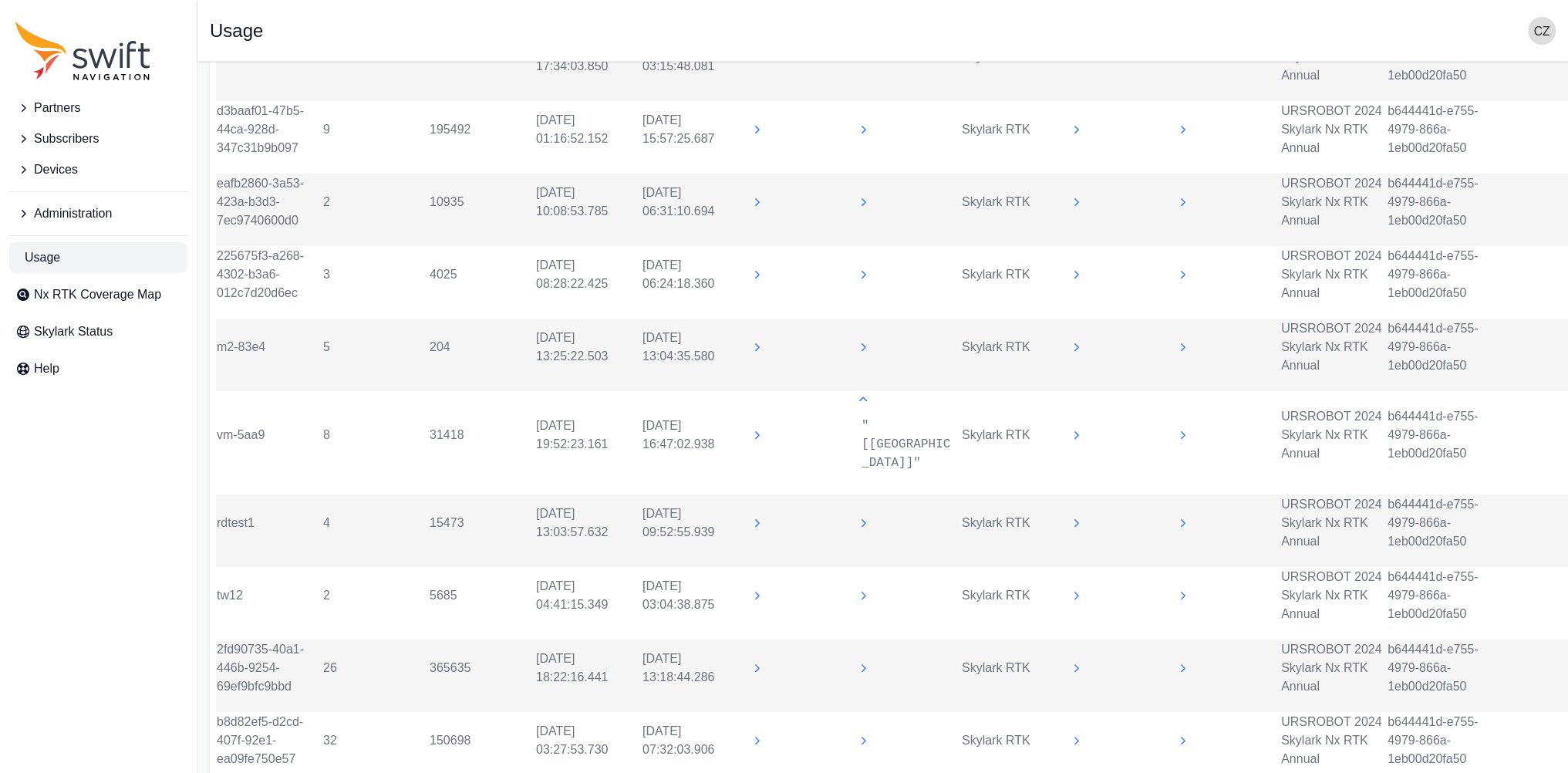
click at [865, 410] on div ""[USA]"" at bounding box center [908, 435] width 105 height 87
click at [865, 393] on icon at bounding box center [863, 400] width 16 height 16
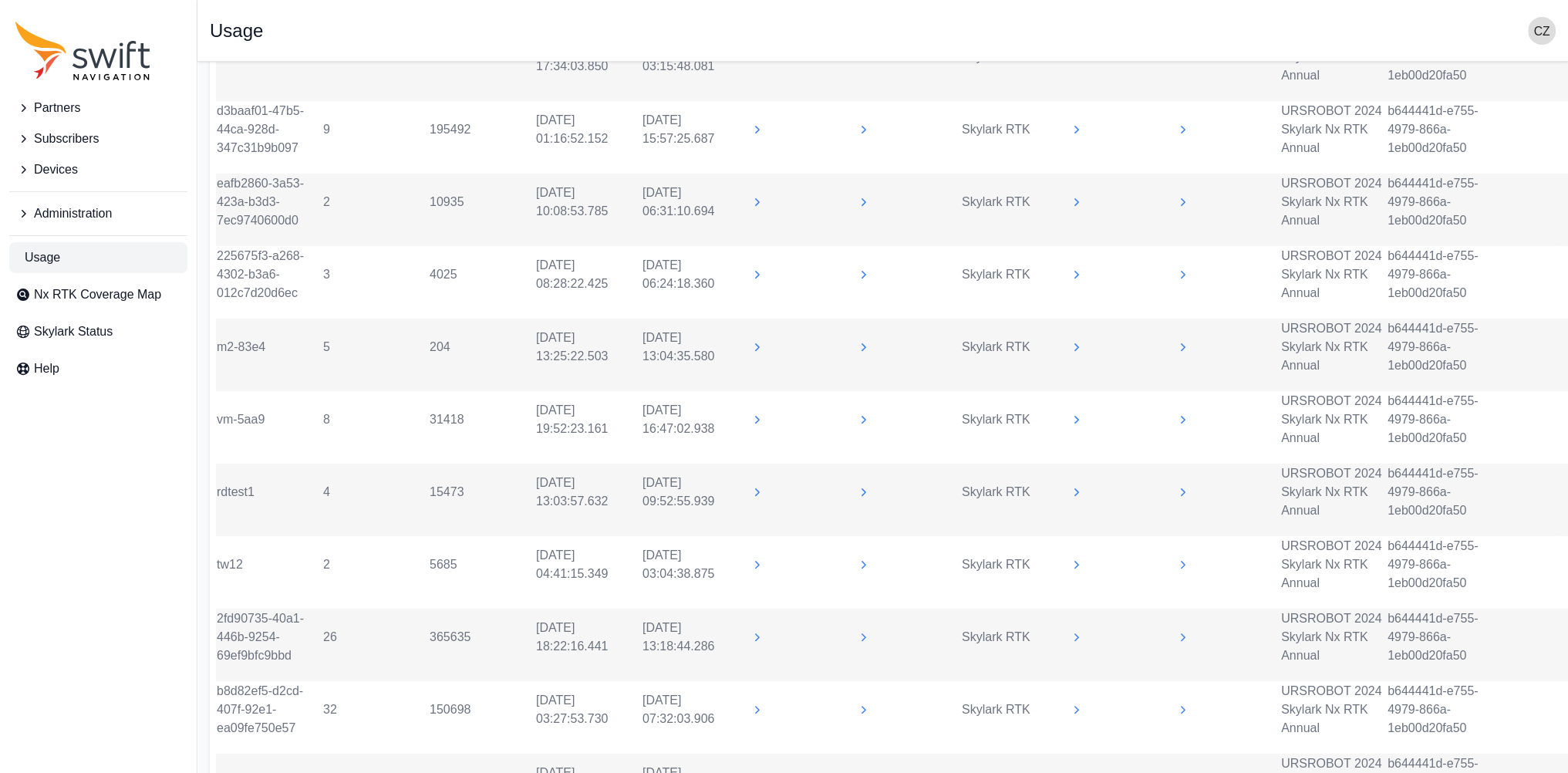
click at [870, 491] on icon at bounding box center [863, 492] width 16 height 16
click at [866, 476] on icon at bounding box center [863, 475] width 16 height 16
click at [868, 568] on icon at bounding box center [863, 565] width 16 height 16
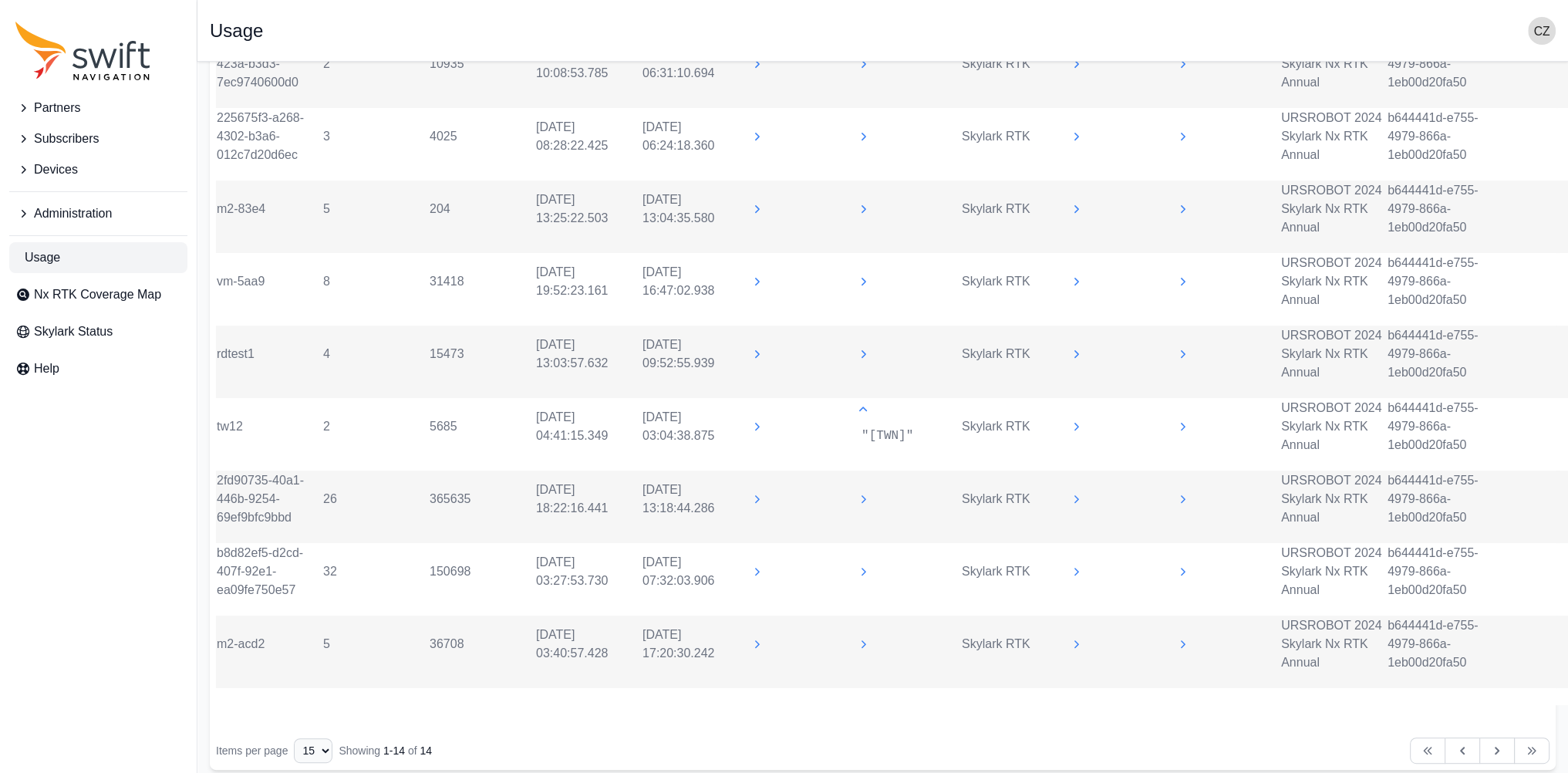
scroll to position [808, 0]
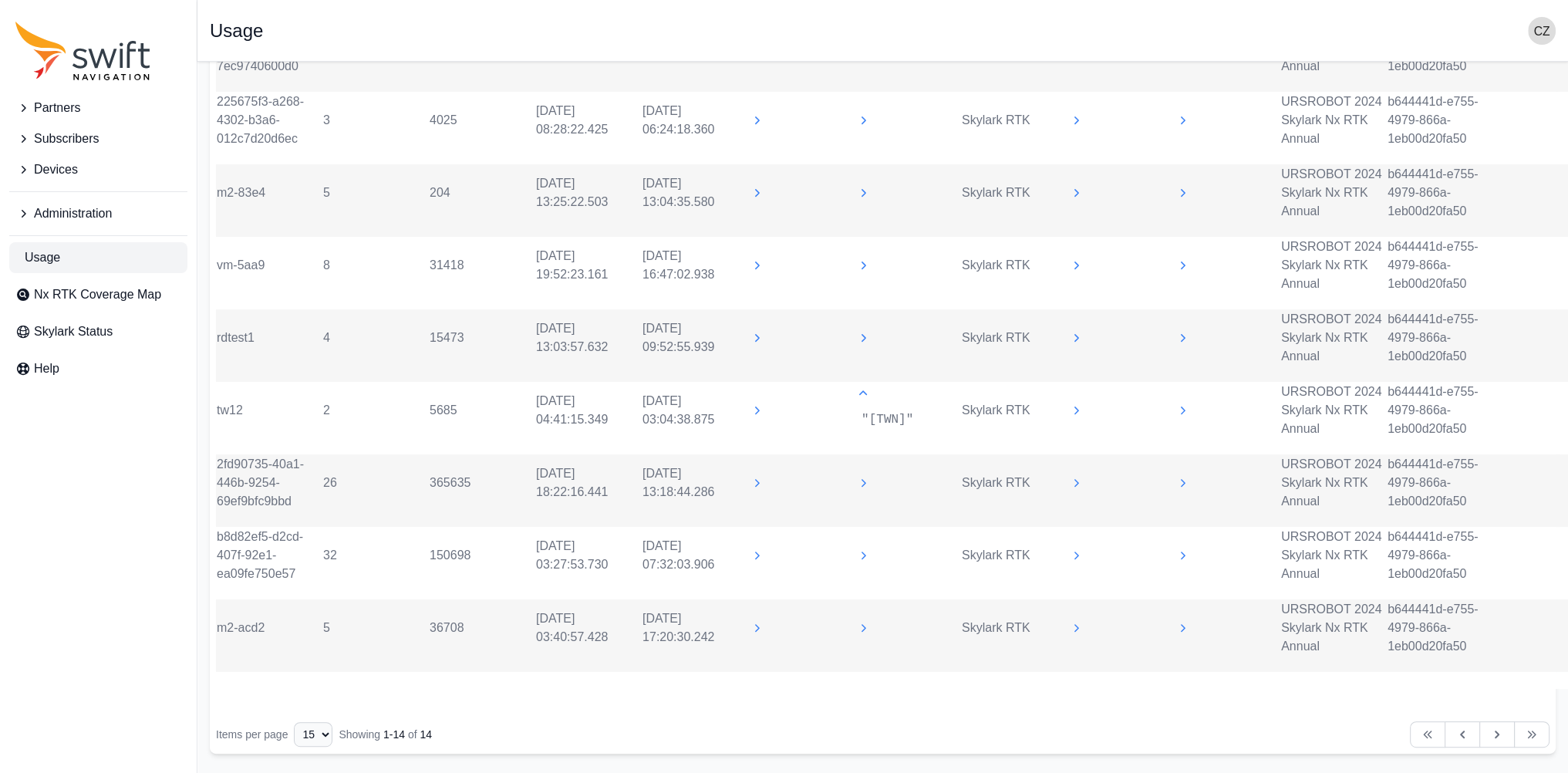
click at [870, 389] on icon at bounding box center [863, 393] width 16 height 16
click at [859, 484] on icon at bounding box center [863, 483] width 16 height 16
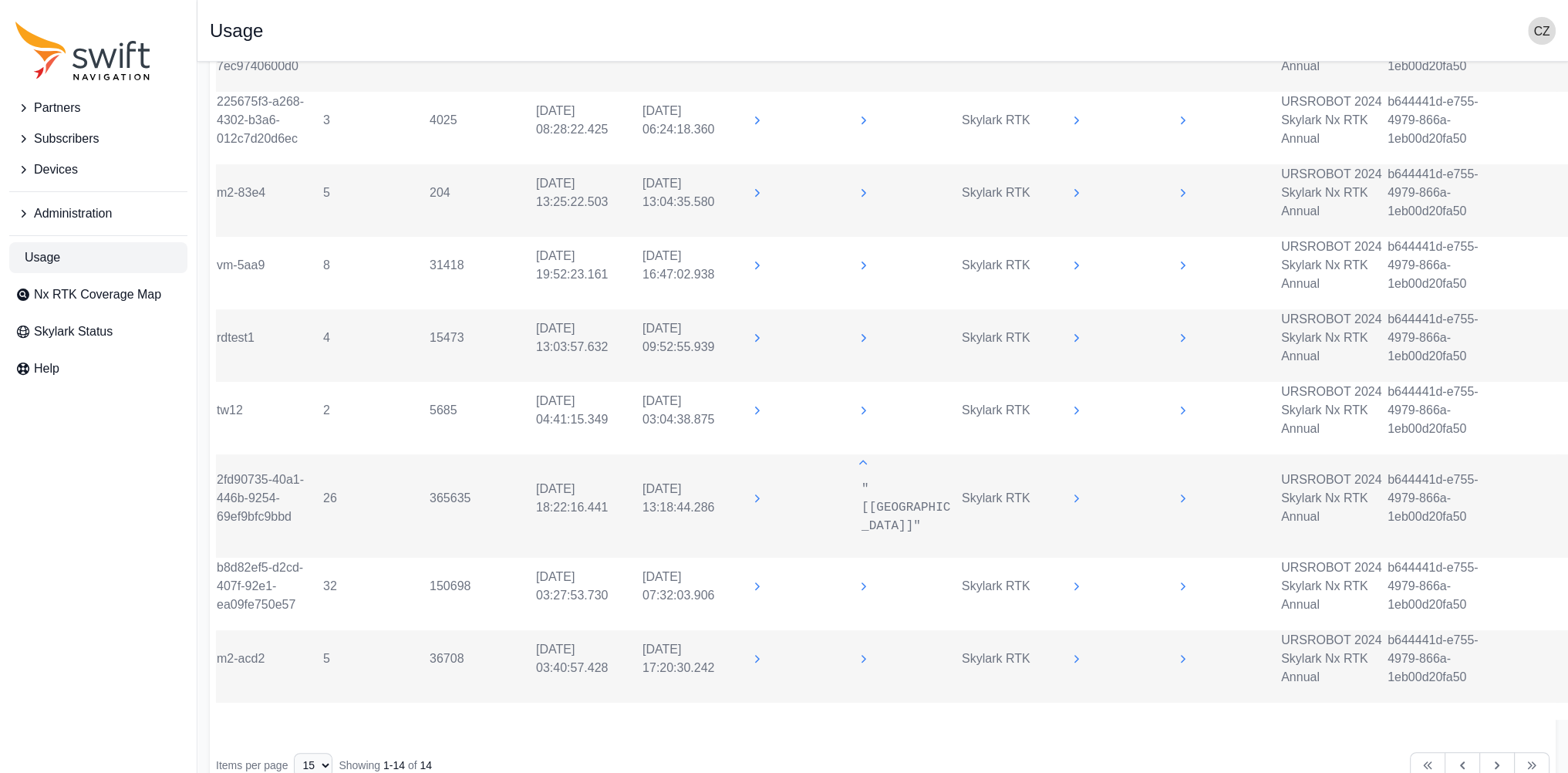
click at [865, 470] on icon at bounding box center [863, 463] width 16 height 16
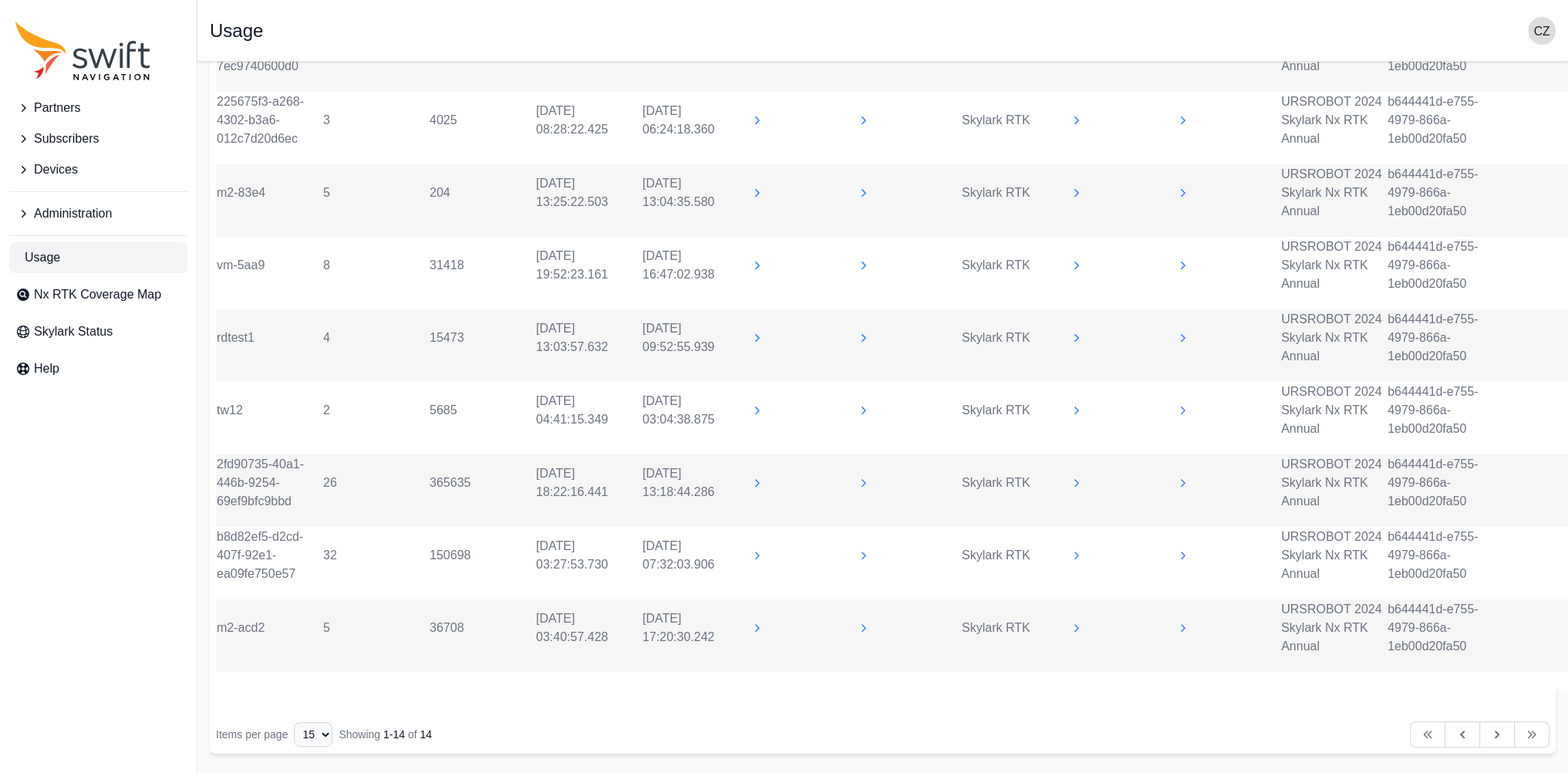
click at [868, 550] on icon at bounding box center [863, 555] width 16 height 16
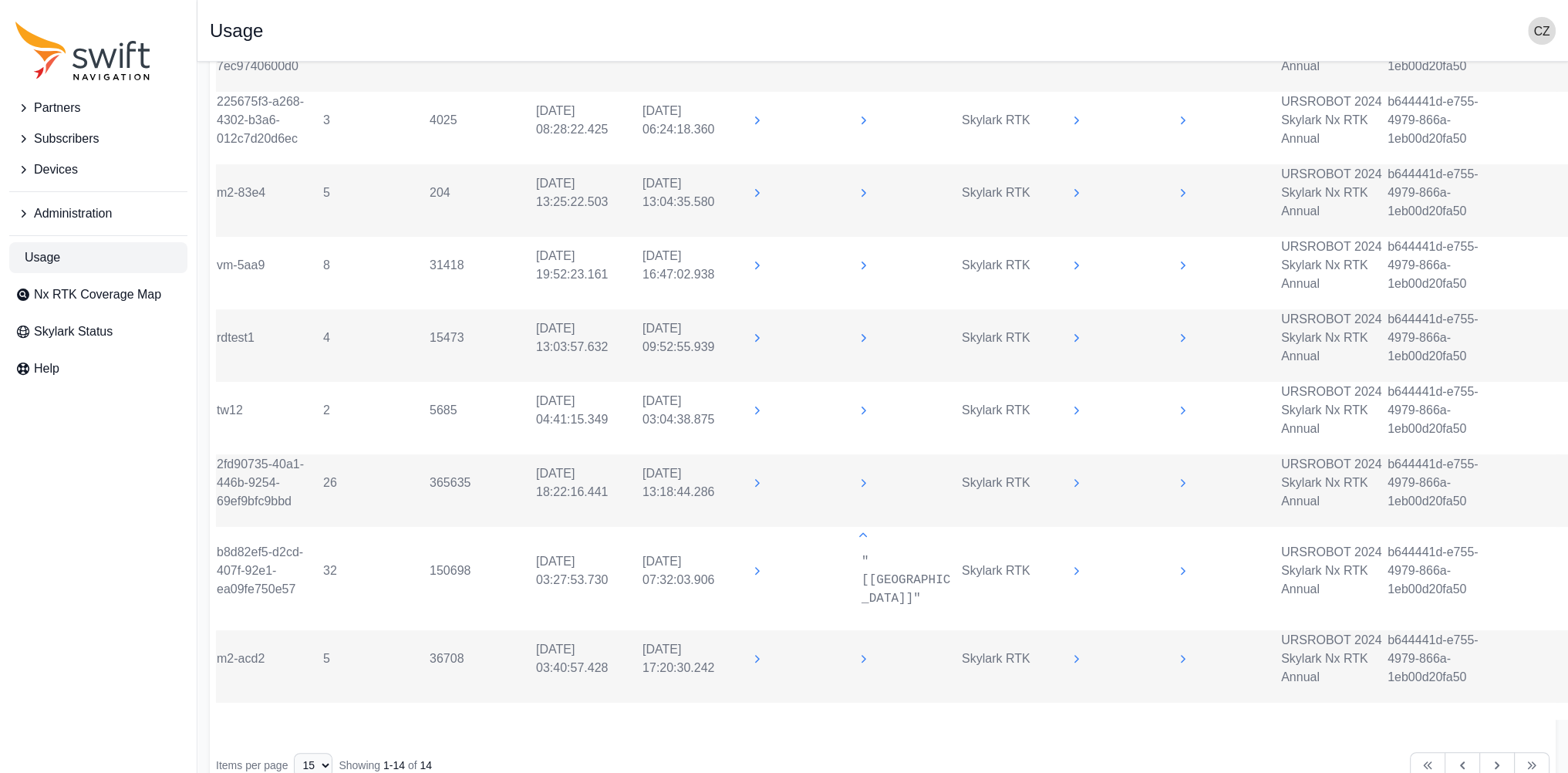
click at [867, 545] on div ""[USA]"" at bounding box center [908, 570] width 105 height 87
click at [860, 543] on icon at bounding box center [863, 535] width 16 height 16
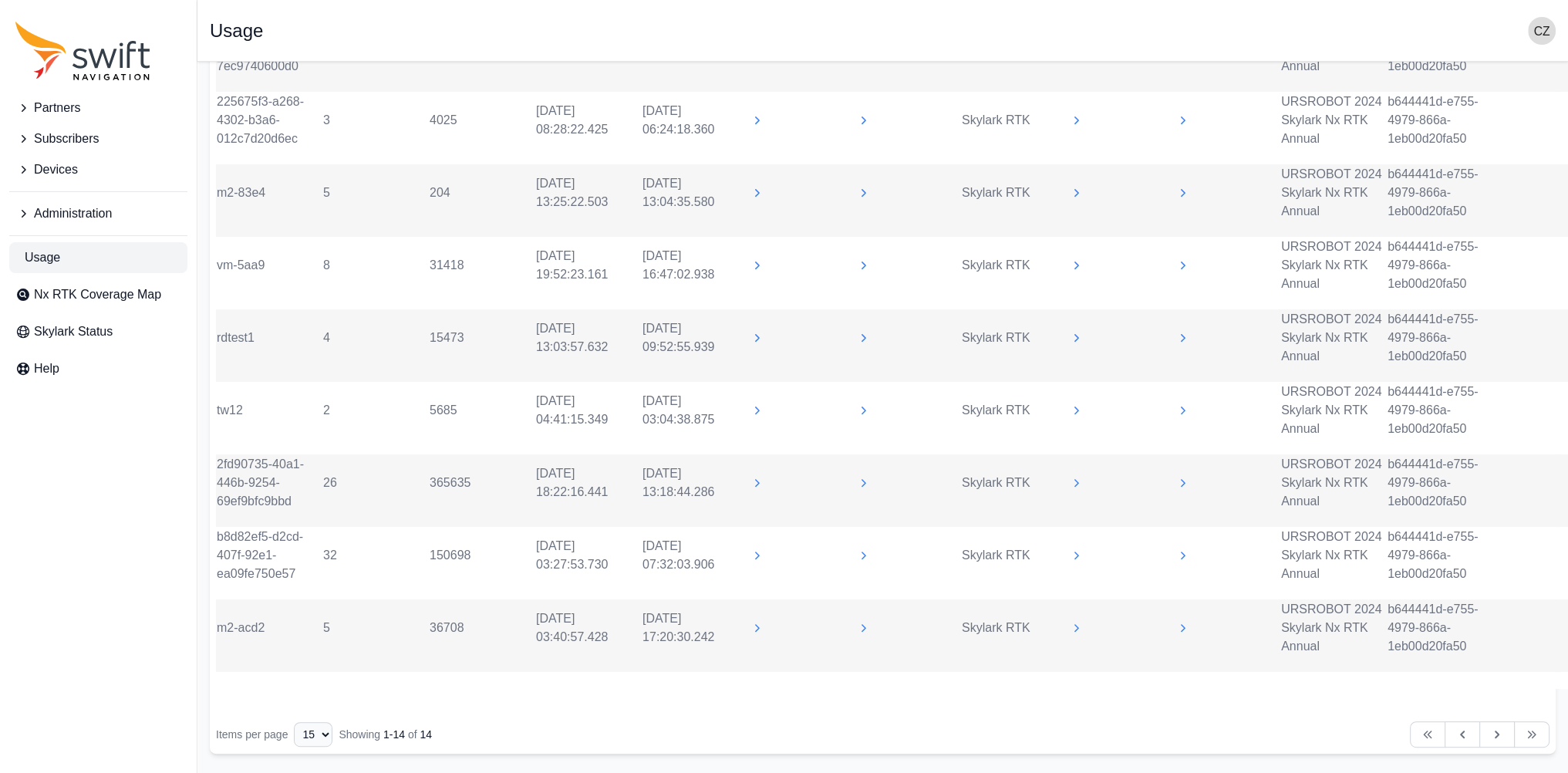
click at [858, 621] on icon at bounding box center [863, 628] width 16 height 16
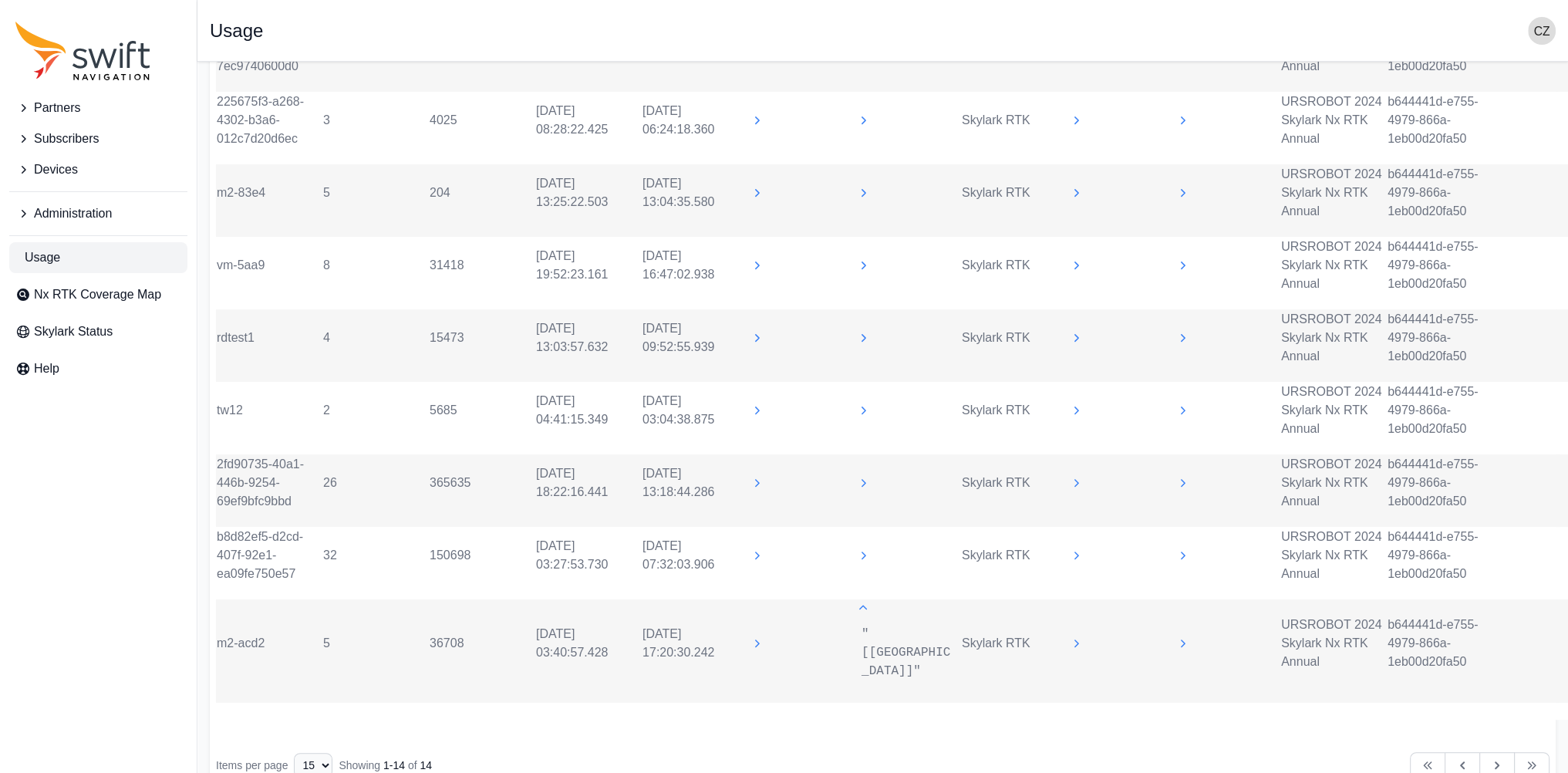
click at [867, 606] on icon at bounding box center [863, 608] width 16 height 16
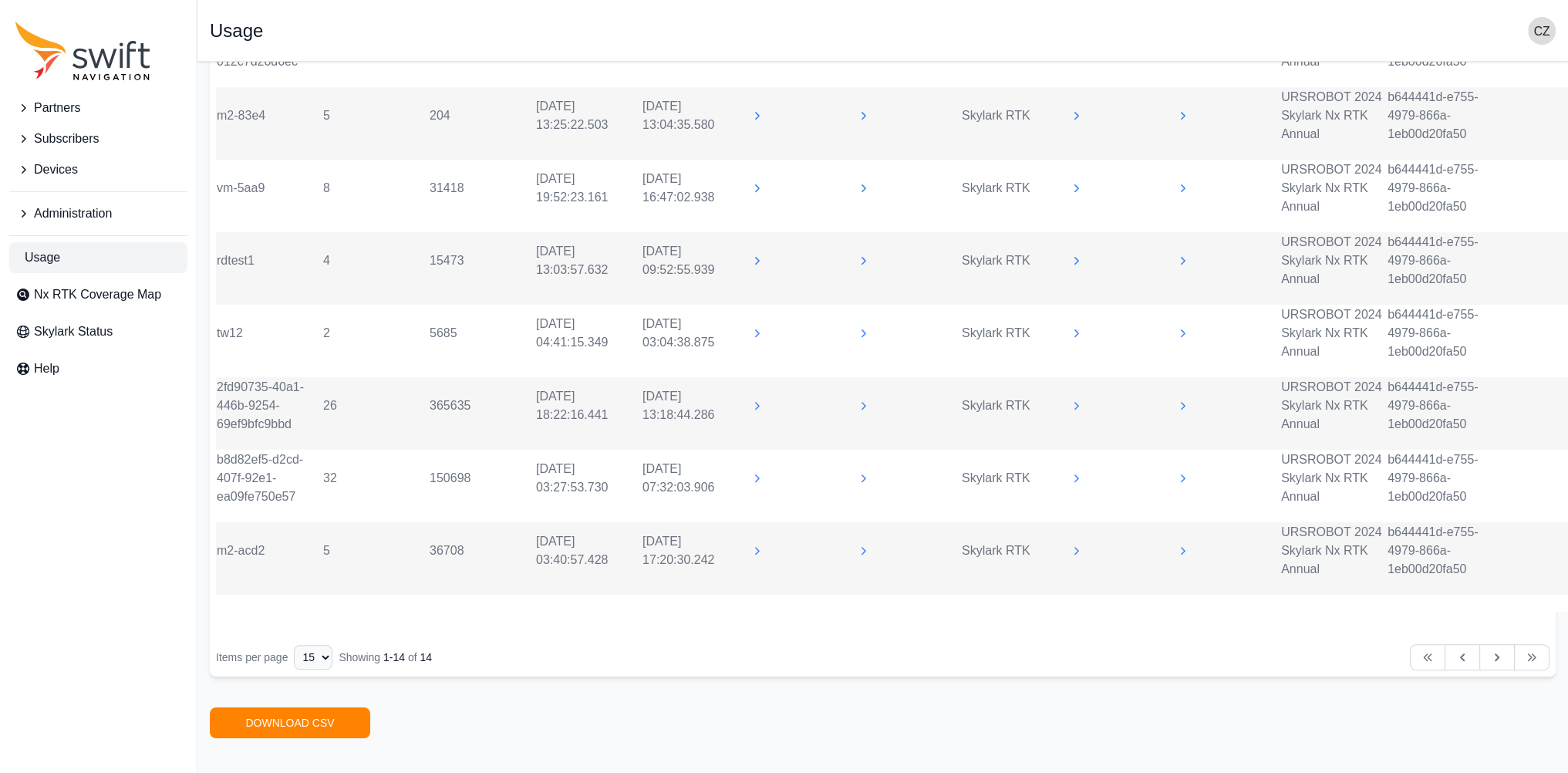
scroll to position [731, 0]
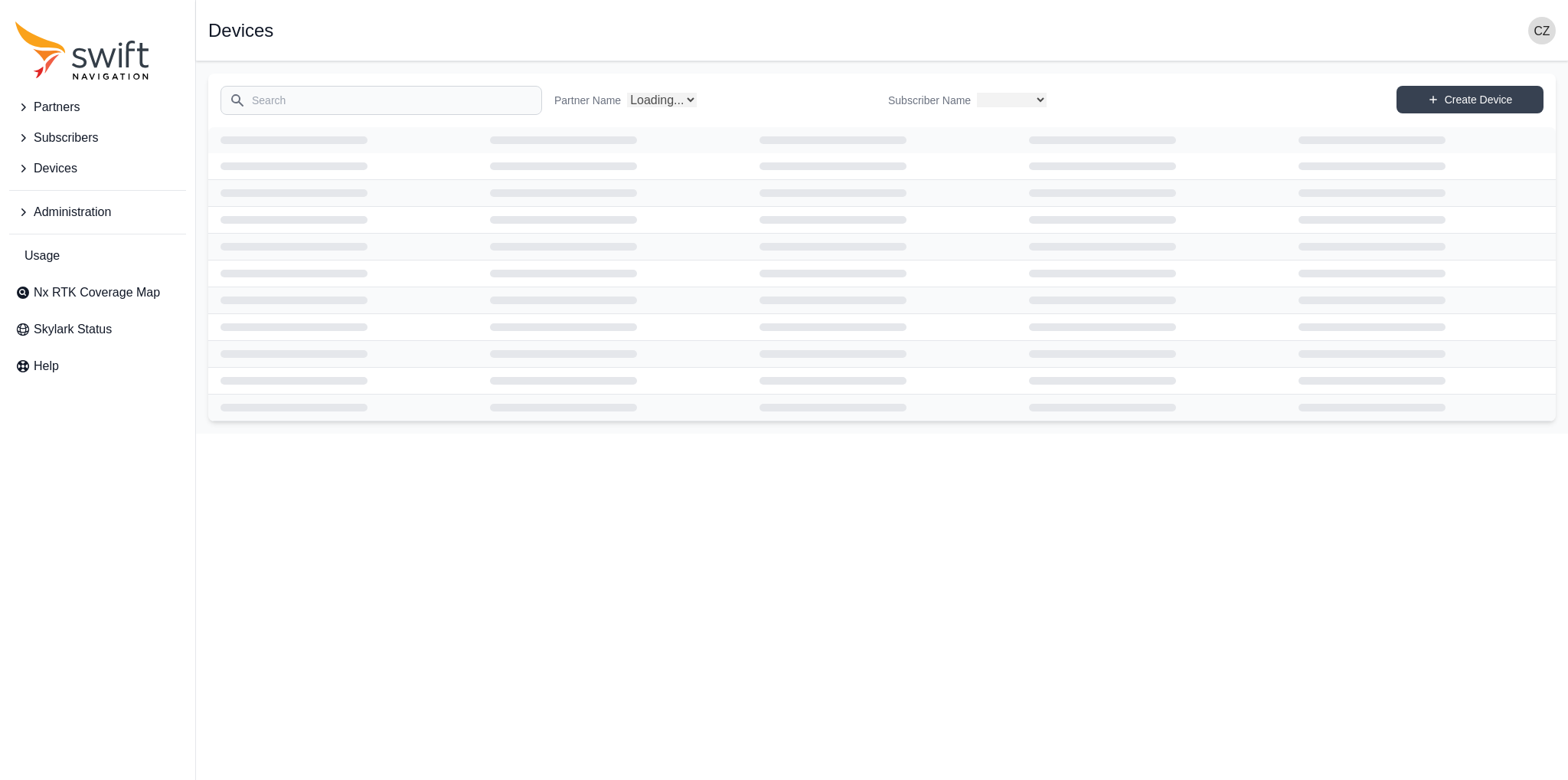
select select
click at [421, 100] on input "Search" at bounding box center [381, 101] width 321 height 30
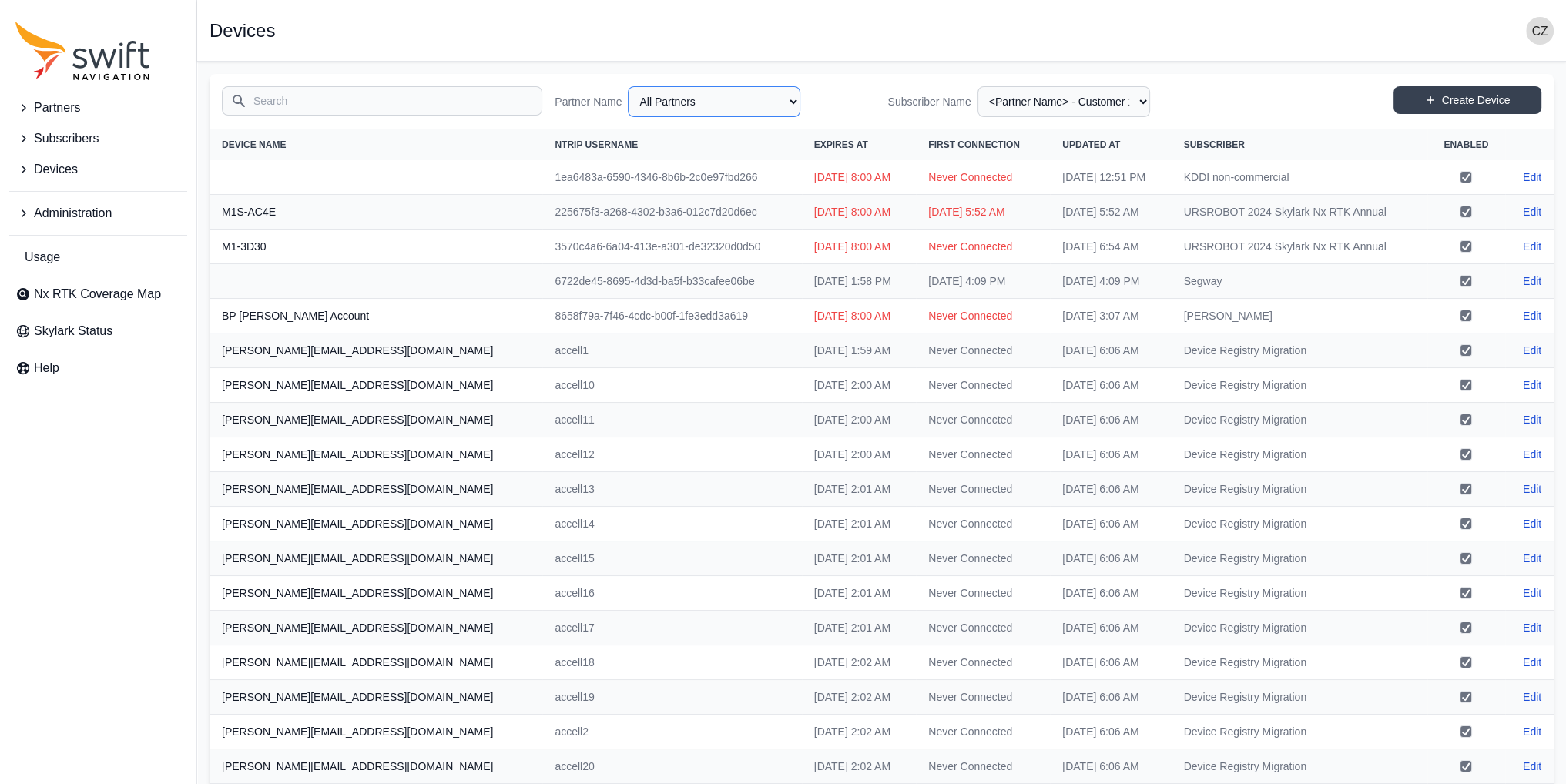
click at [700, 96] on select "All Partners AlpsAlpine Asensing Bad Elf Bench Mark Equipment & Supplies Inc. B…" at bounding box center [714, 101] width 173 height 31
click at [631, 86] on select "All Partners AlpsAlpine Asensing Bad Elf Bench Mark Equipment & Supplies Inc. B…" at bounding box center [714, 101] width 173 height 31
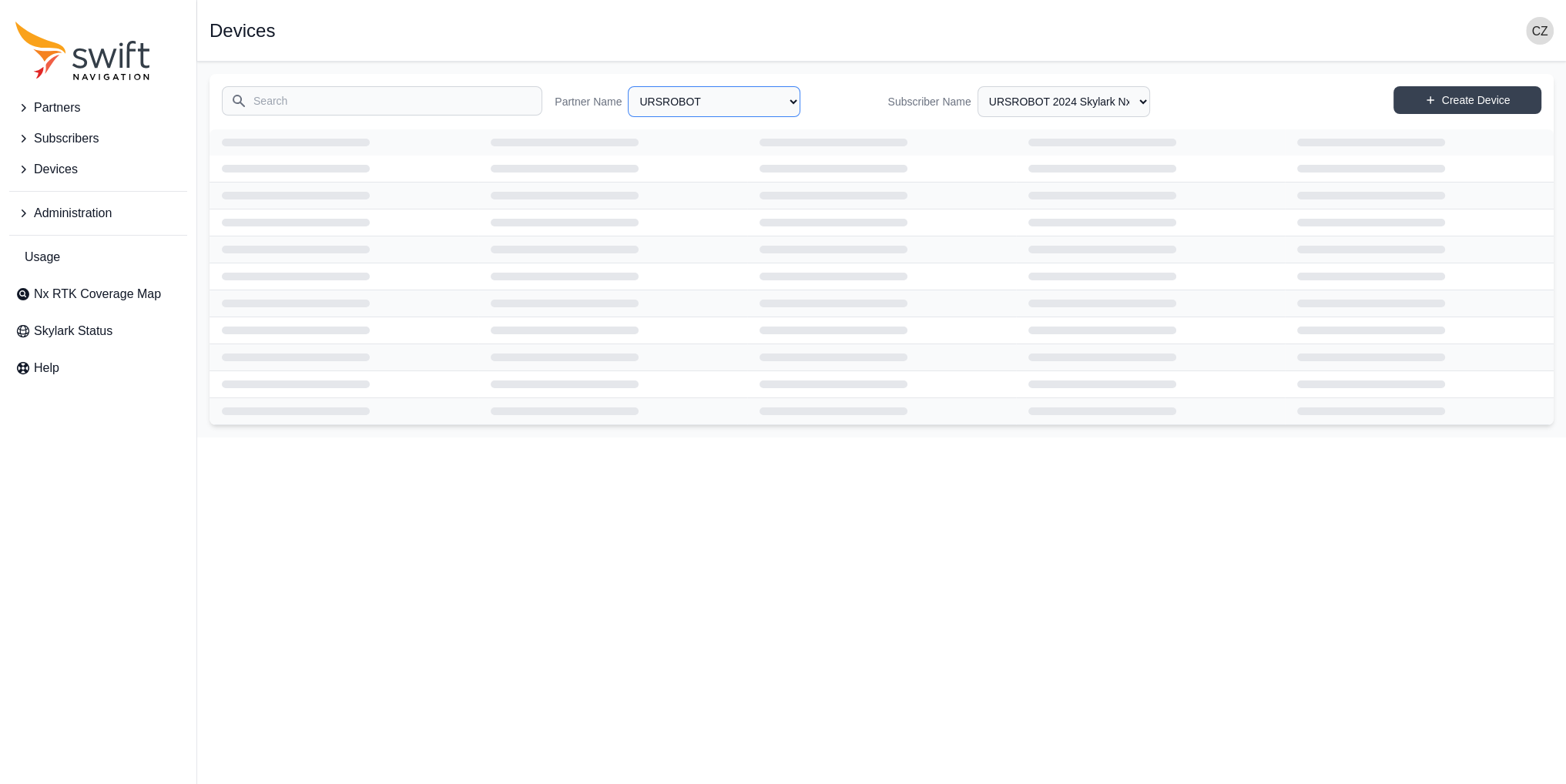
select select "ac36dcd8-dbf0-4a2f-9e23-aec8ce492dda"
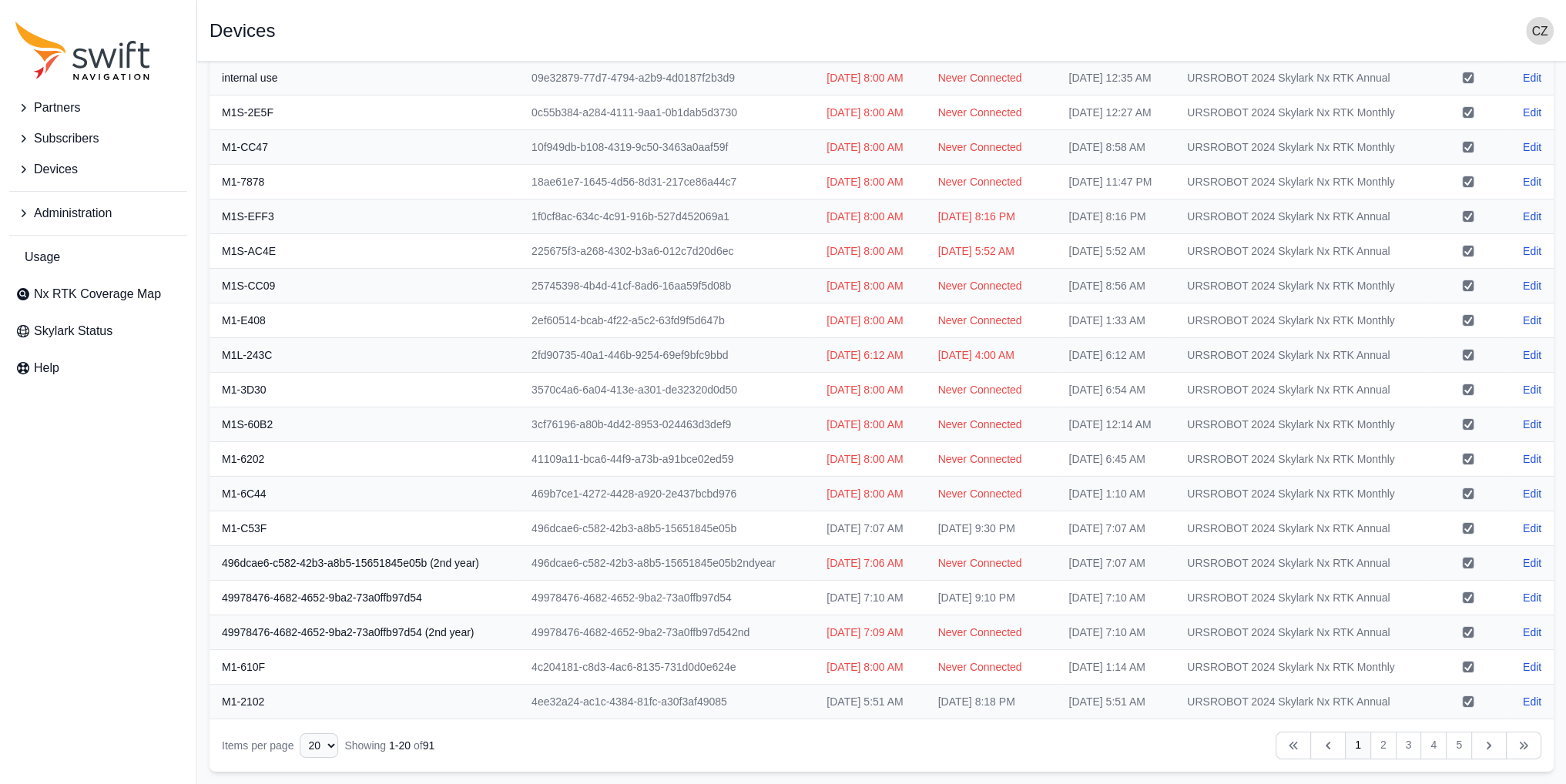
scroll to position [437, 0]
click at [1390, 757] on link "2" at bounding box center [1383, 746] width 26 height 28
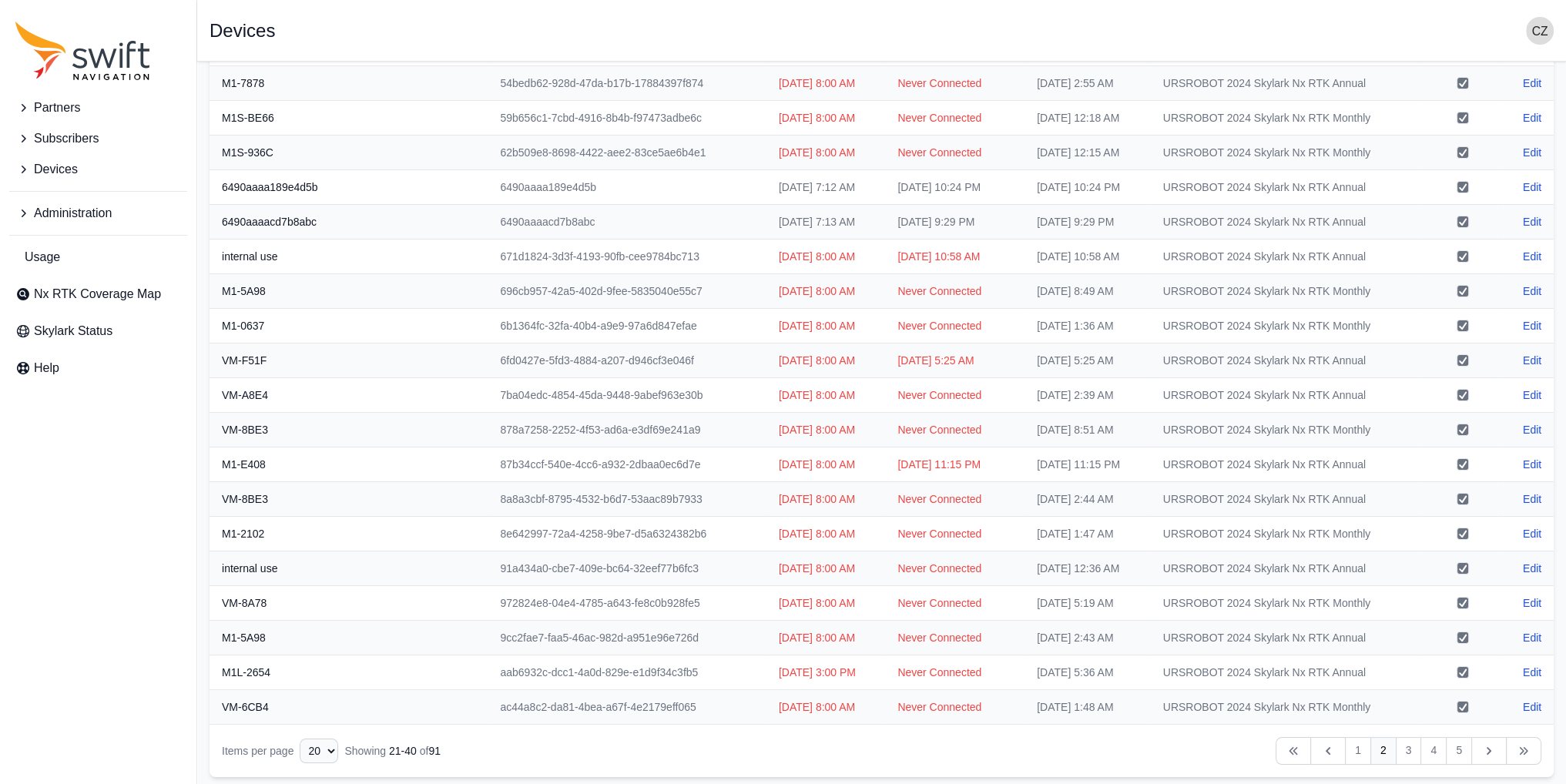
scroll to position [129, 0]
click at [1408, 747] on link "3" at bounding box center [1409, 750] width 26 height 28
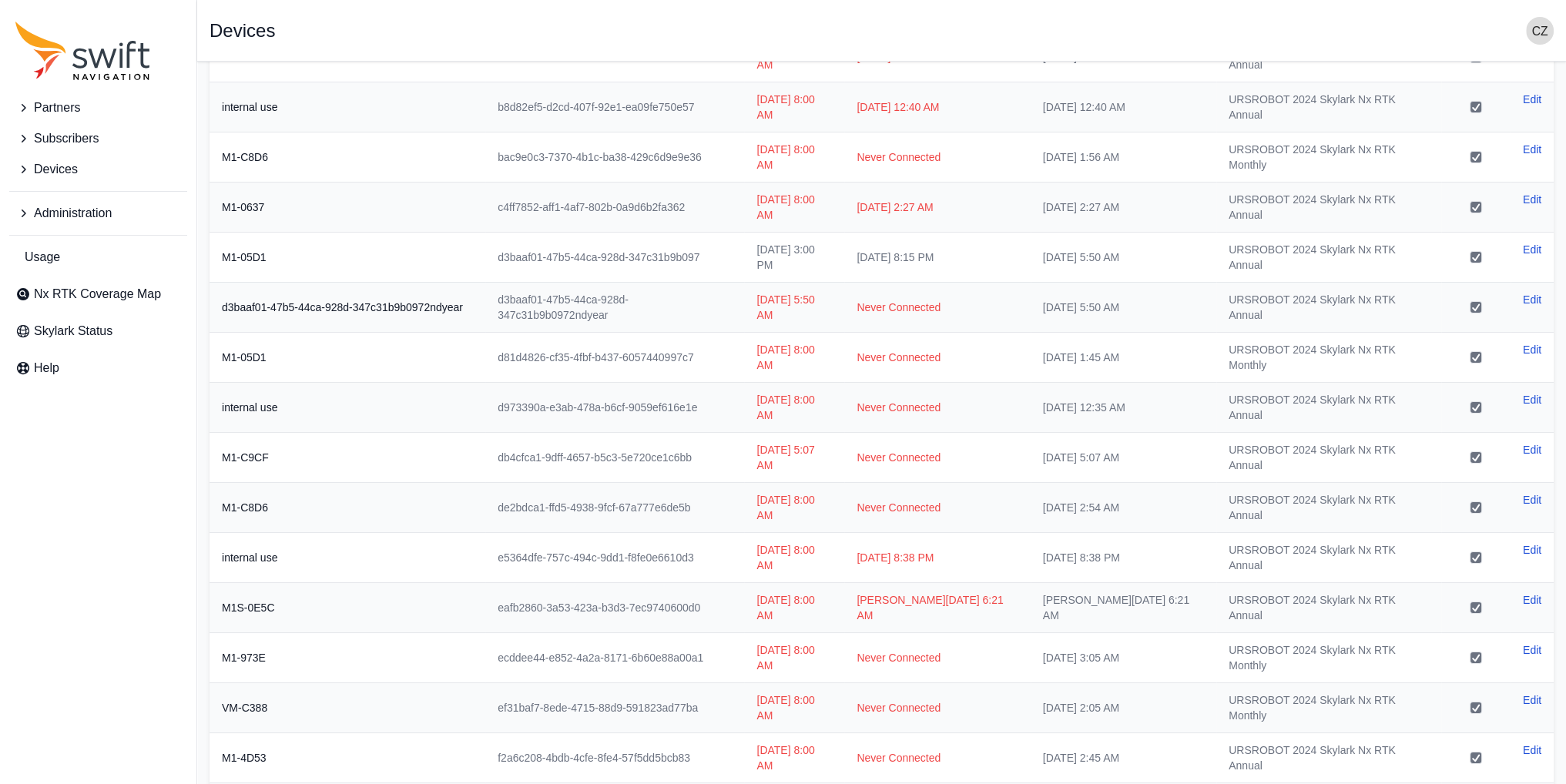
scroll to position [437, 0]
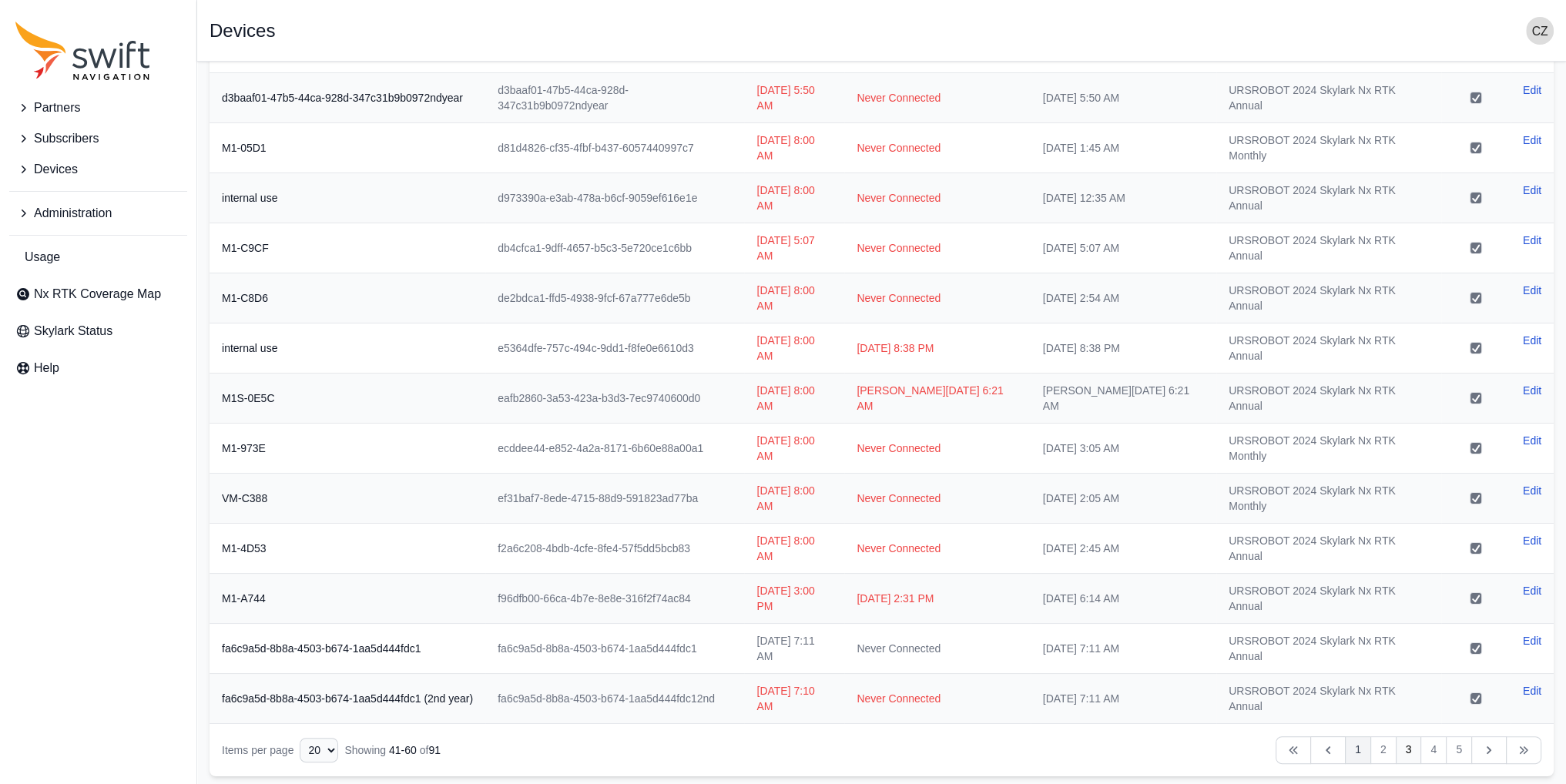
click at [1362, 745] on link "1" at bounding box center [1358, 750] width 26 height 28
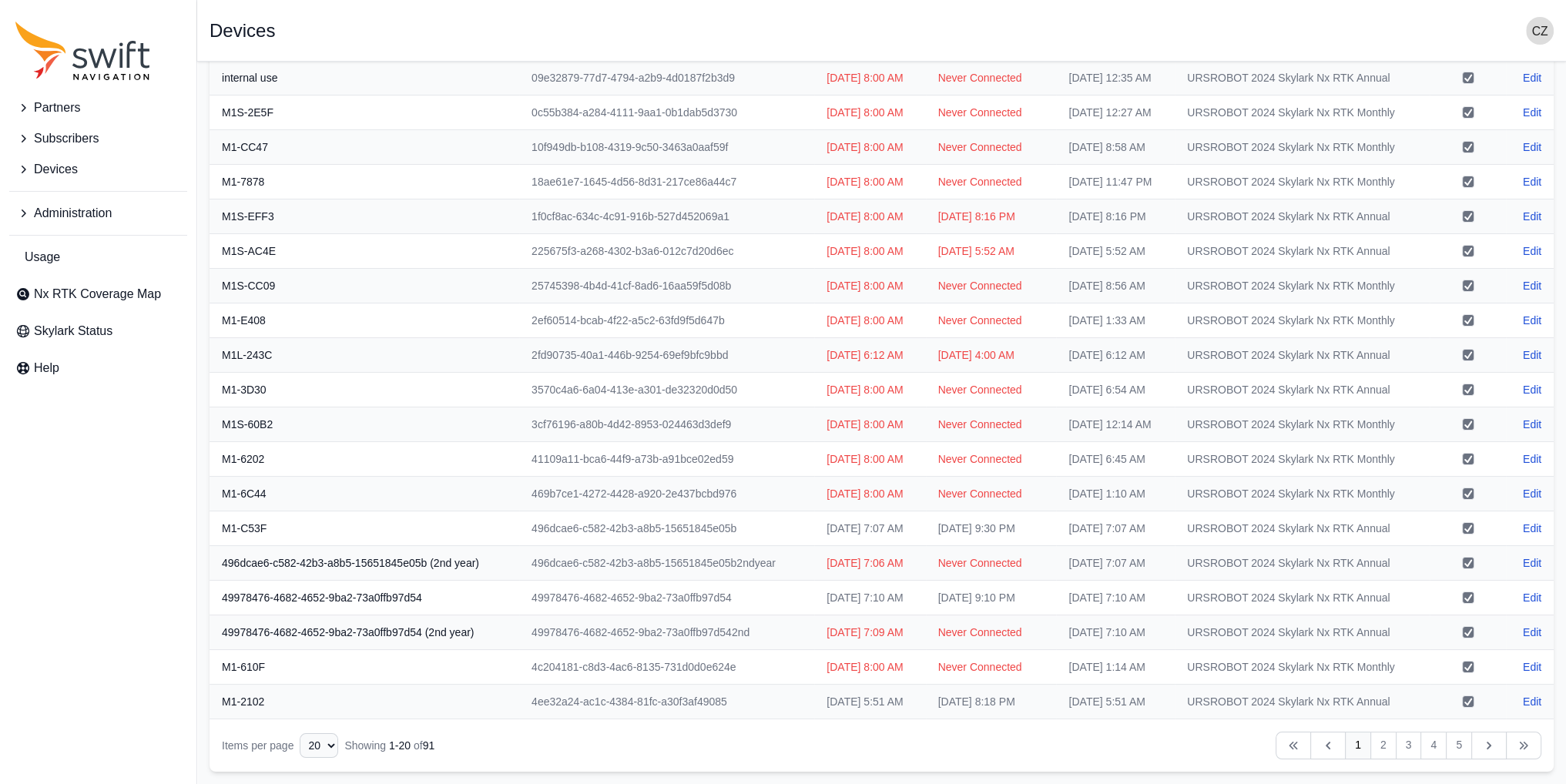
scroll to position [437, 0]
click at [1453, 741] on link "5" at bounding box center [1459, 746] width 26 height 28
